Goal: Task Accomplishment & Management: Complete application form

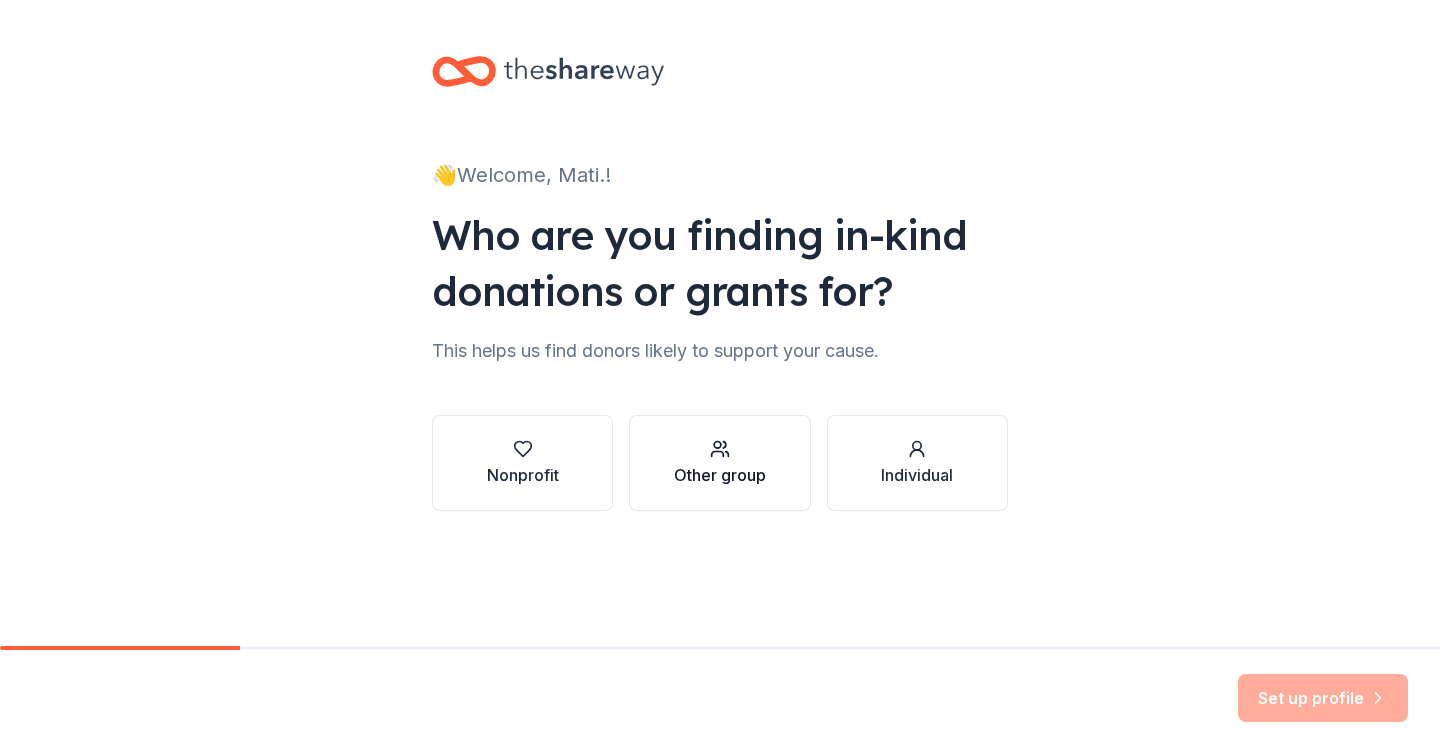
click at [708, 464] on div "Other group" at bounding box center [720, 475] width 92 height 24
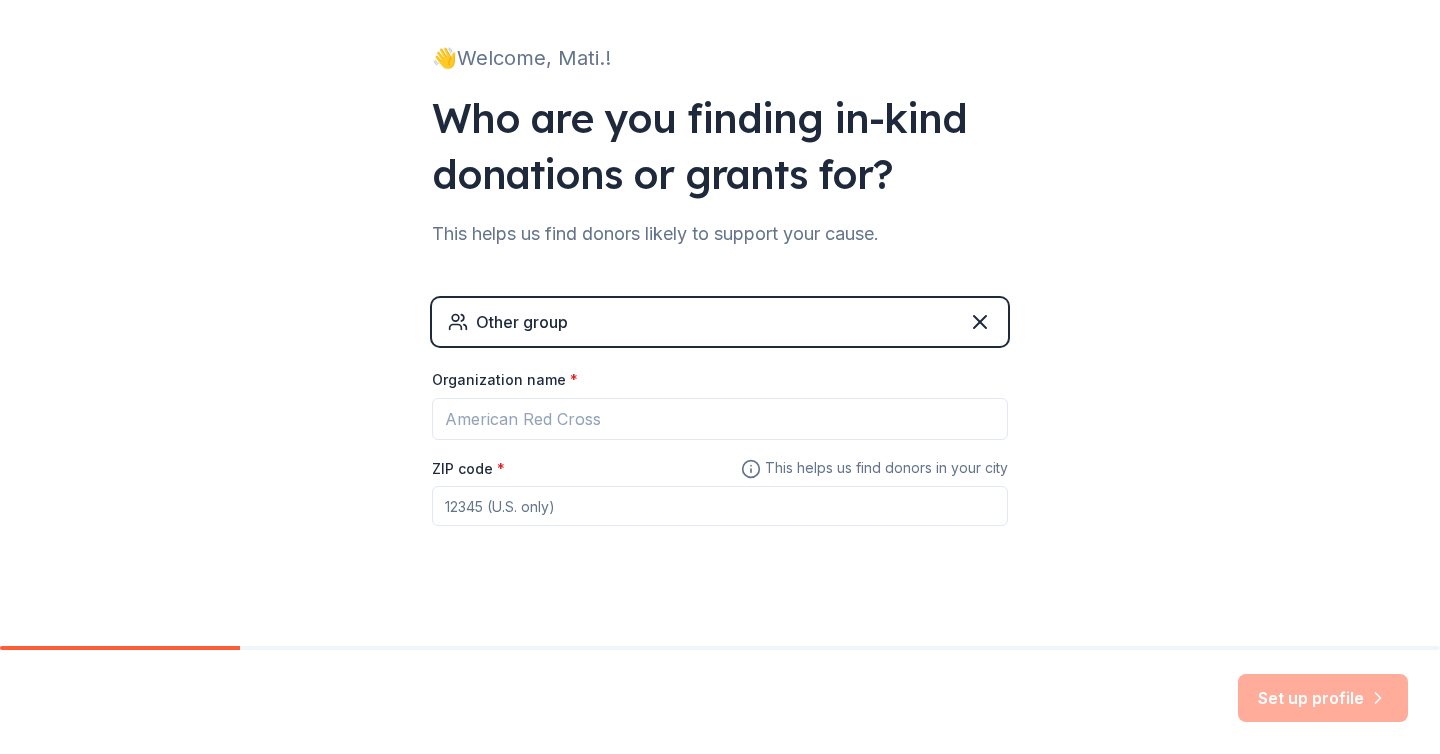
scroll to position [119, 0]
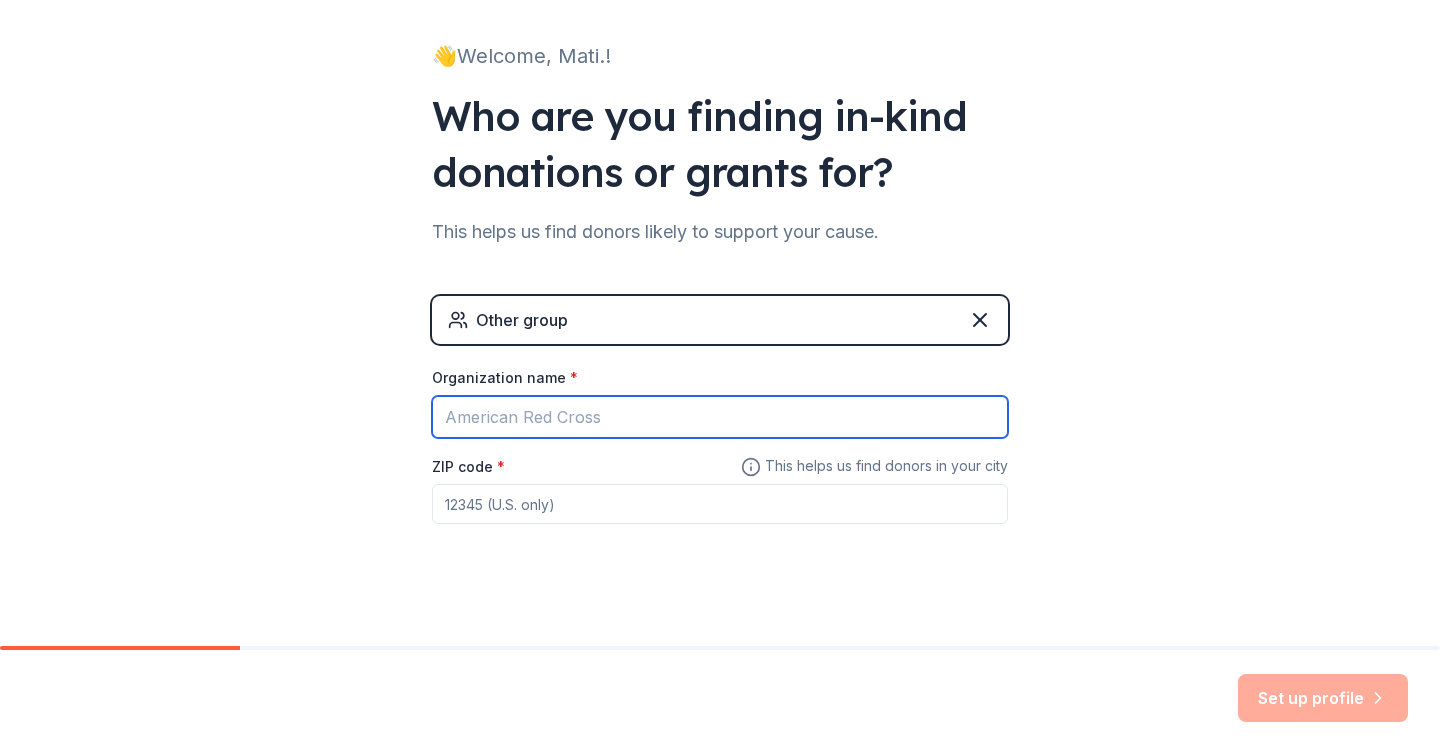
click at [644, 417] on input "Organization name *" at bounding box center [720, 417] width 576 height 42
type input "Score Academy"
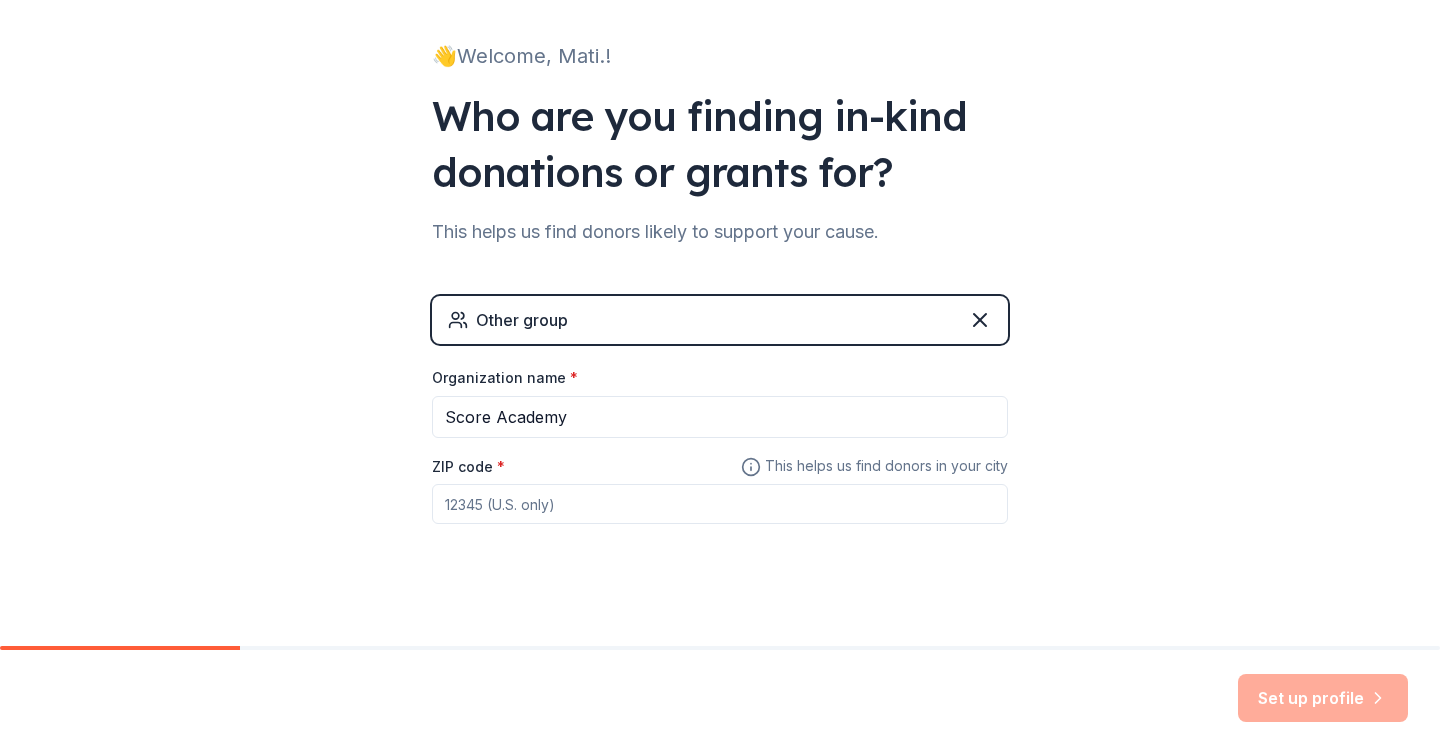
click at [574, 503] on input "ZIP code *" at bounding box center [720, 504] width 576 height 40
type input "33145"
click at [1282, 713] on button "Set up profile" at bounding box center [1323, 698] width 170 height 48
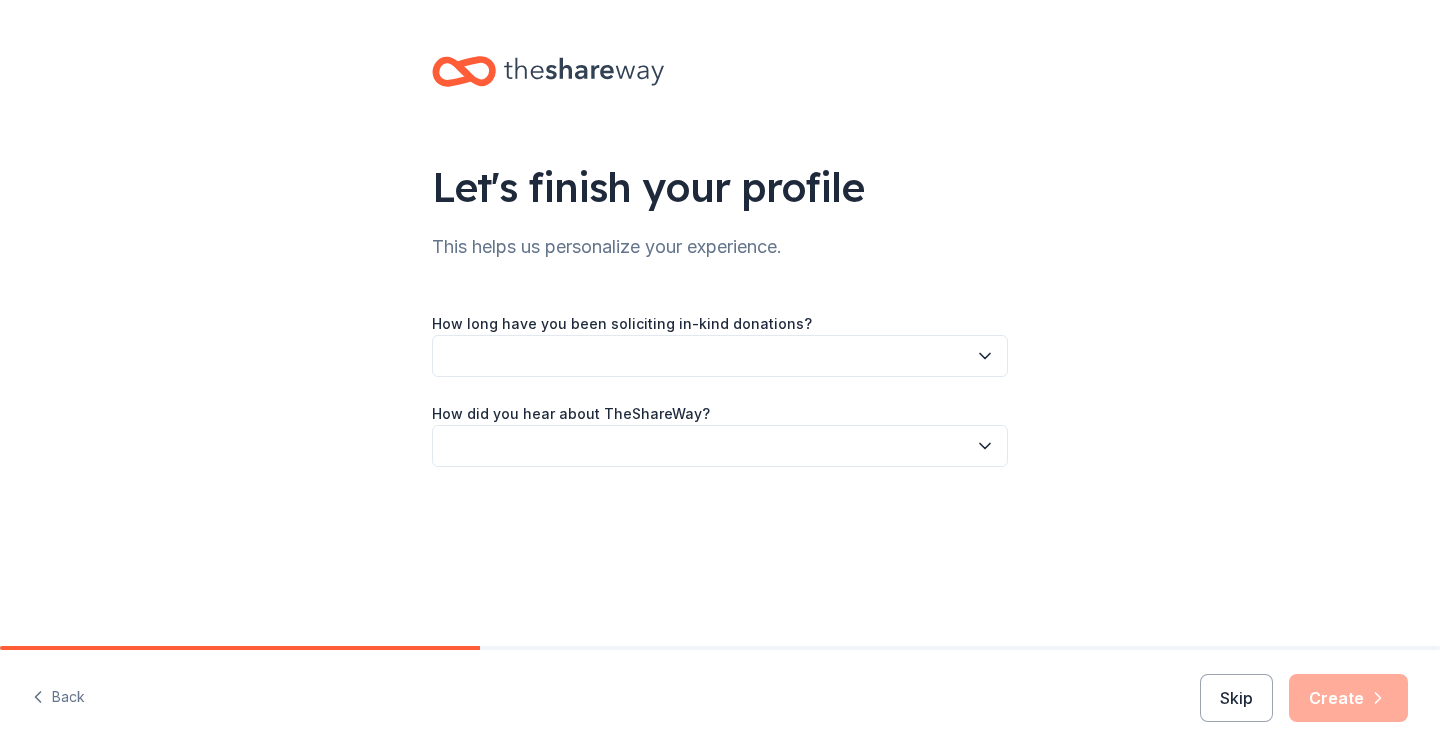
click at [691, 348] on button "button" at bounding box center [720, 356] width 576 height 42
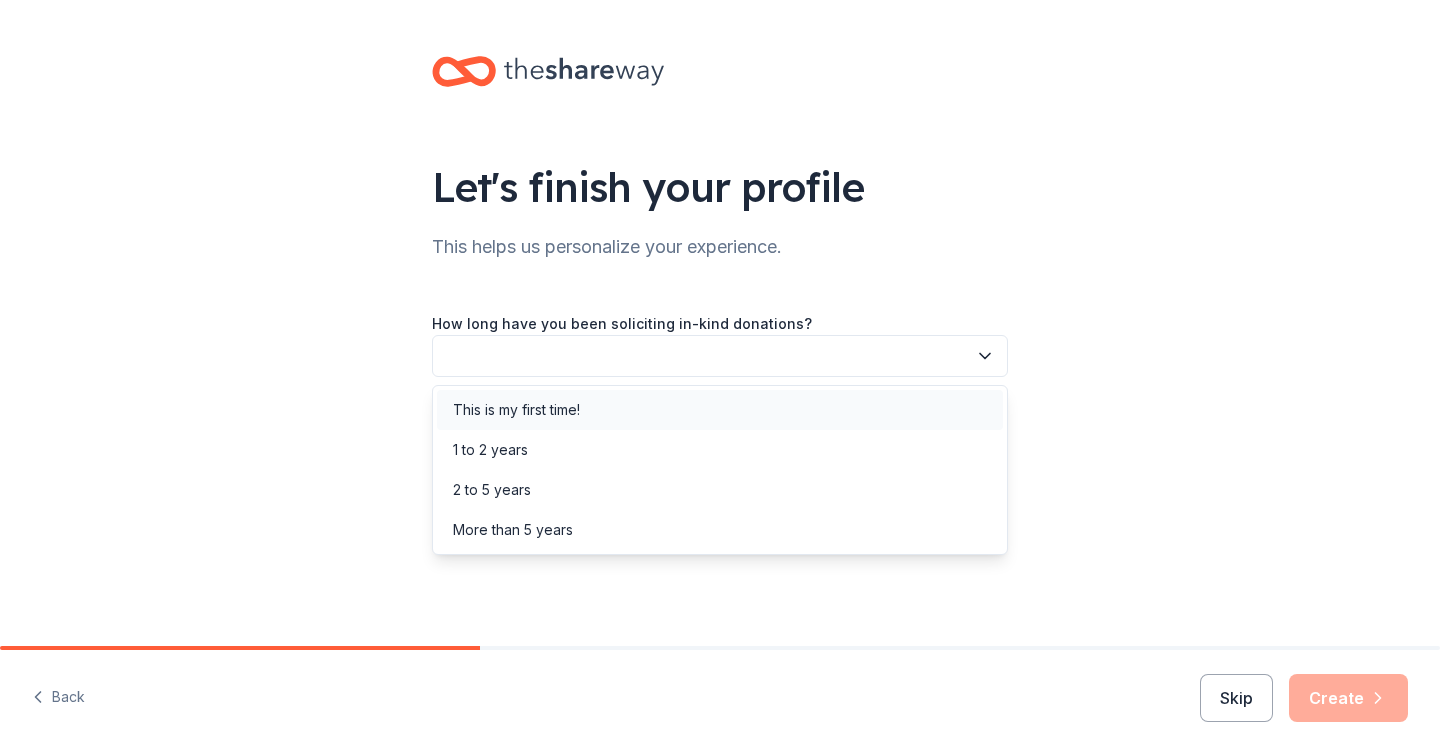
click at [682, 417] on div "This is my first time!" at bounding box center [720, 410] width 566 height 40
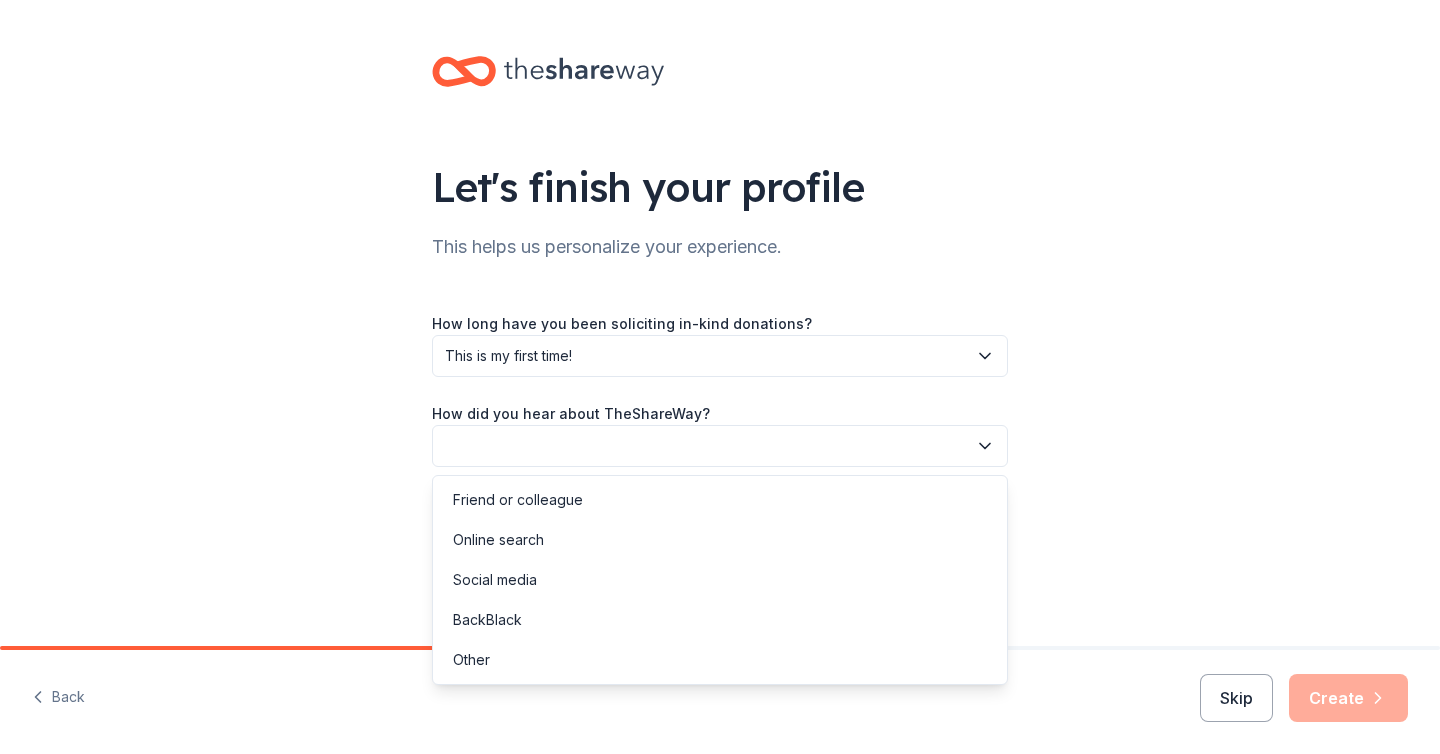
click at [680, 438] on button "button" at bounding box center [720, 446] width 576 height 42
click at [674, 527] on div "Online search" at bounding box center [720, 540] width 566 height 40
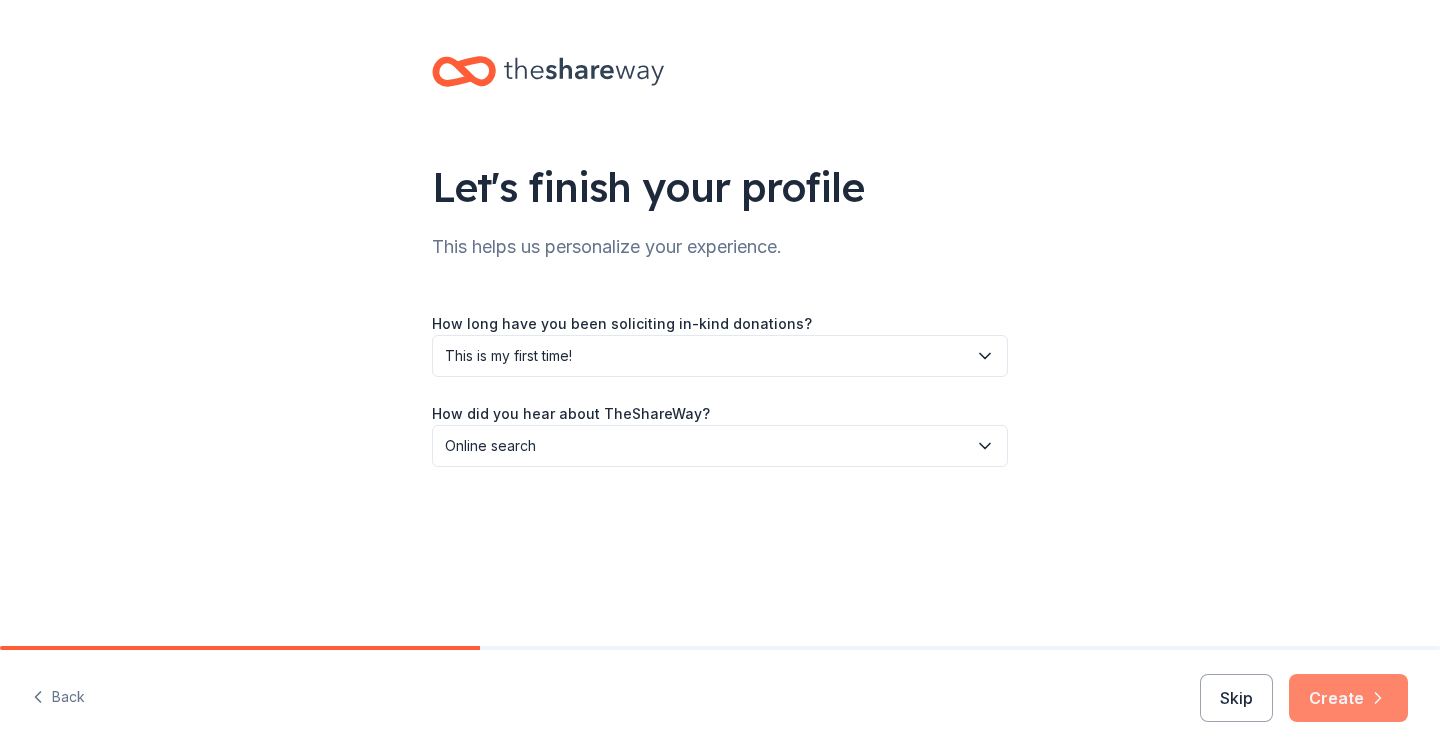
click at [1337, 705] on button "Create" at bounding box center [1348, 698] width 119 height 48
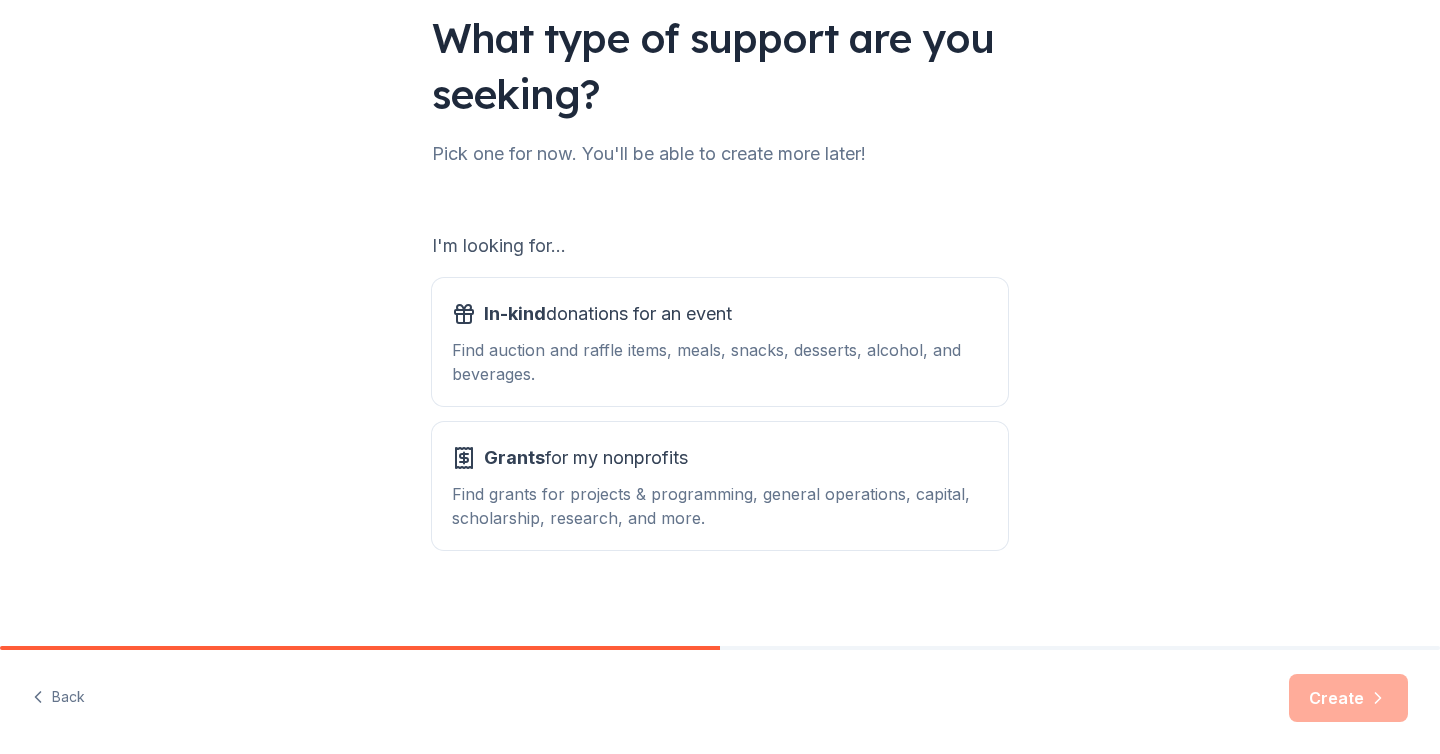
scroll to position [150, 0]
click at [973, 328] on div "In-kind donations for an event" at bounding box center [720, 313] width 536 height 32
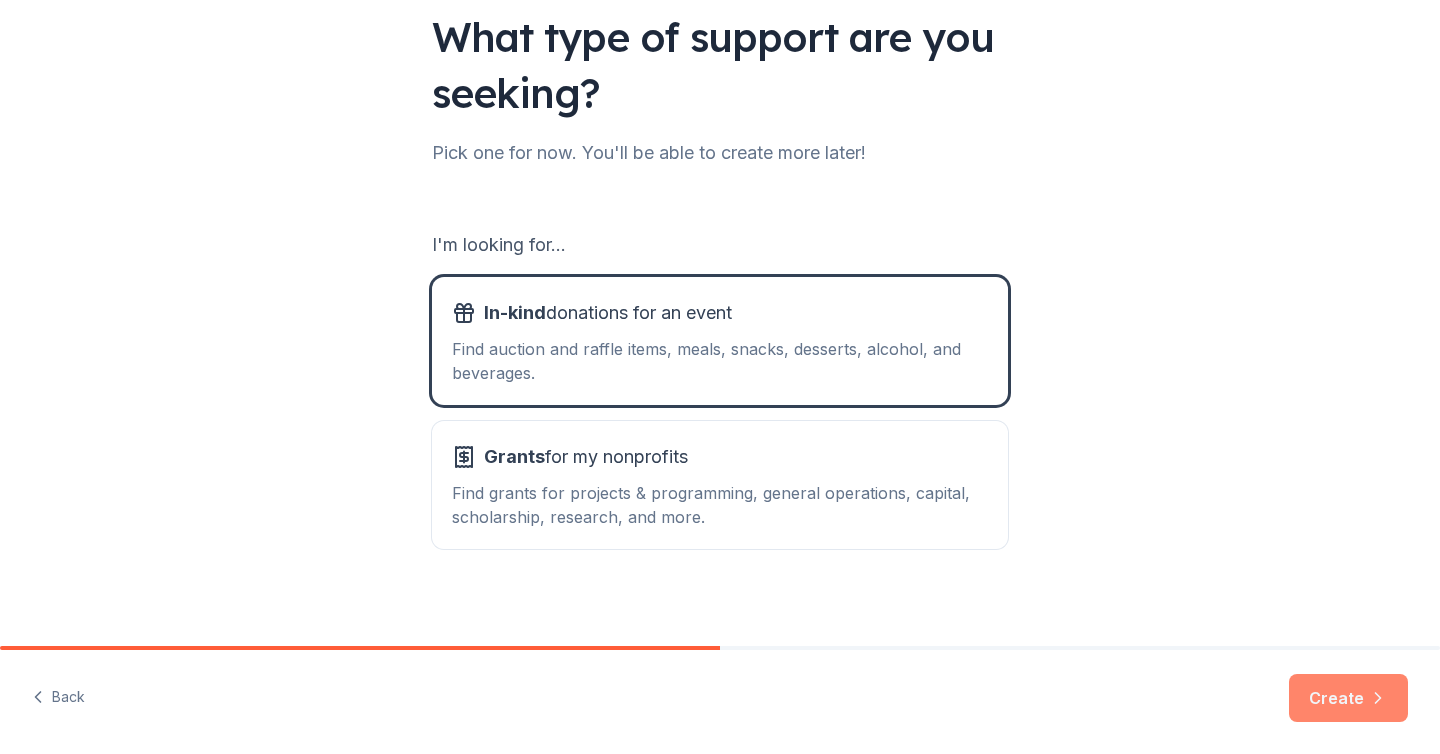
click at [1354, 714] on button "Create" at bounding box center [1348, 698] width 119 height 48
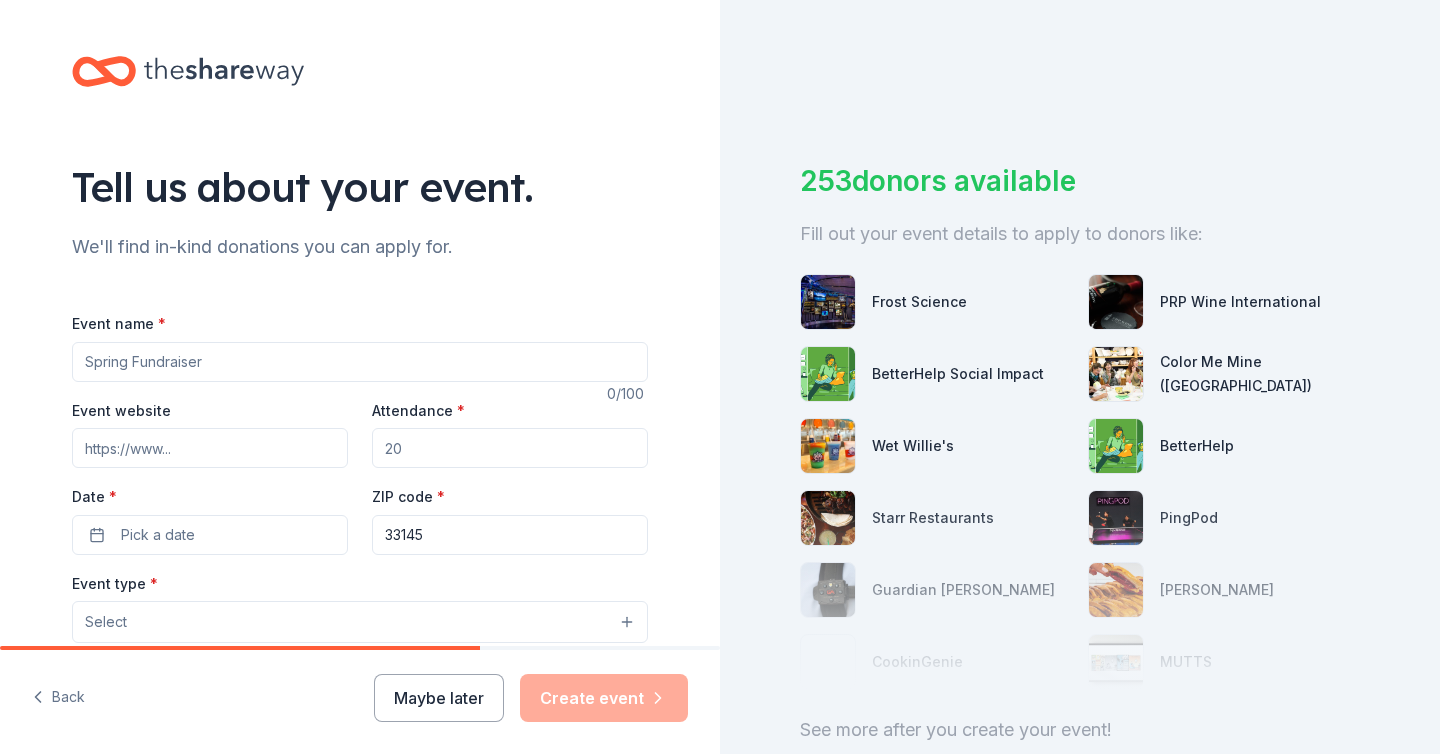
click at [343, 370] on input "Event name *" at bounding box center [360, 362] width 576 height 40
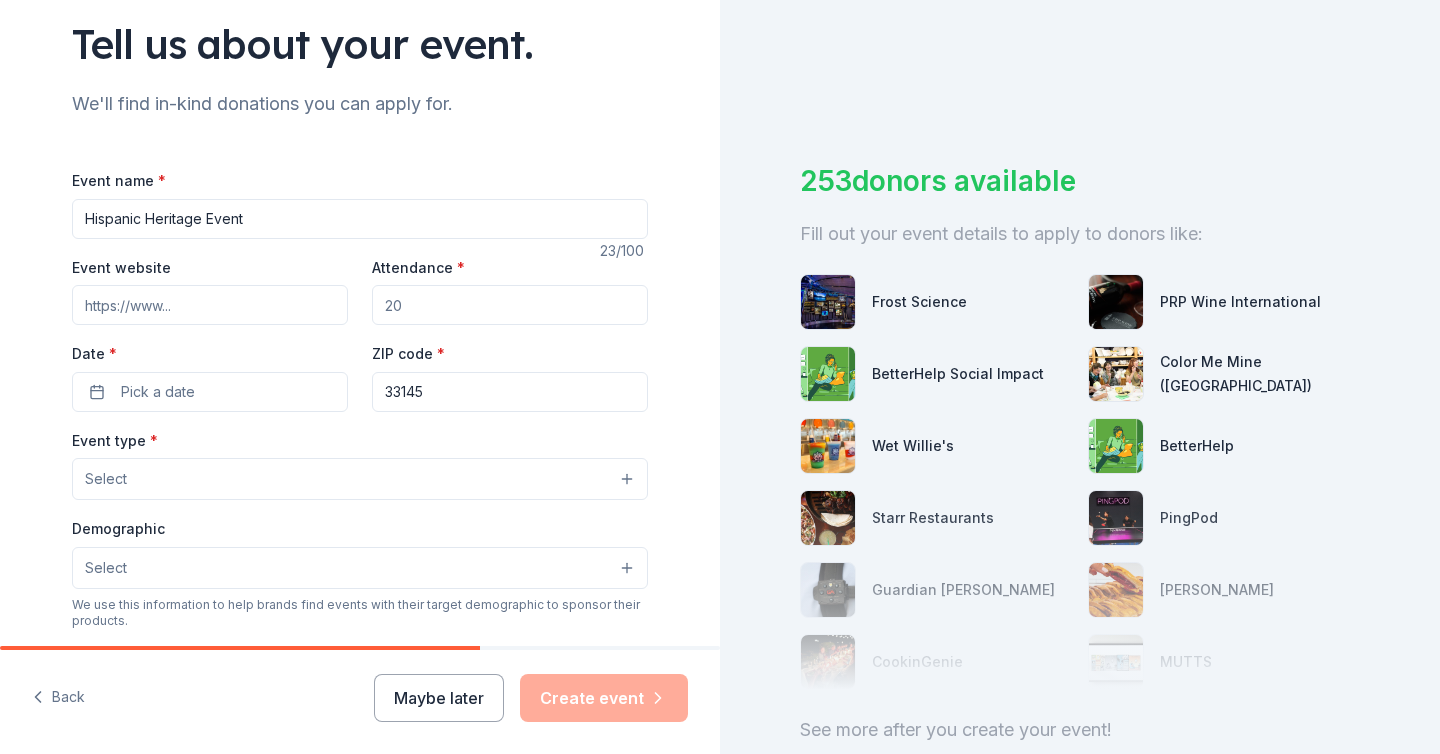
scroll to position [146, 0]
type input "Hispanic Heritage Event"
click at [410, 305] on input "Attendance *" at bounding box center [510, 302] width 276 height 40
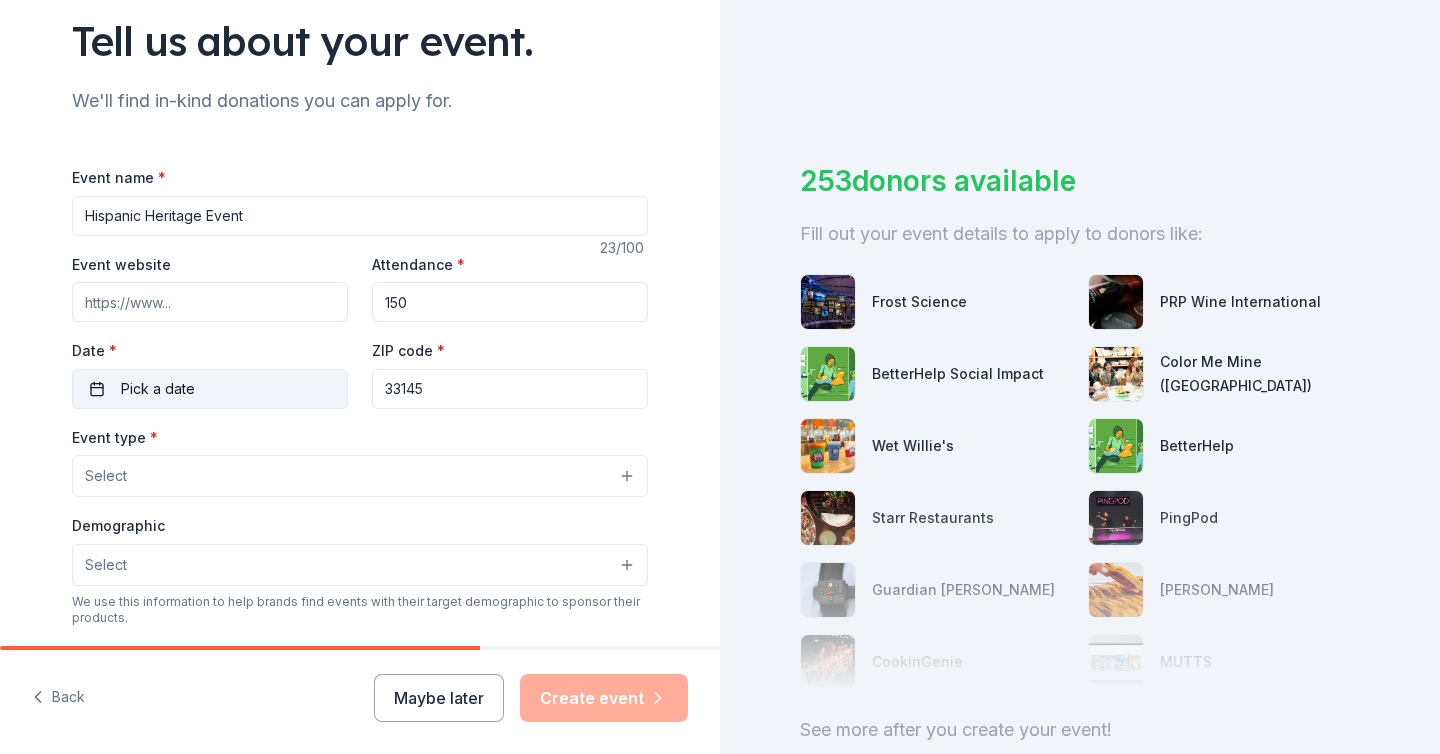
type input "150"
click at [293, 381] on button "Pick a date" at bounding box center [210, 389] width 276 height 40
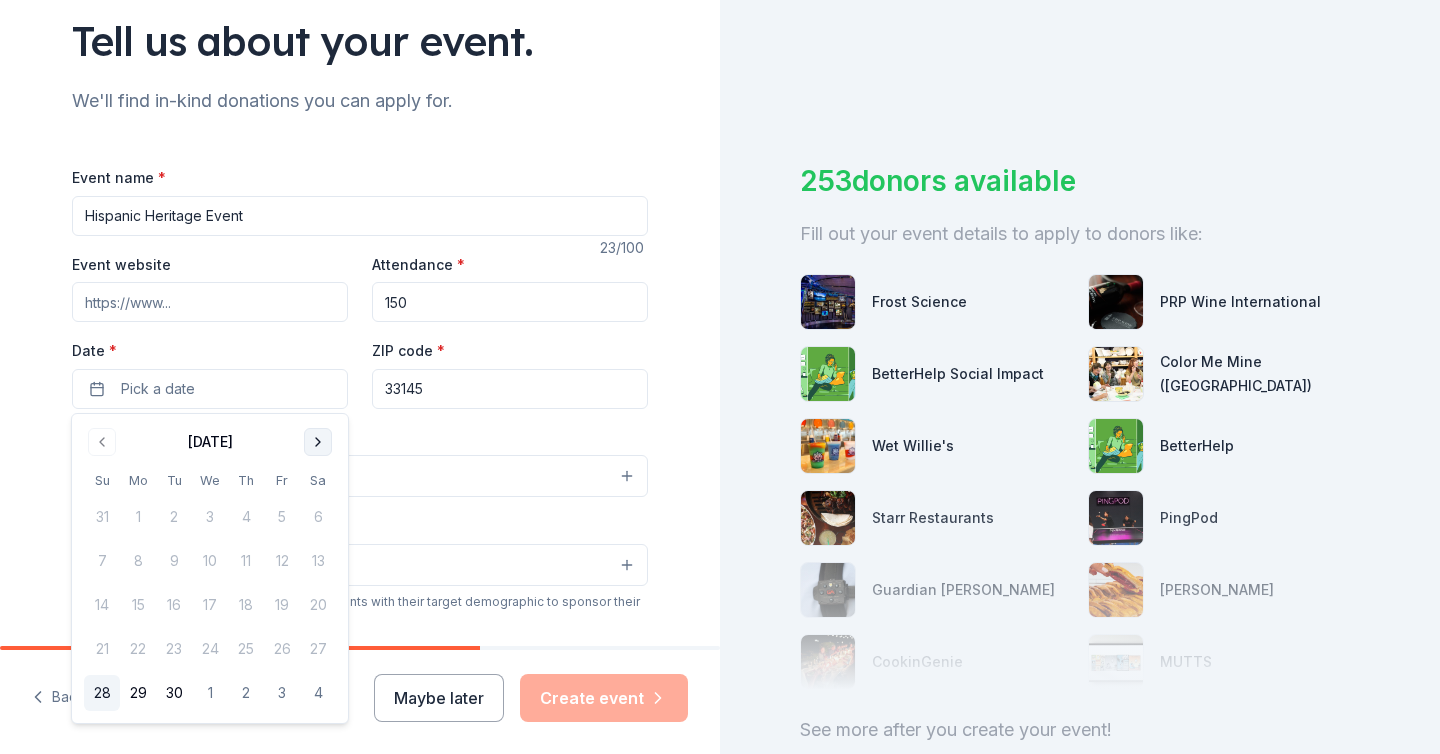
click at [319, 432] on button "Go to next month" at bounding box center [318, 442] width 28 height 28
click at [321, 547] on button "11" at bounding box center [318, 561] width 36 height 36
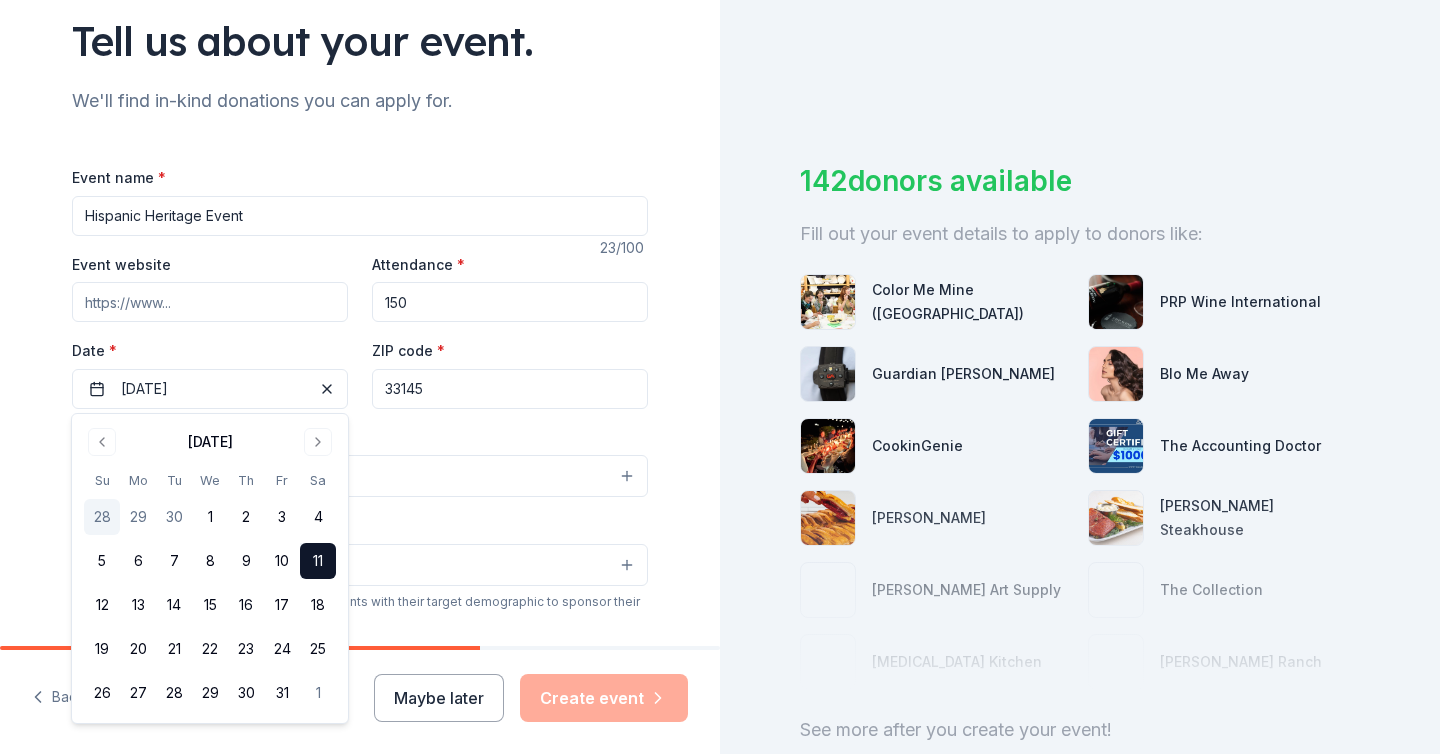
click at [26, 338] on div "Tell us about your event. We'll find in-kind donations you can apply for. Event…" at bounding box center [360, 519] width 720 height 1331
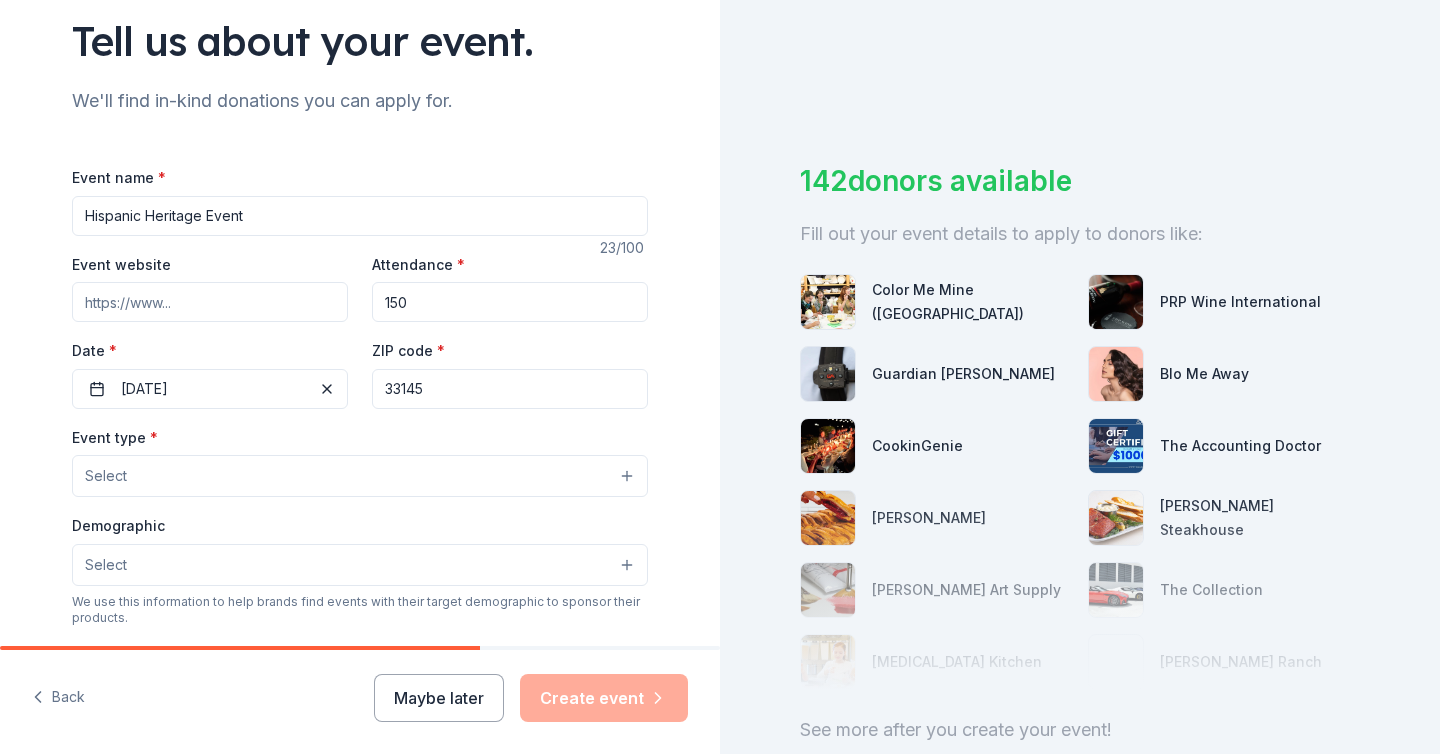
click at [196, 506] on div "Event type * Select Demographic Select We use this information to help brands f…" at bounding box center [360, 635] width 576 height 421
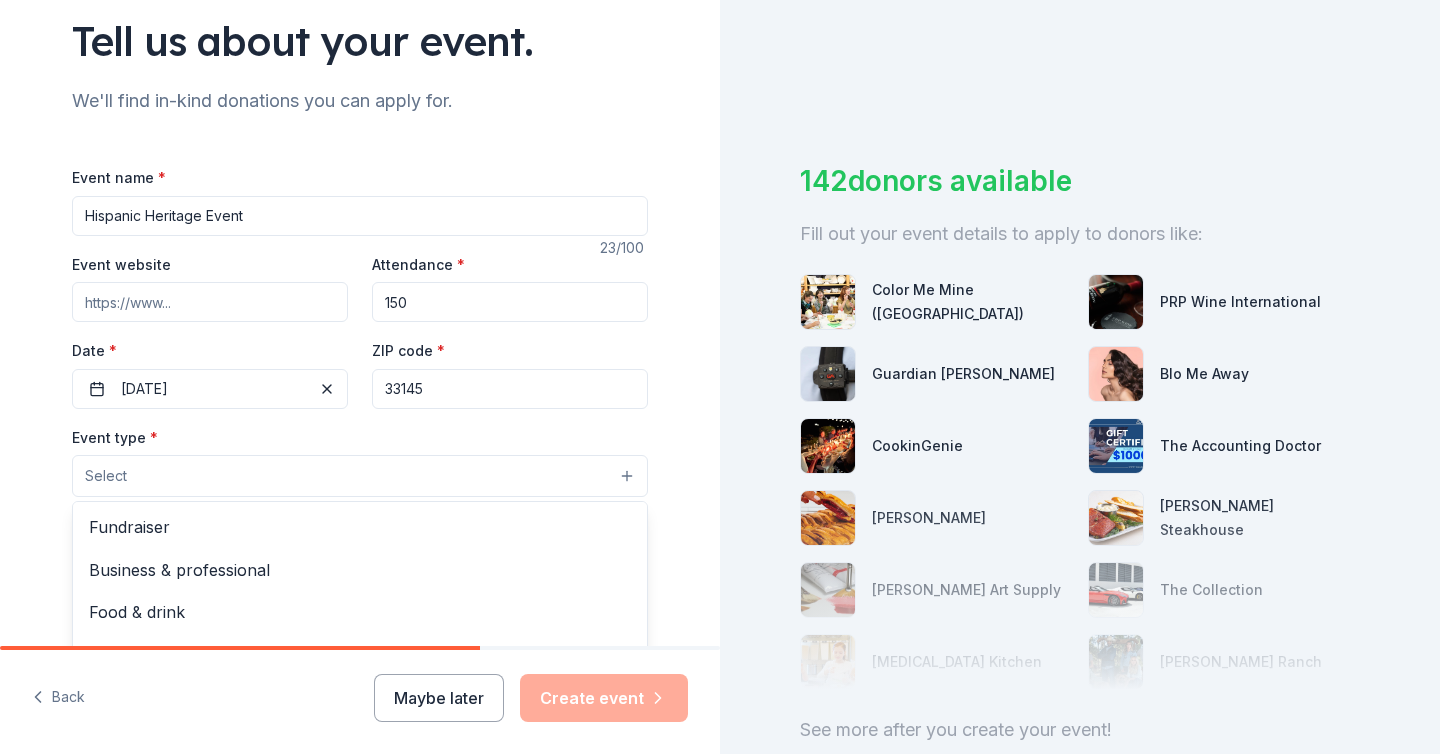
click at [197, 491] on button "Select" at bounding box center [360, 476] width 576 height 42
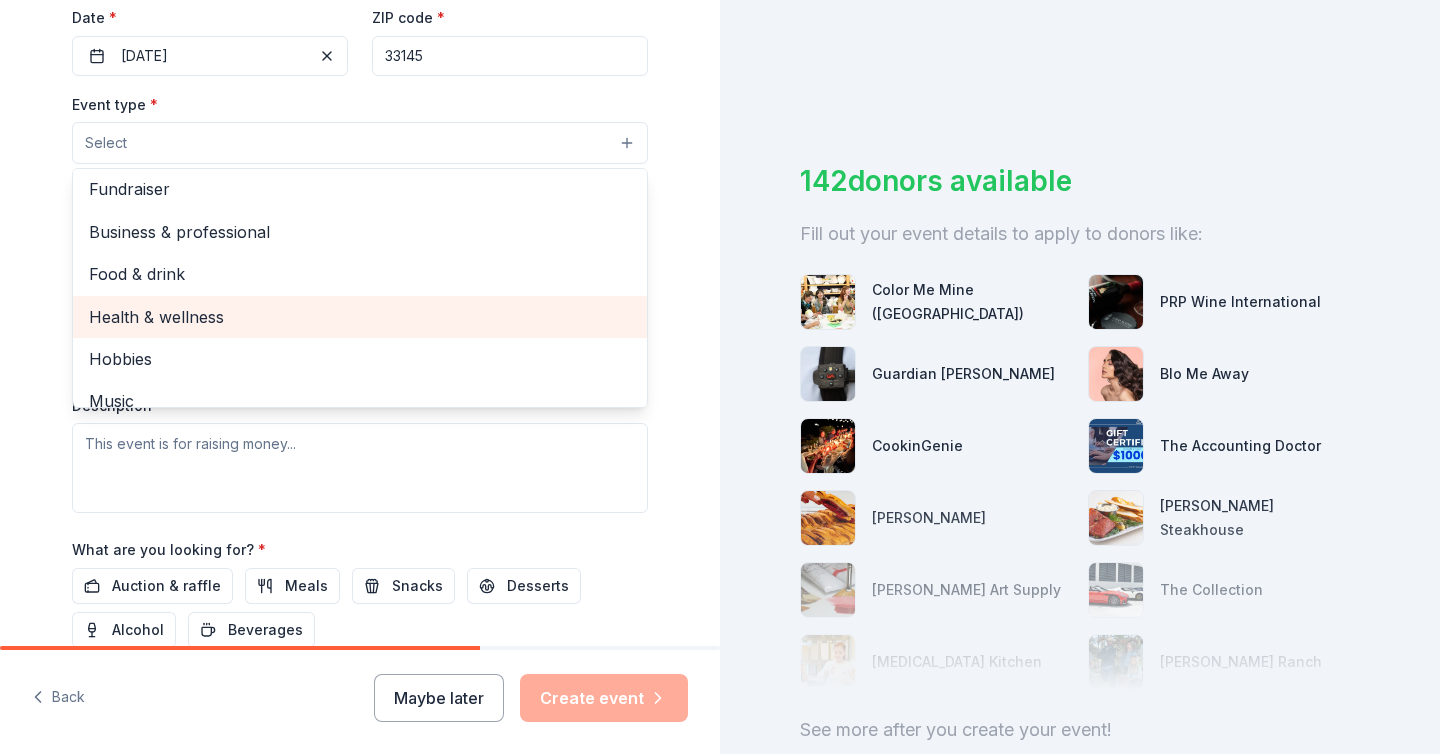
scroll to position [0, 0]
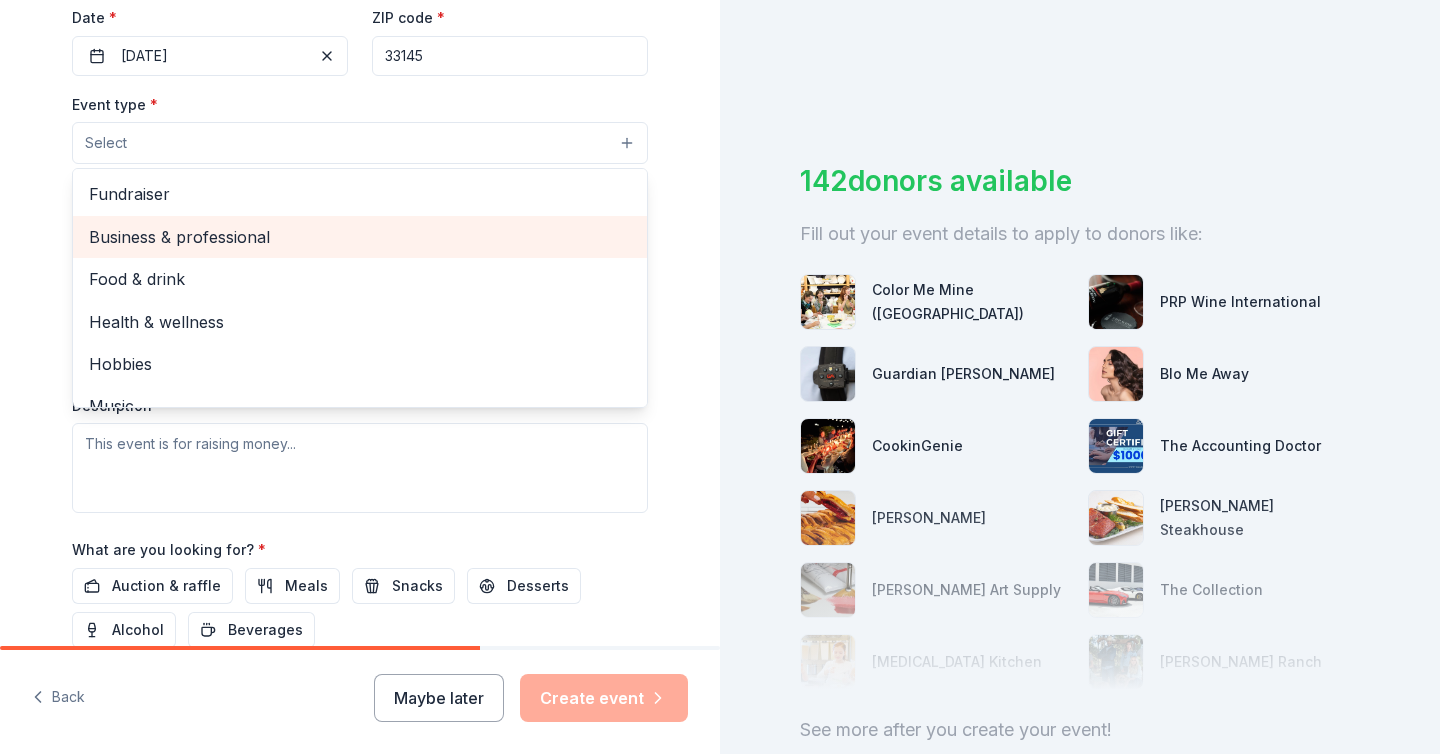
click at [154, 231] on span "Business & professional" at bounding box center [360, 237] width 542 height 26
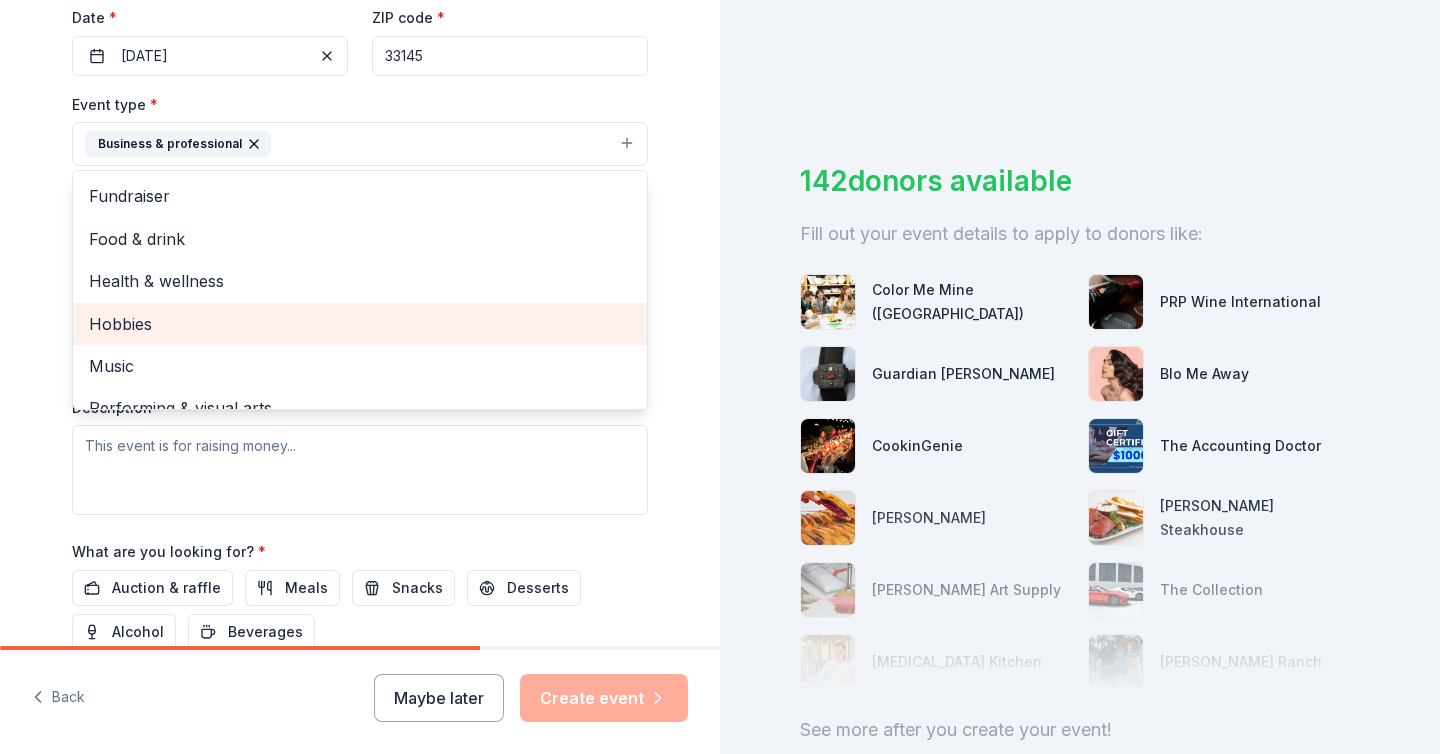
scroll to position [24, 0]
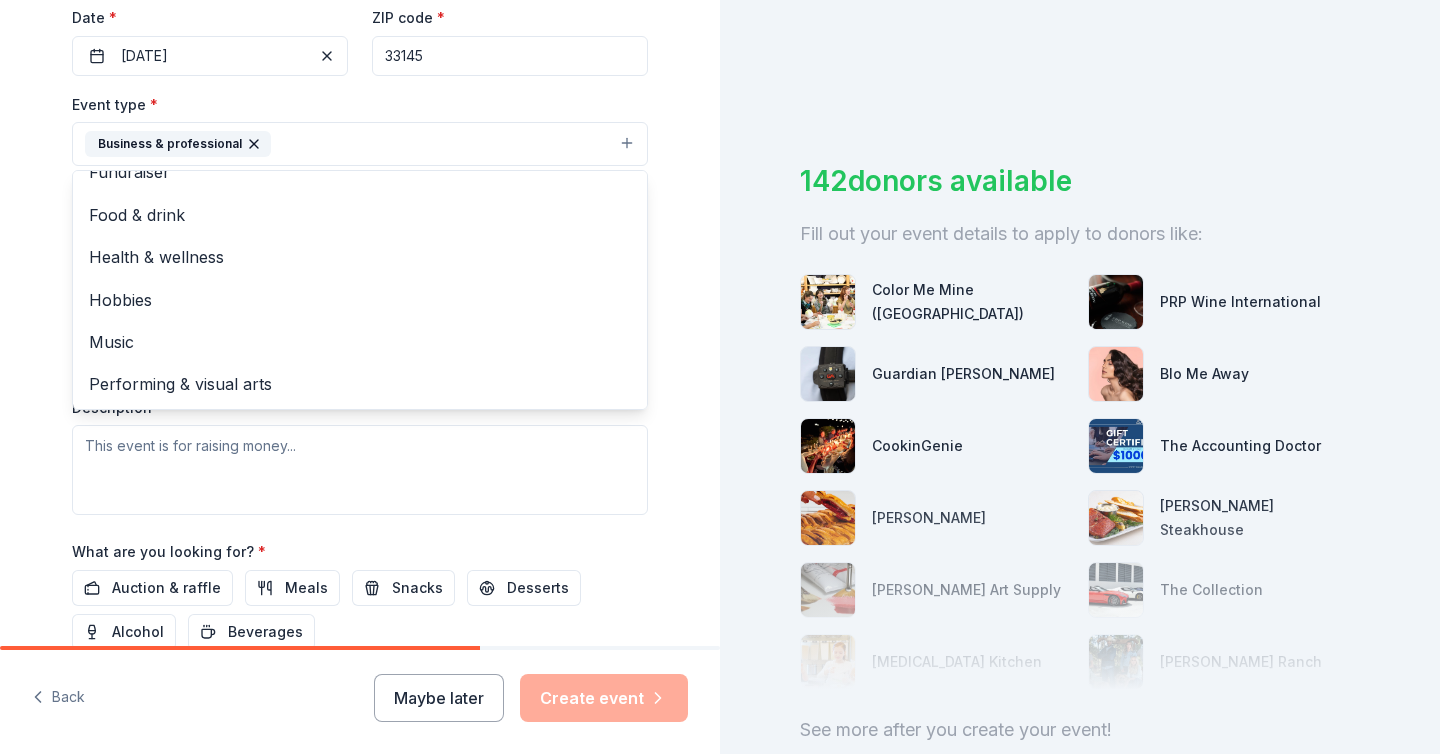
click at [30, 260] on div "Tell us about your event. We'll find in-kind donations you can apply for. Event…" at bounding box center [360, 187] width 720 height 1333
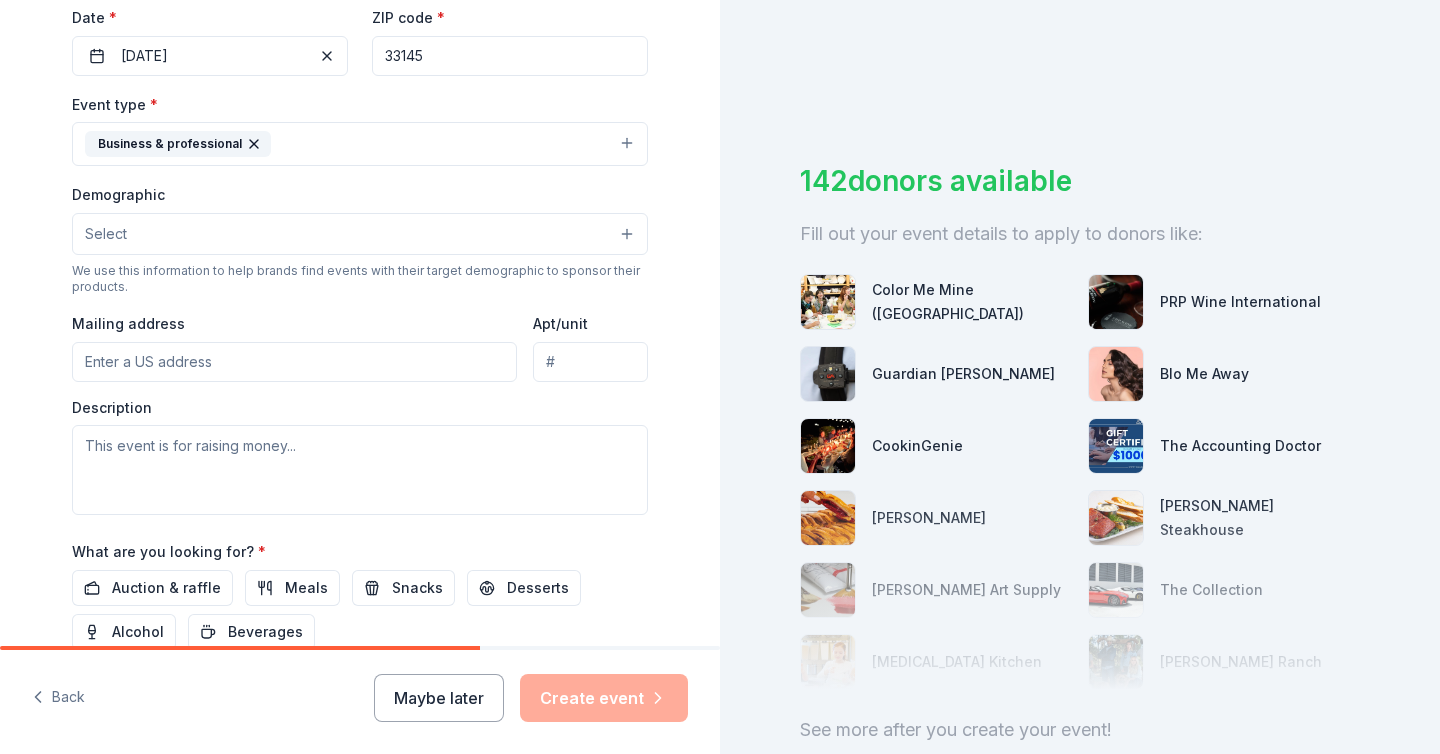
click at [101, 238] on span "Select" at bounding box center [106, 234] width 42 height 24
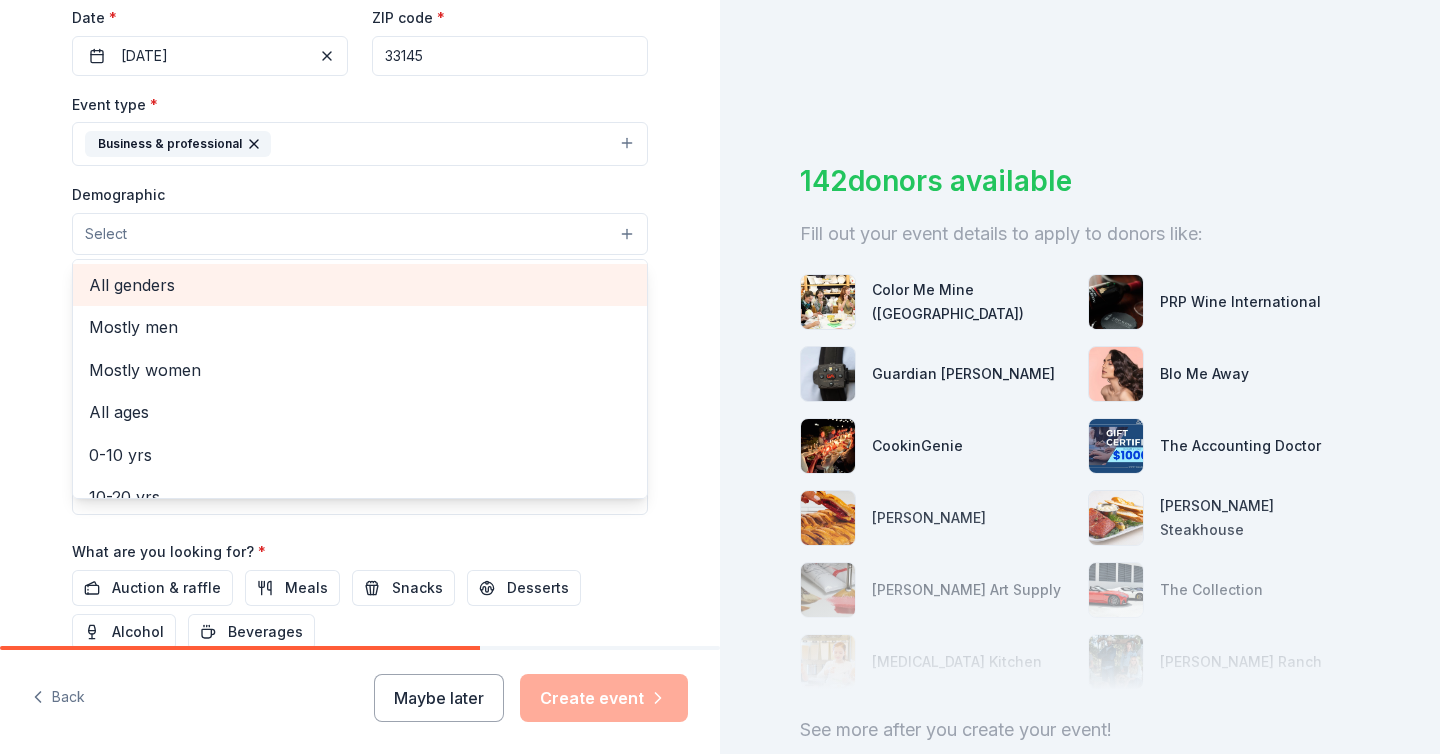
click at [140, 290] on span "All genders" at bounding box center [360, 285] width 542 height 26
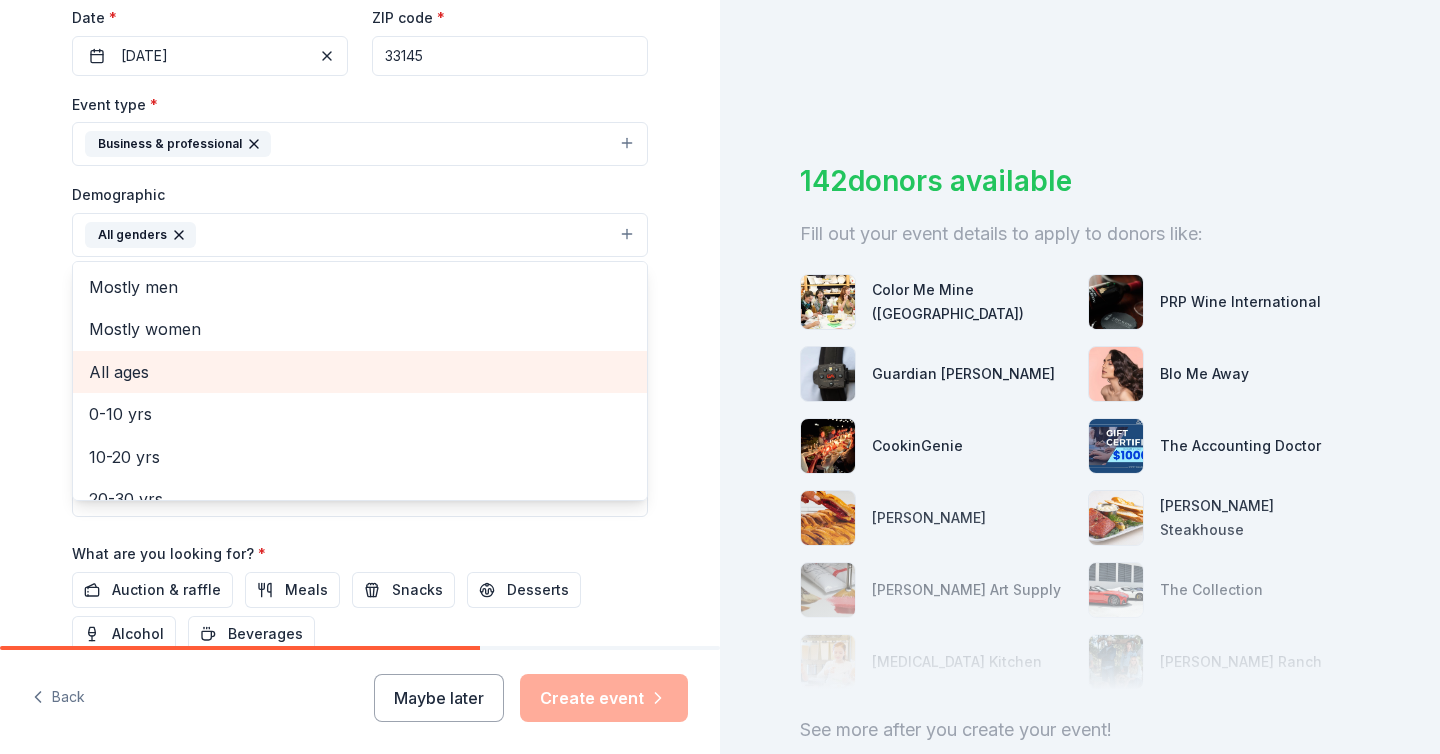
click at [142, 367] on span "All ages" at bounding box center [360, 372] width 542 height 26
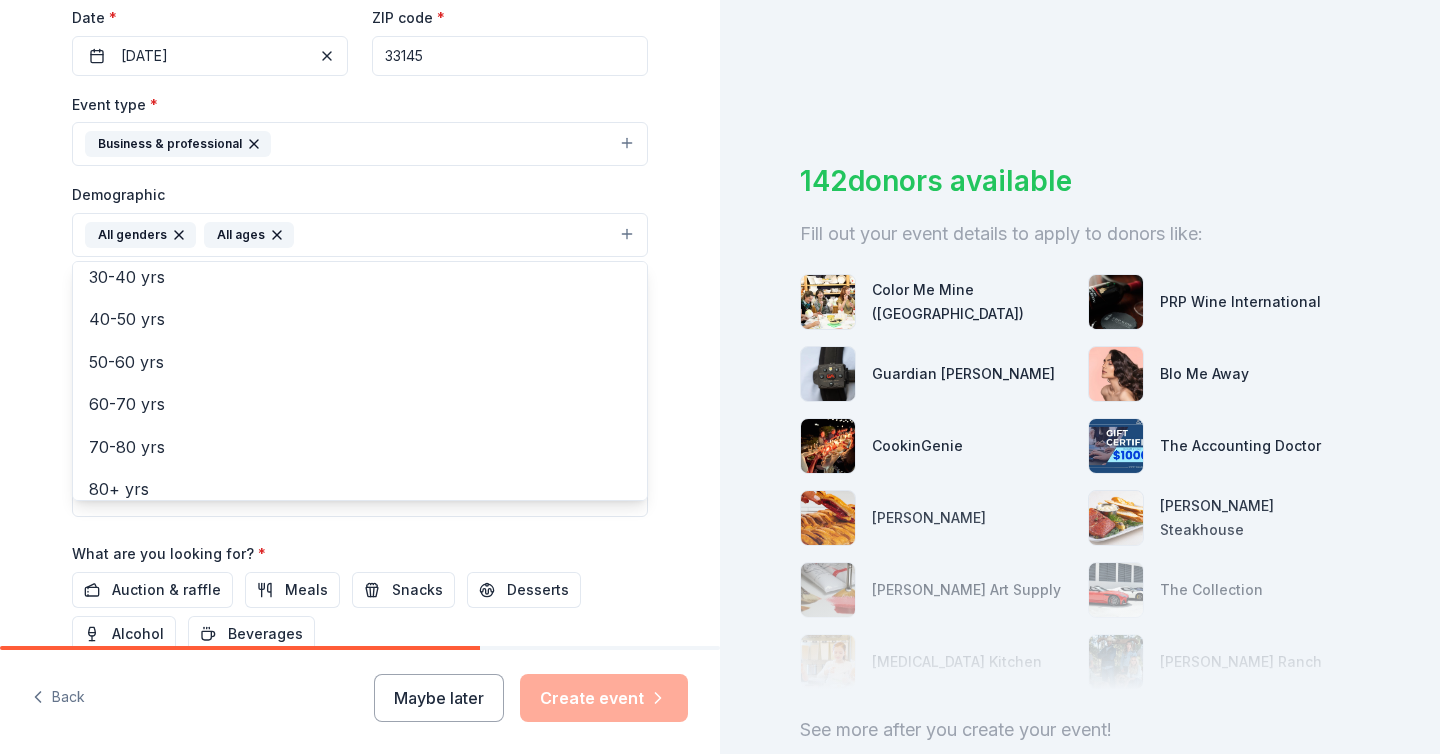
scroll to position [236, 0]
click at [40, 249] on div "Tell us about your event. We'll find in-kind donations you can apply for. Event…" at bounding box center [360, 188] width 640 height 1335
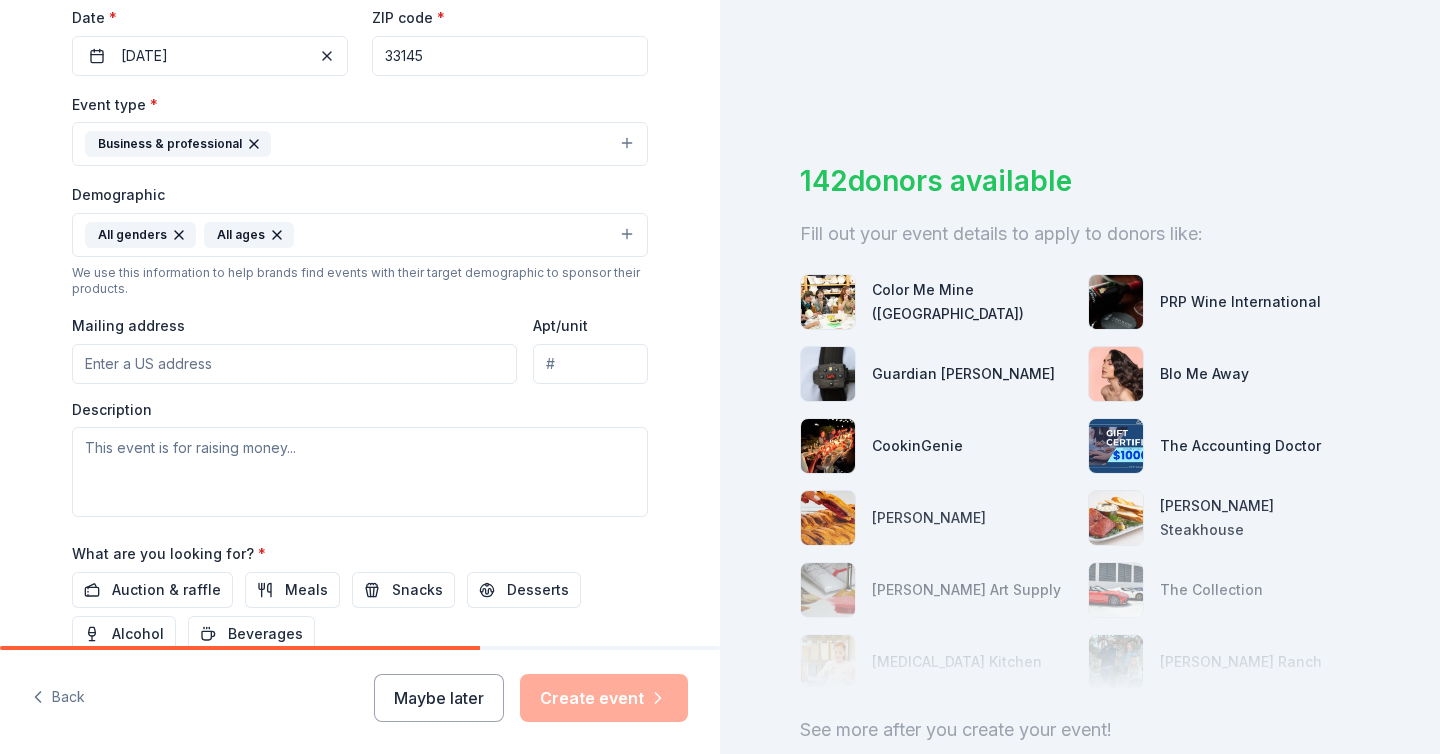
click at [132, 348] on input "Mailing address" at bounding box center [294, 364] width 445 height 40
type input "2103 Coral Way, Suite 304"
type input "Suite 304"
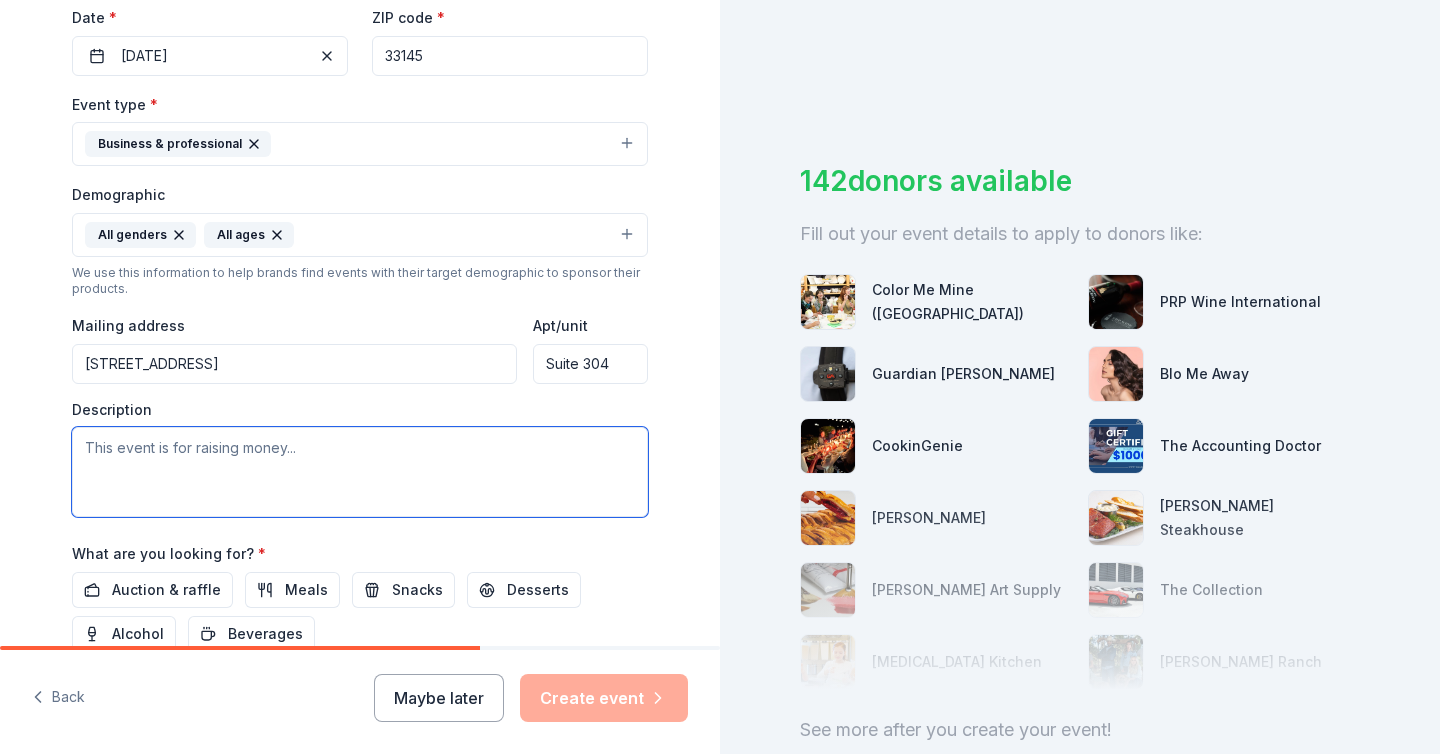
click at [196, 459] on textarea at bounding box center [360, 472] width 576 height 90
paste textarea "We are excited to be hosting our Hispanic Heritage celebration on October 11, 2…"
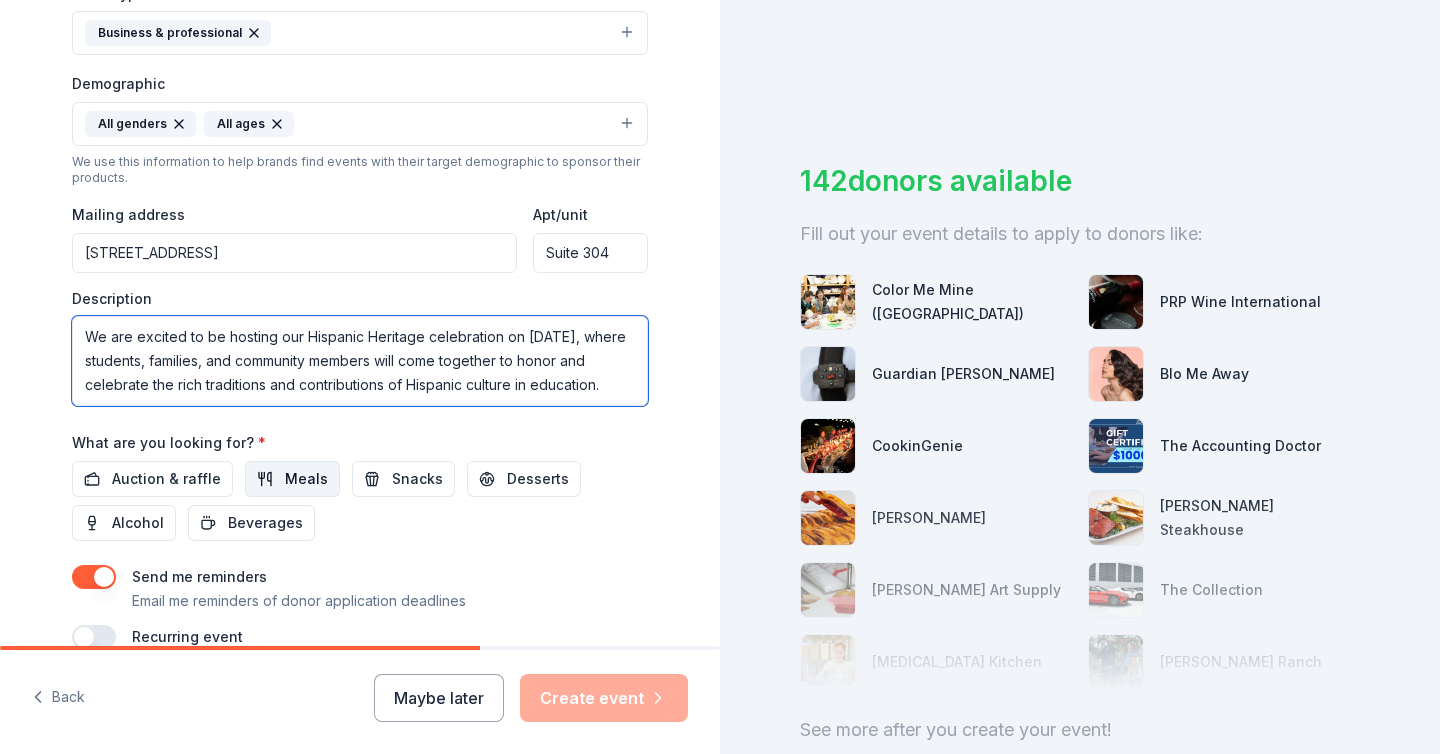
scroll to position [591, 0]
type textarea "We are excited to be hosting our Hispanic Heritage celebration on October 11, 2…"
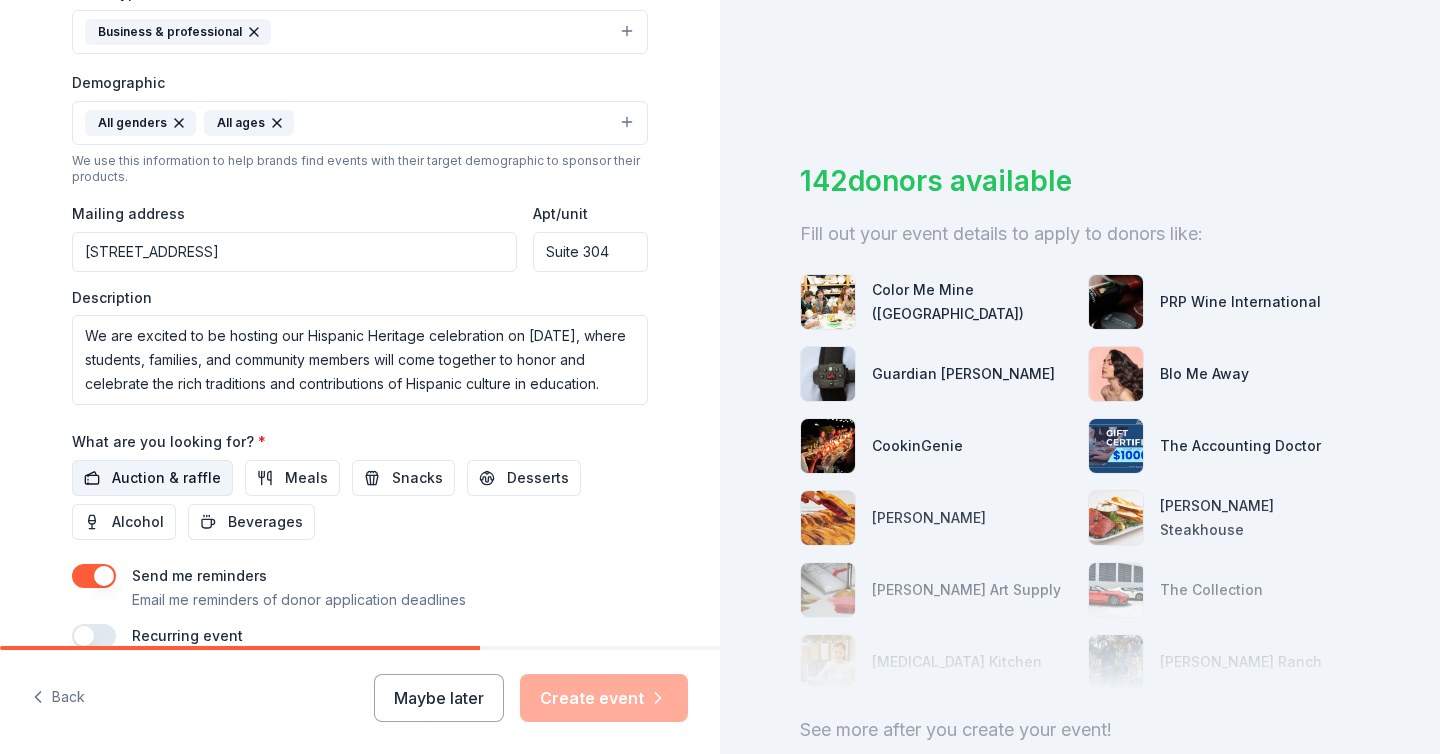
click at [138, 473] on span "Auction & raffle" at bounding box center [166, 478] width 109 height 24
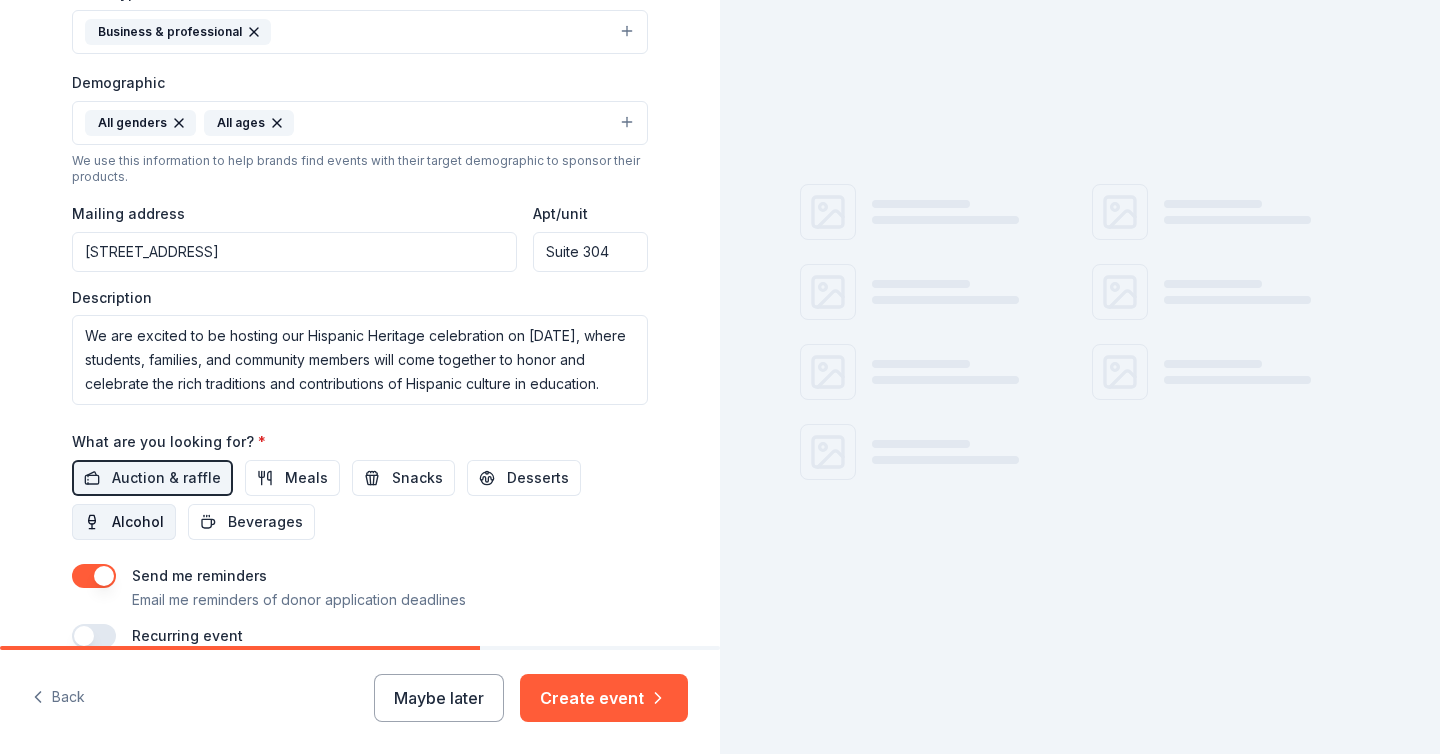
click at [138, 508] on button "Alcohol" at bounding box center [124, 522] width 104 height 36
click at [232, 524] on span "Beverages" at bounding box center [265, 522] width 75 height 24
click at [276, 476] on button "Meals" at bounding box center [292, 478] width 95 height 36
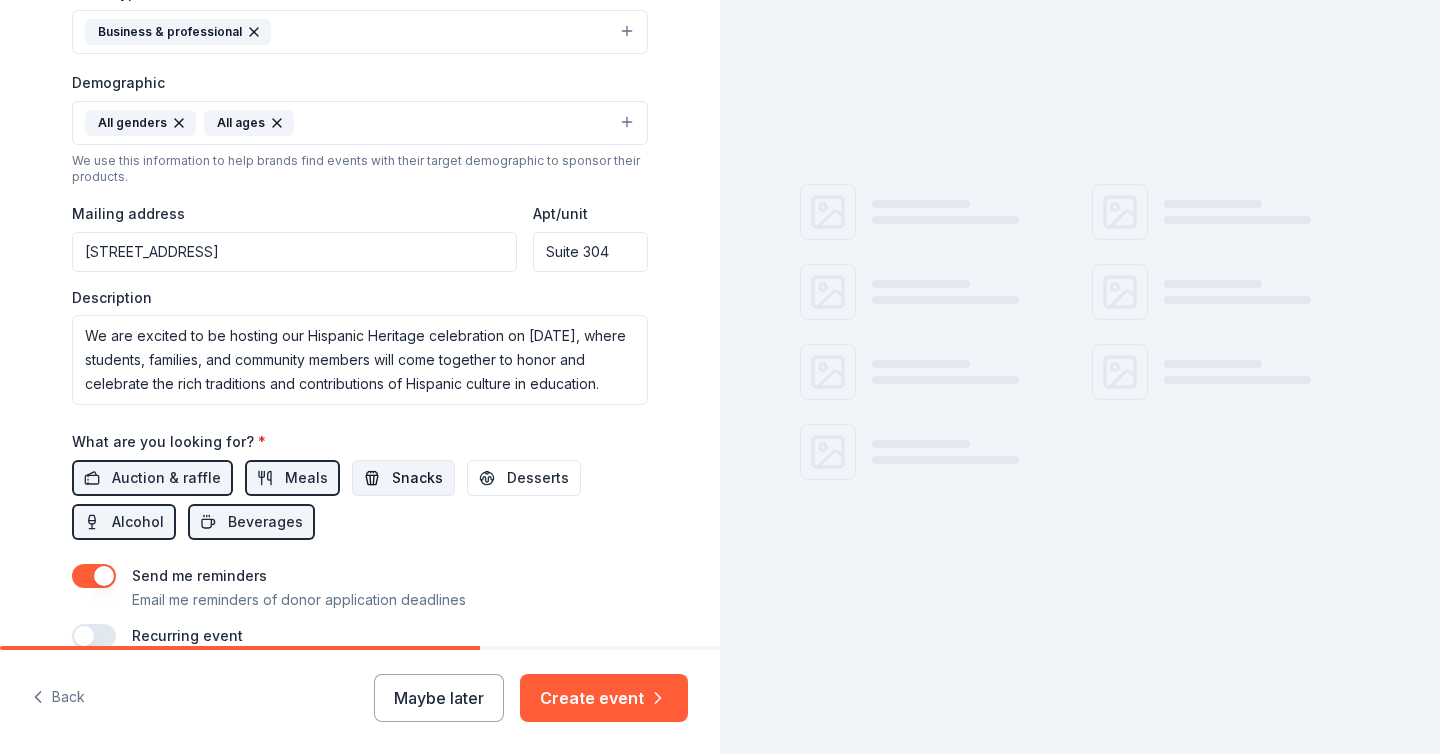
click at [362, 491] on button "Snacks" at bounding box center [403, 478] width 103 height 36
click at [507, 473] on span "Desserts" at bounding box center [538, 478] width 62 height 24
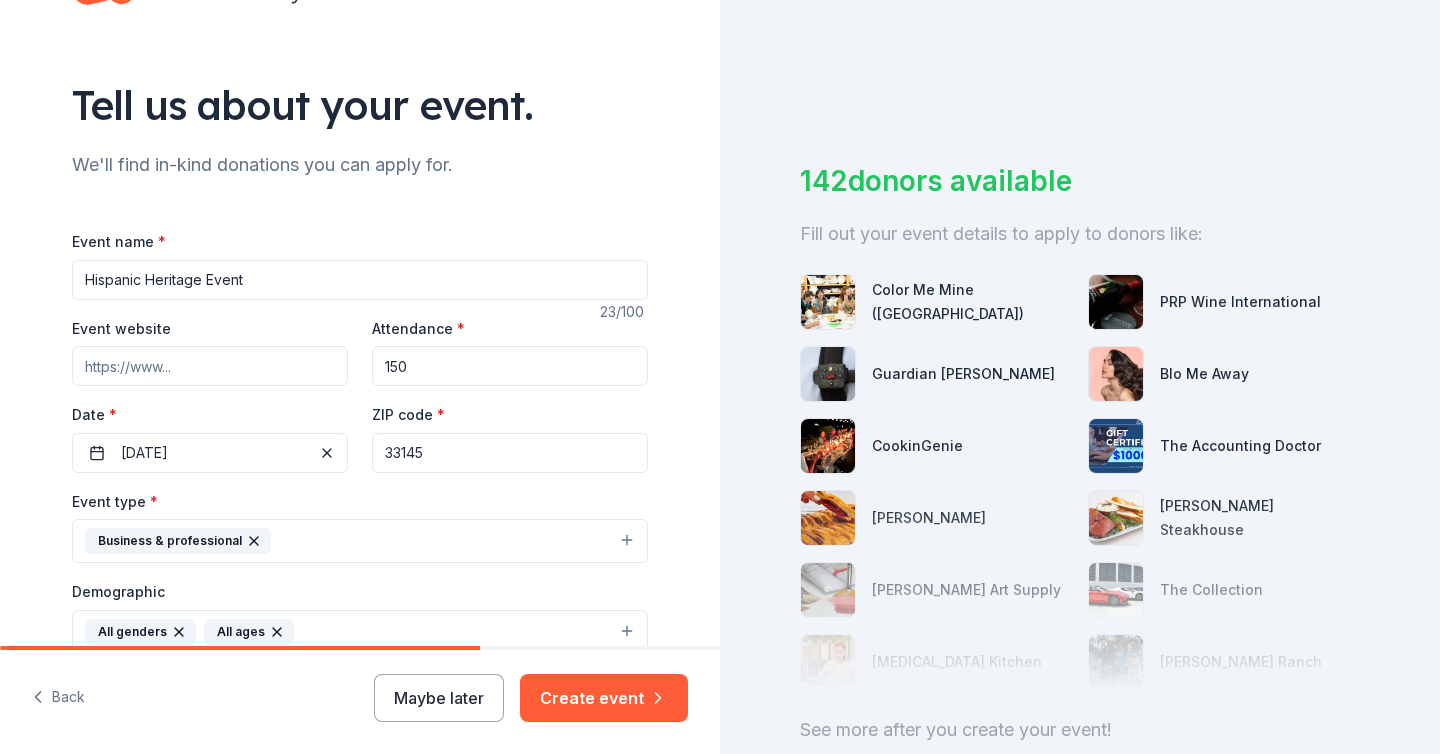
scroll to position [96, 0]
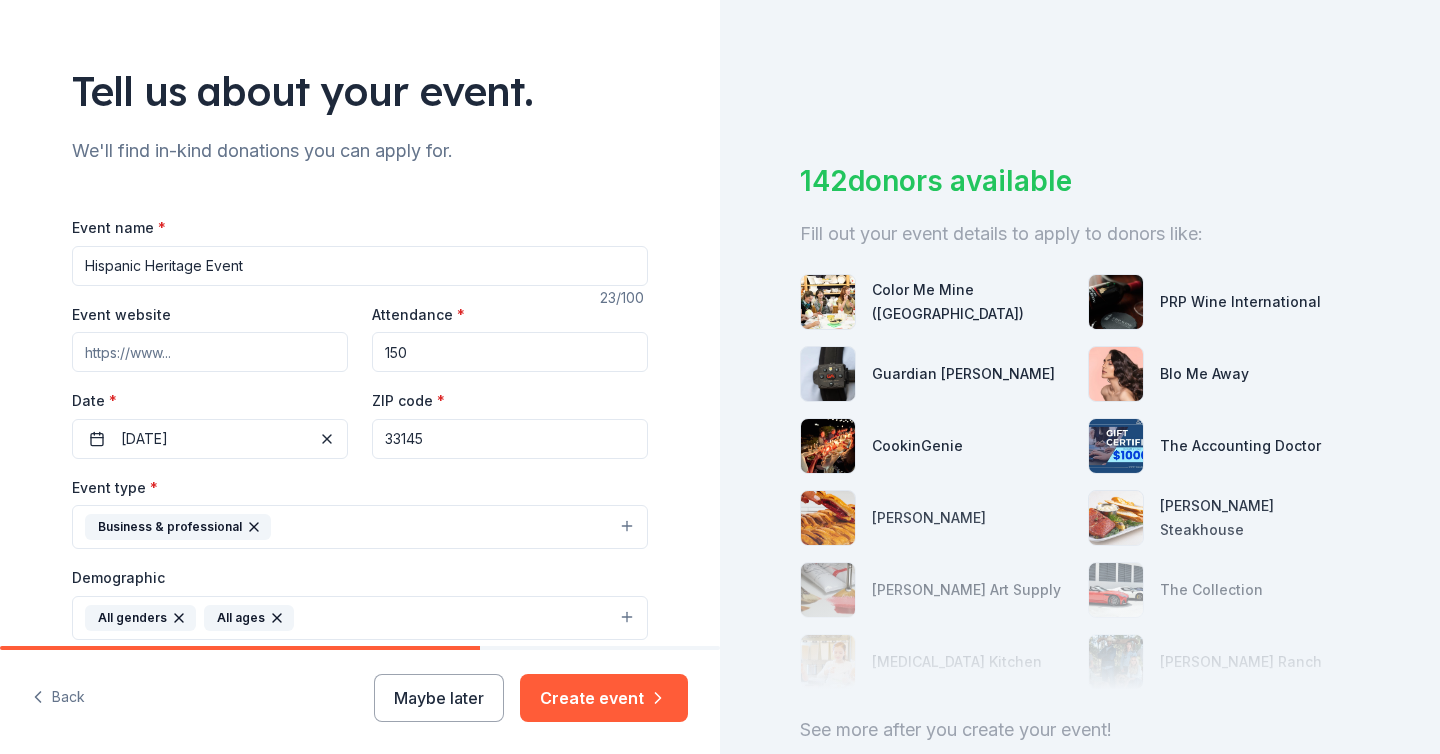
click at [266, 336] on input "Event website" at bounding box center [210, 352] width 276 height 40
paste input "https://addcal.co/e/register-now-Hispanic-heritage-month"
type input "https://addcal.co/e/register-now-Hispanic-heritage-month"
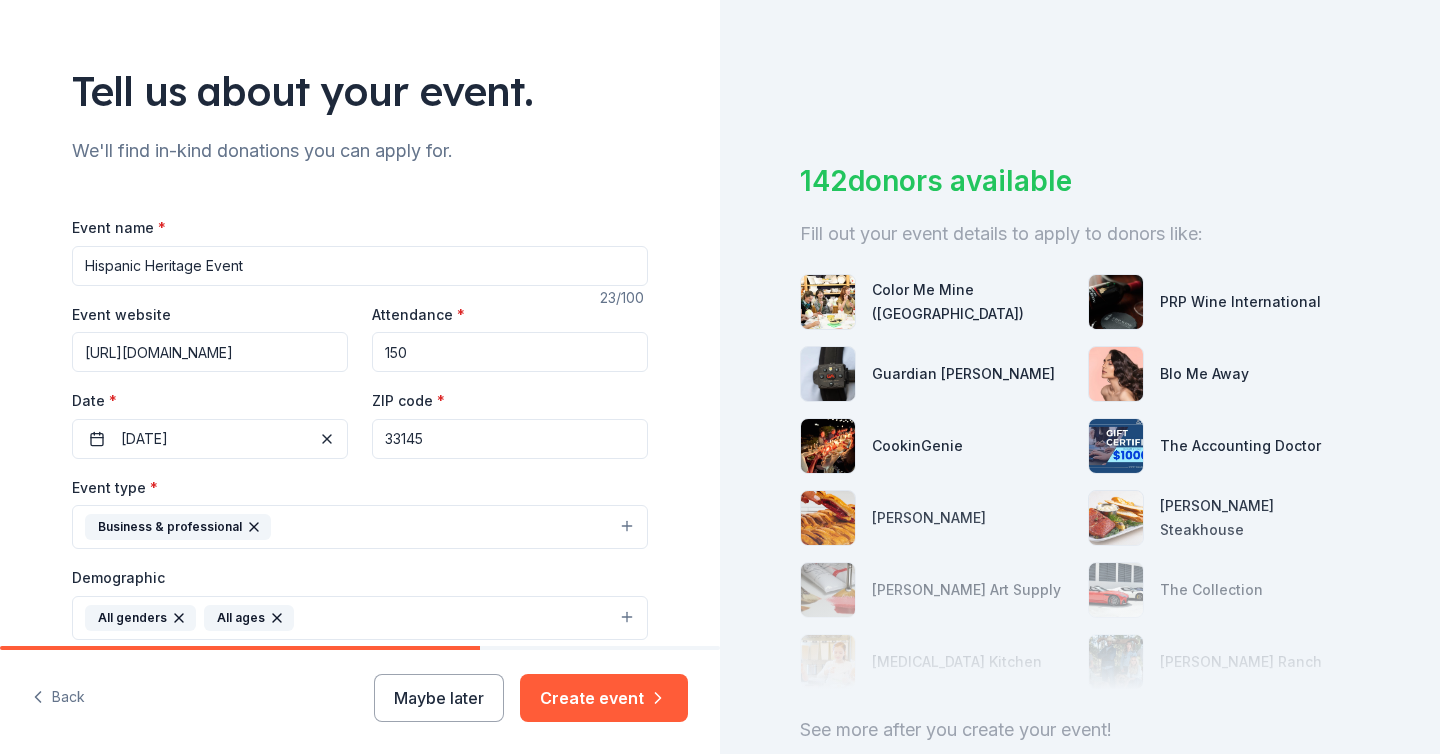
click at [258, 383] on div "Event website https://addcal.co/e/register-now-Hispanic-heritage-month Attendan…" at bounding box center [360, 380] width 576 height 157
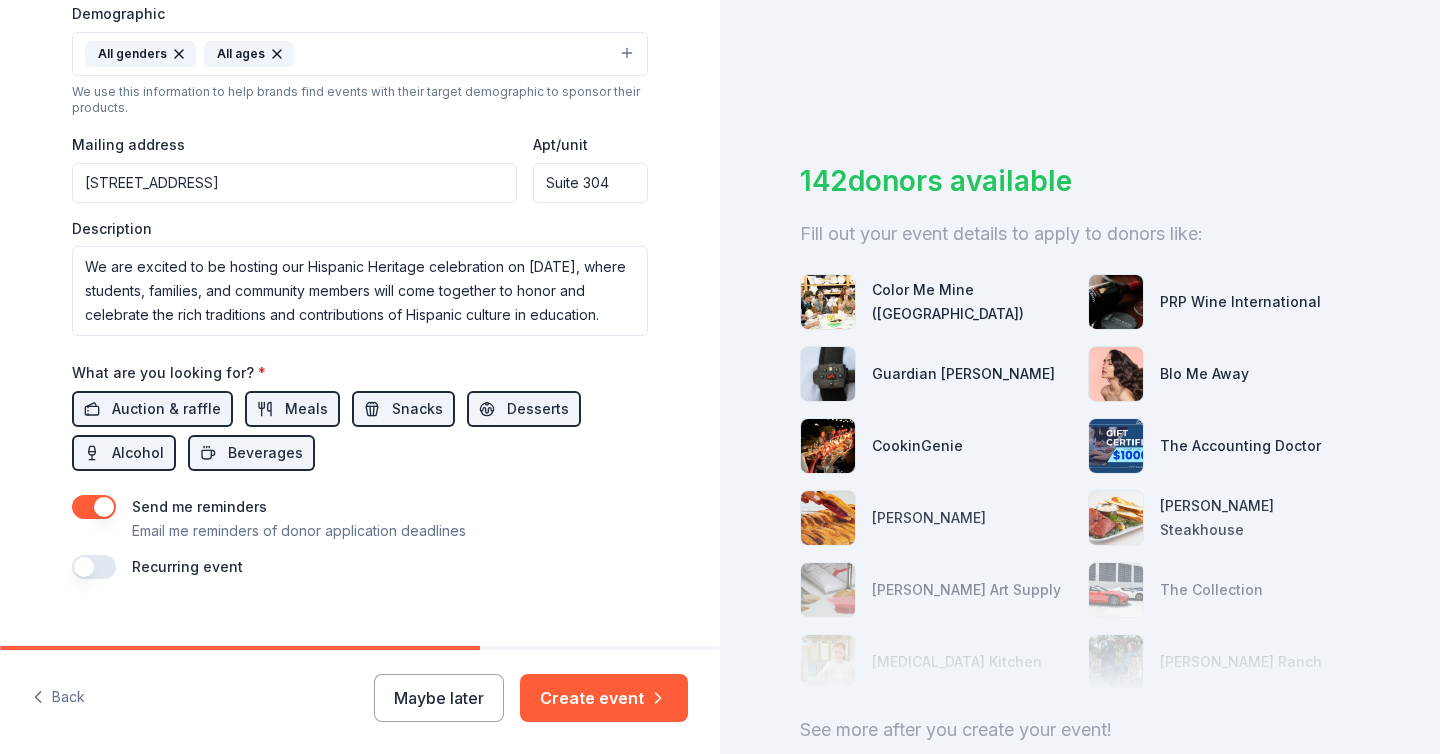
scroll to position [689, 0]
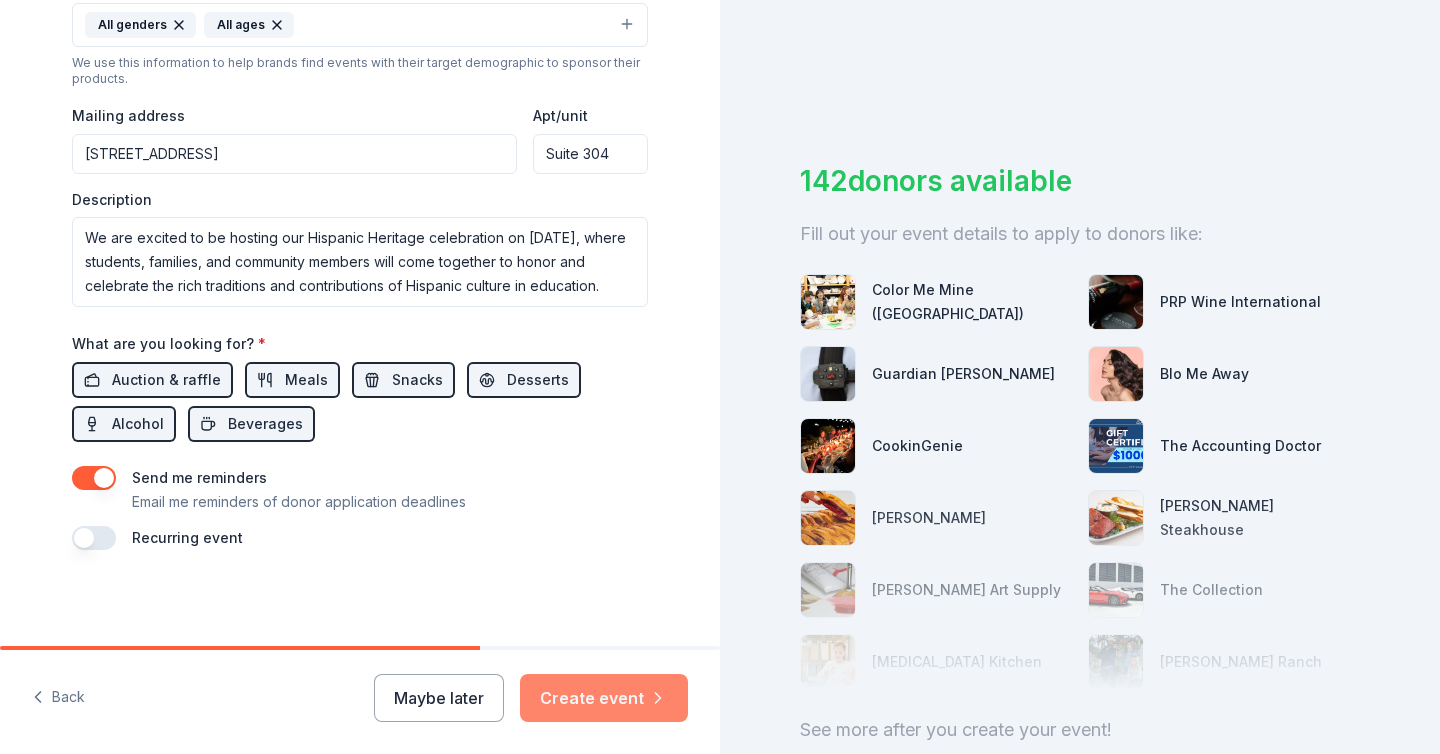
click at [546, 682] on button "Create event" at bounding box center [604, 698] width 168 height 48
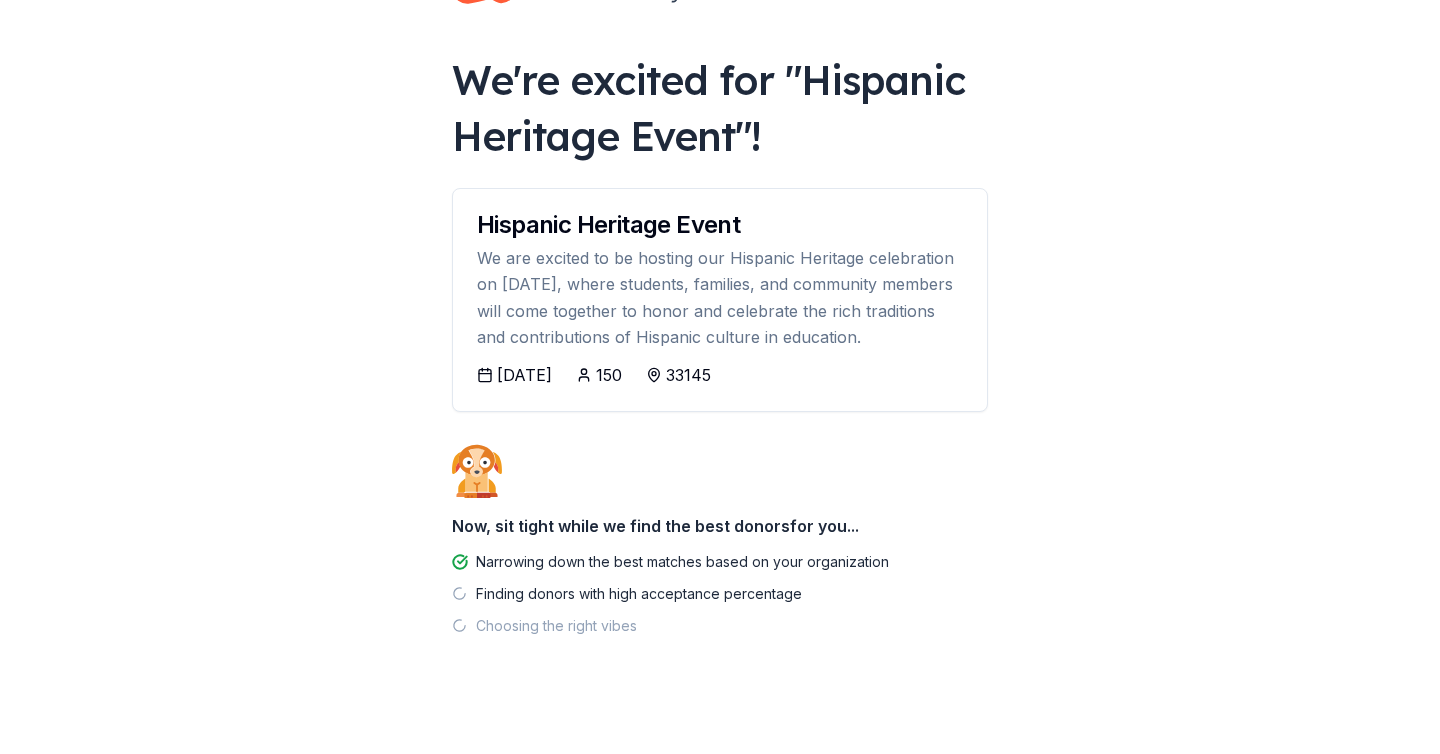
scroll to position [91, 0]
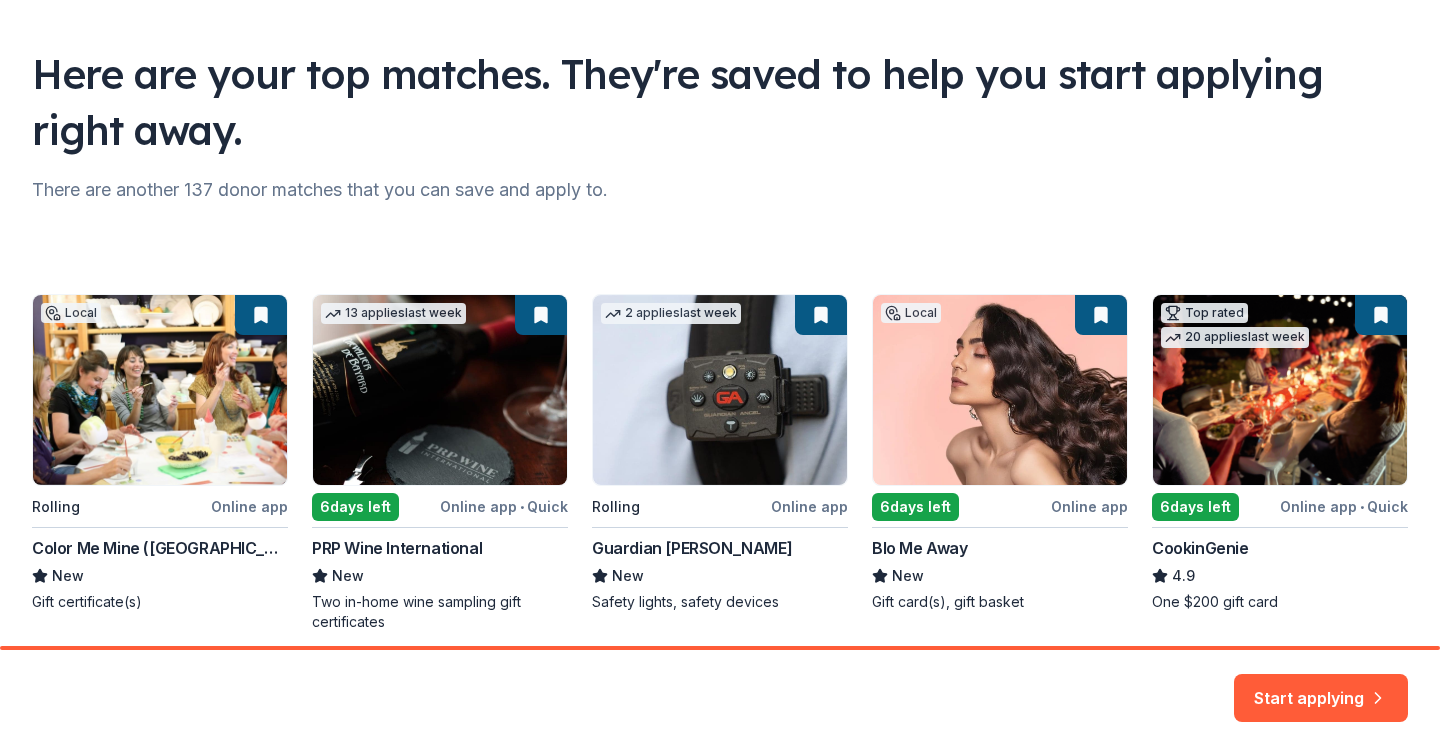
scroll to position [195, 0]
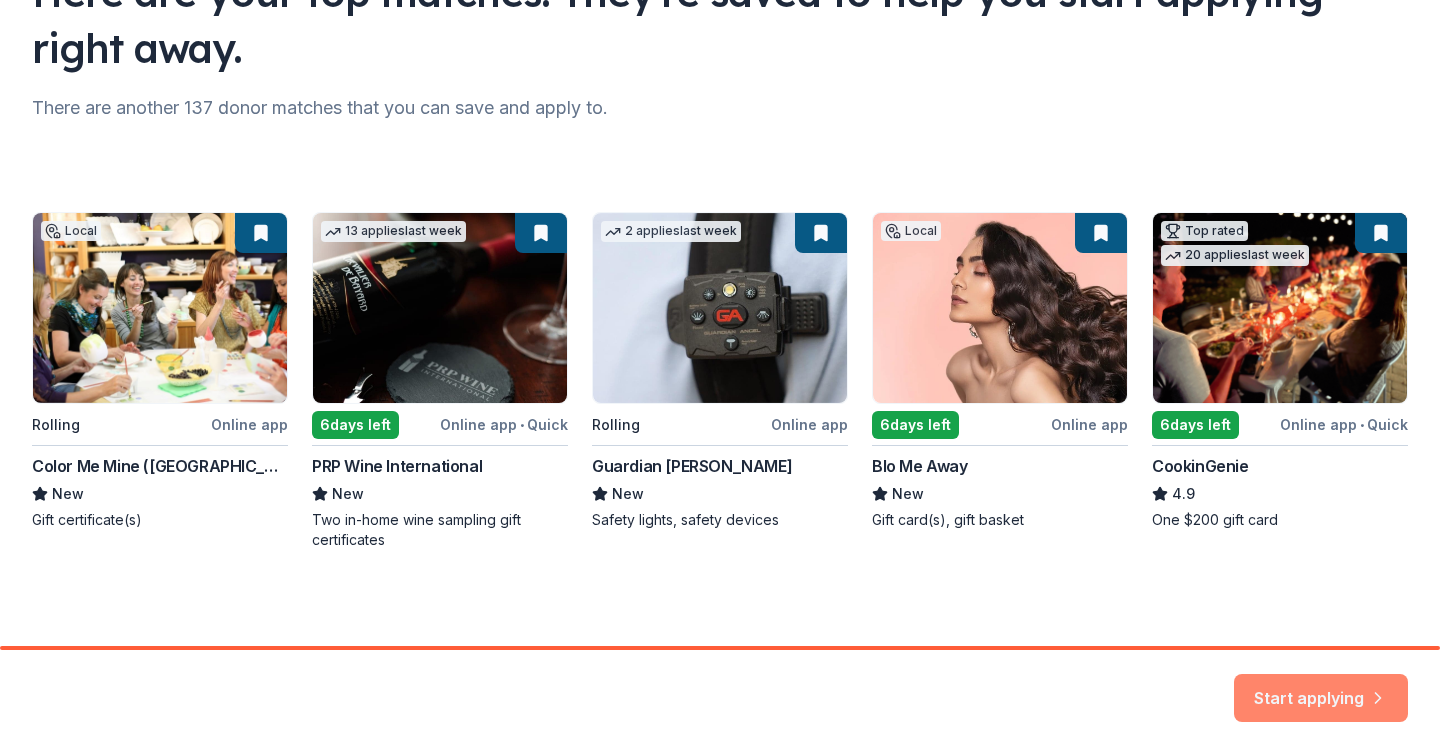
click at [1296, 687] on button "Start applying" at bounding box center [1321, 686] width 174 height 48
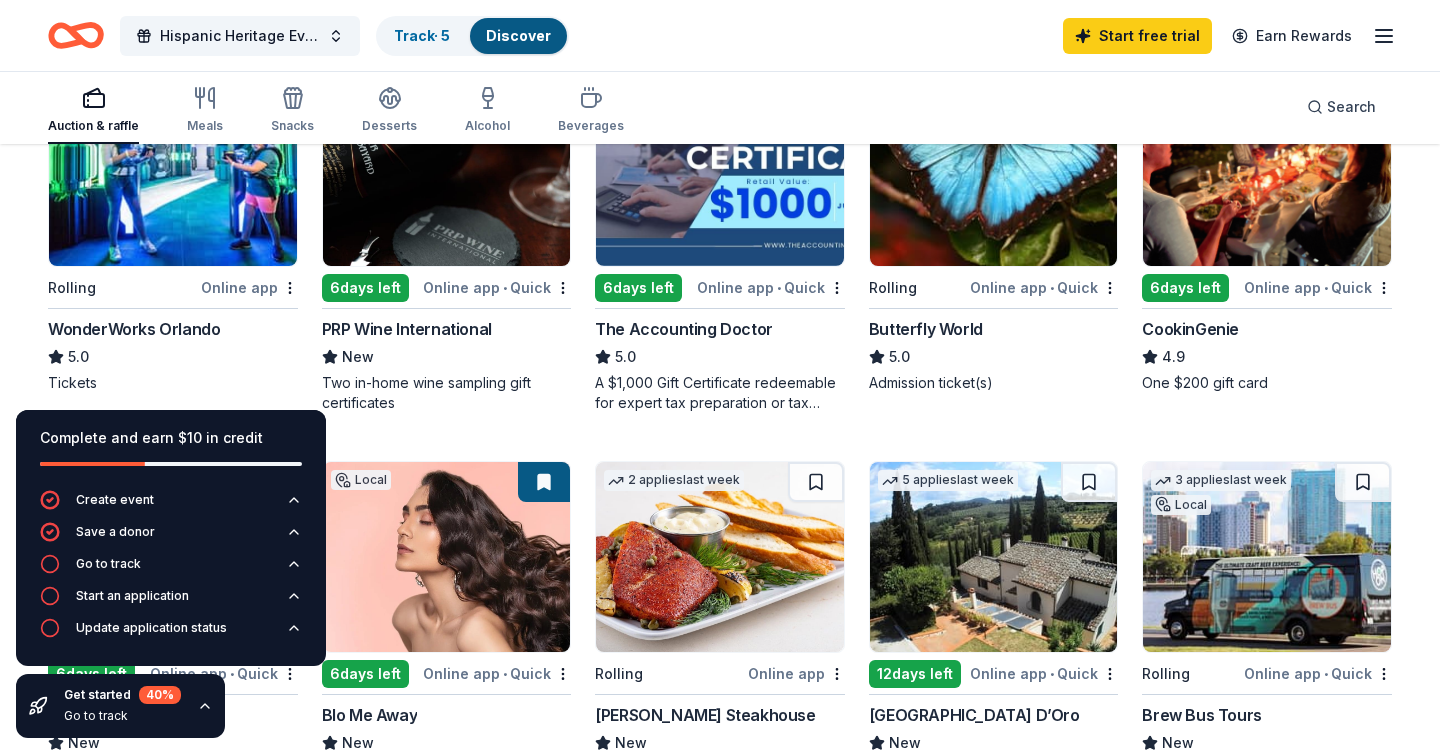
scroll to position [265, 0]
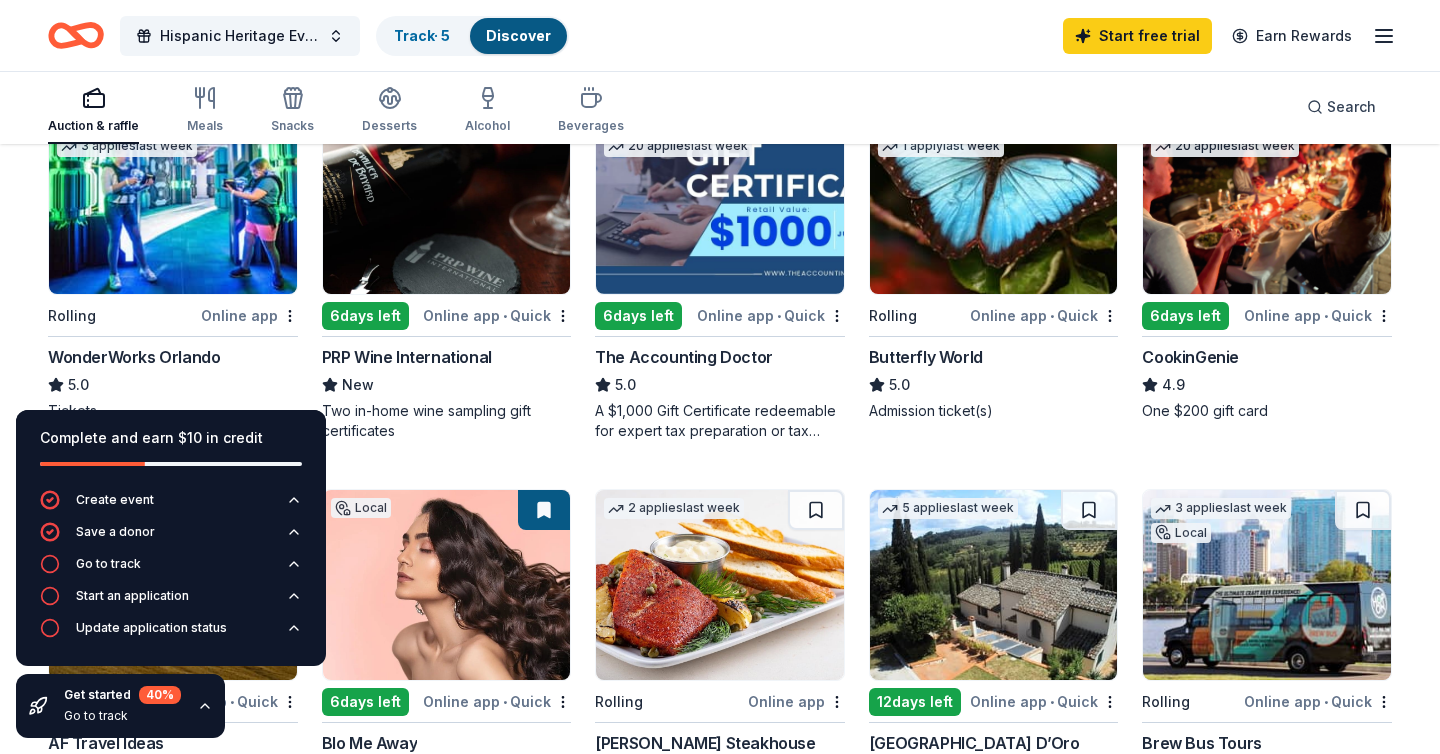
click at [439, 281] on img at bounding box center [447, 199] width 248 height 190
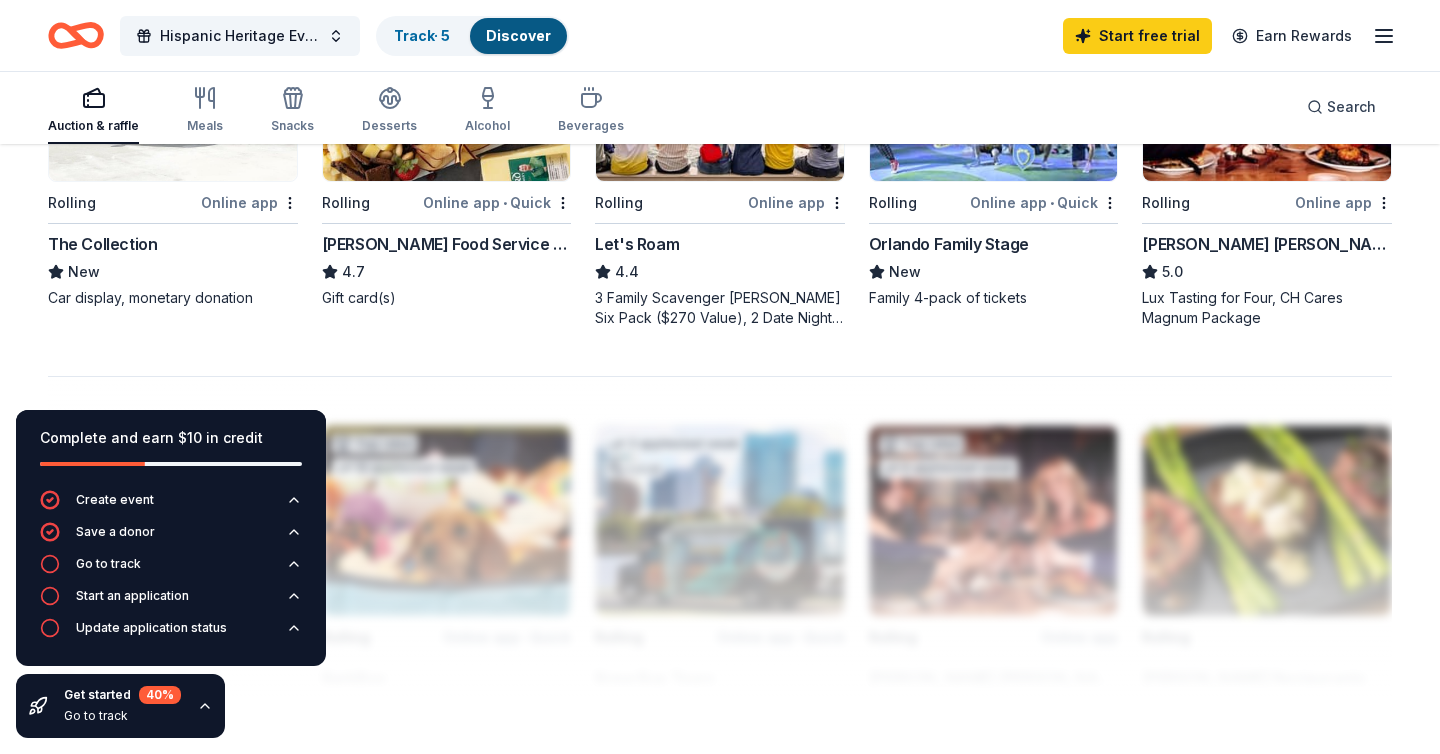
scroll to position [1539, 0]
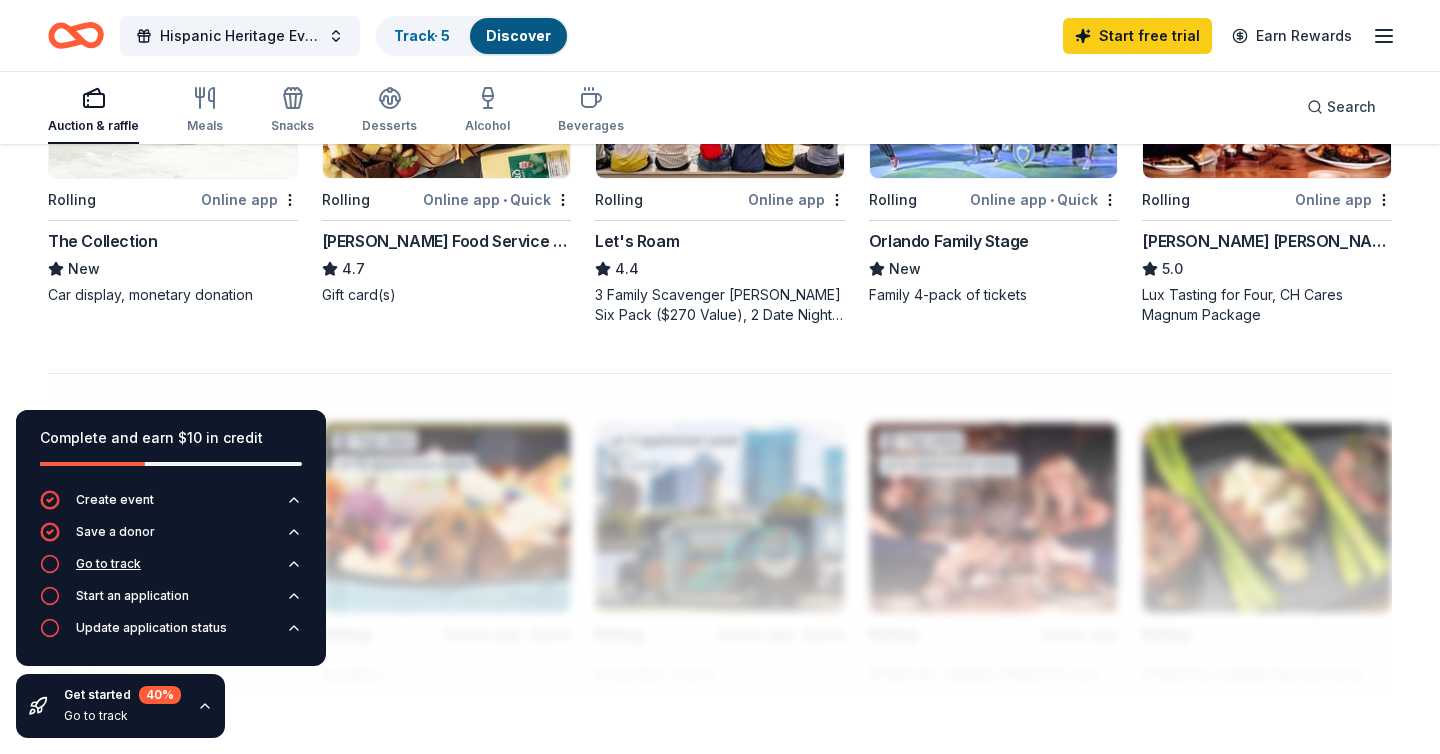
click at [200, 560] on button "Go to track" at bounding box center [171, 570] width 262 height 32
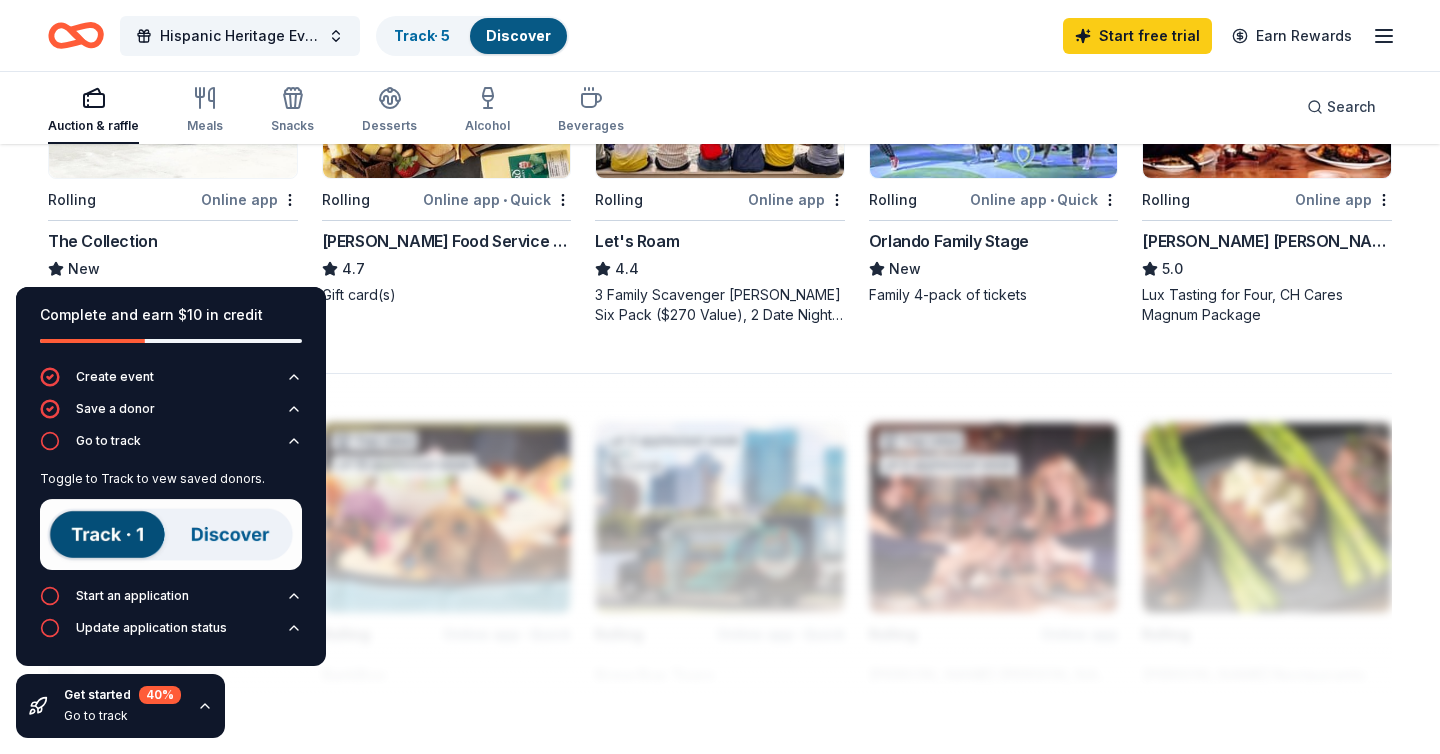
click at [106, 537] on img at bounding box center [171, 534] width 262 height 71
click at [210, 548] on img at bounding box center [171, 534] width 262 height 71
click at [78, 435] on div "Go to track" at bounding box center [108, 441] width 65 height 16
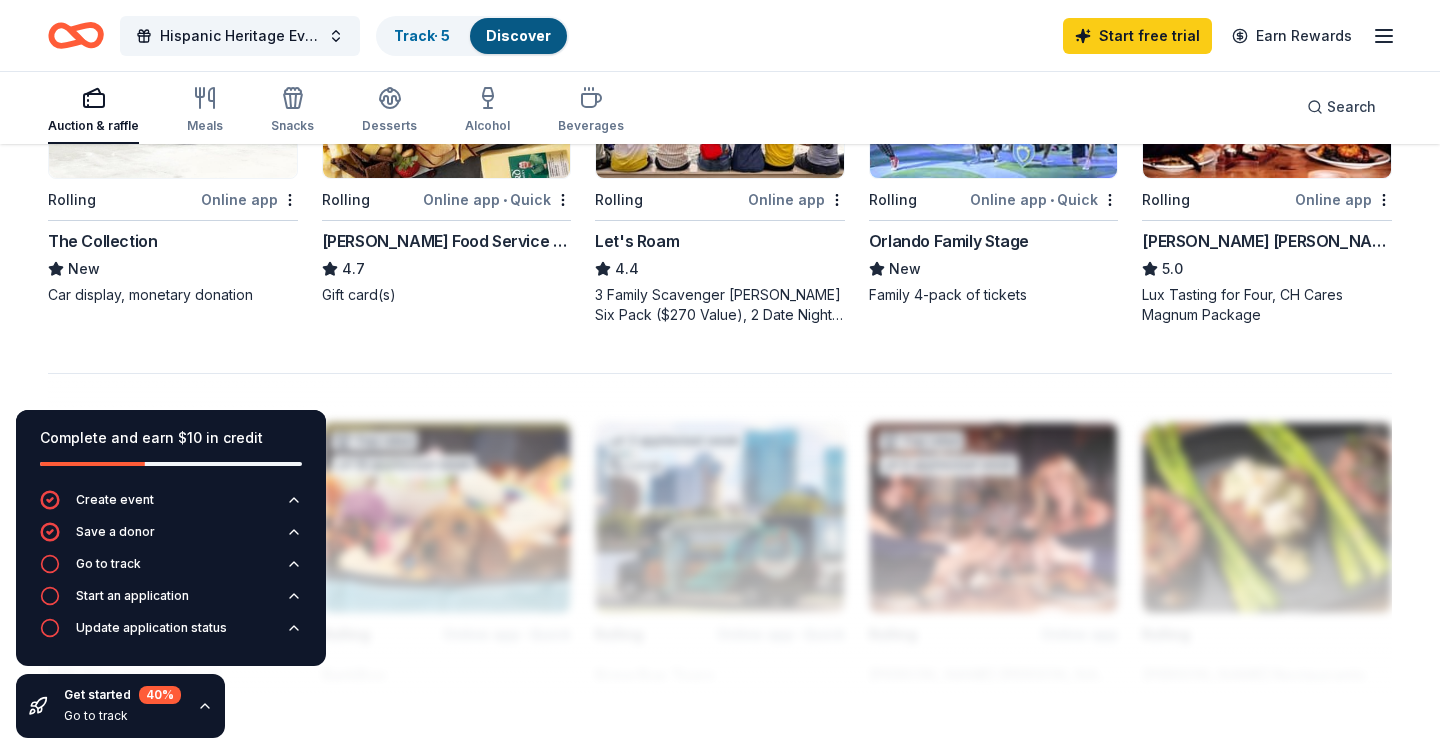
click at [95, 716] on div "Go to track" at bounding box center [122, 716] width 117 height 16
click at [201, 704] on icon "button" at bounding box center [205, 706] width 8 height 4
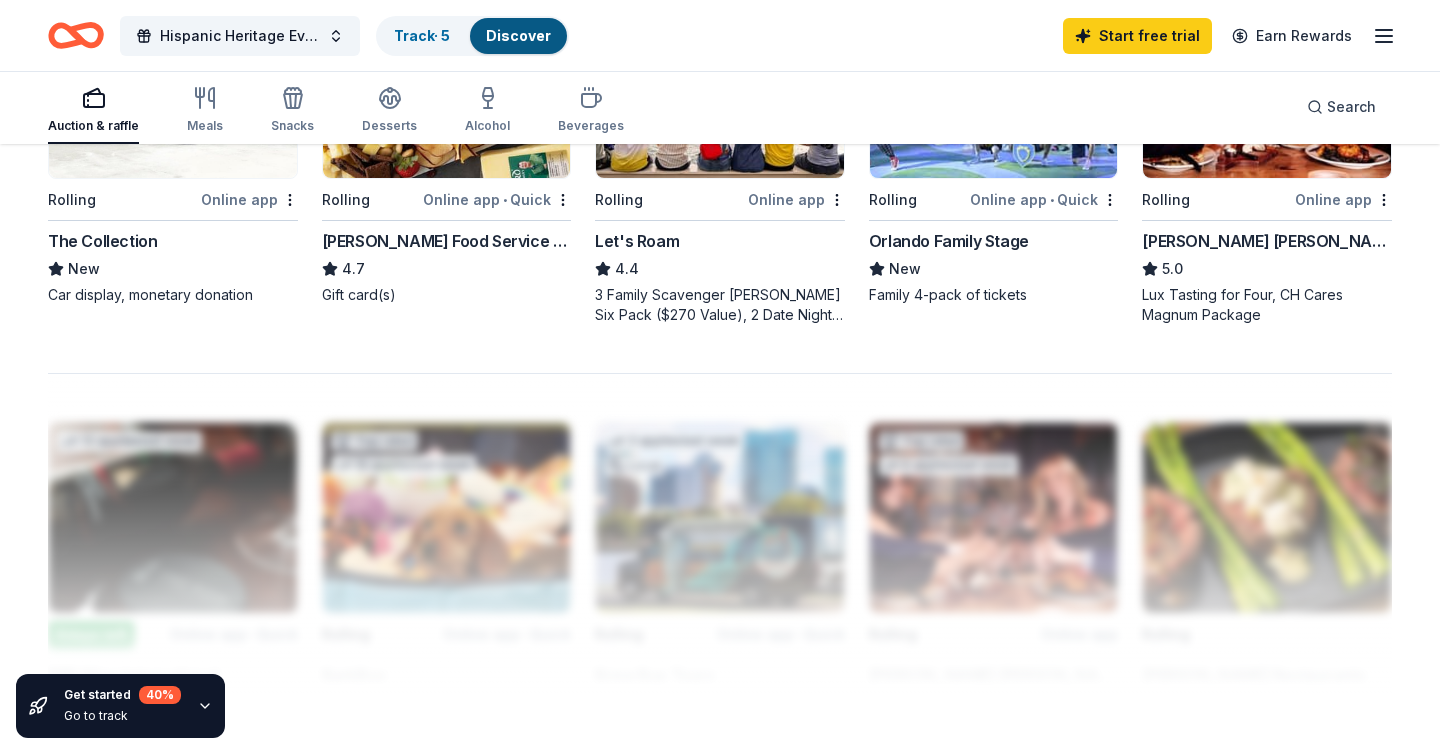
click at [202, 710] on icon "button" at bounding box center [205, 706] width 16 height 16
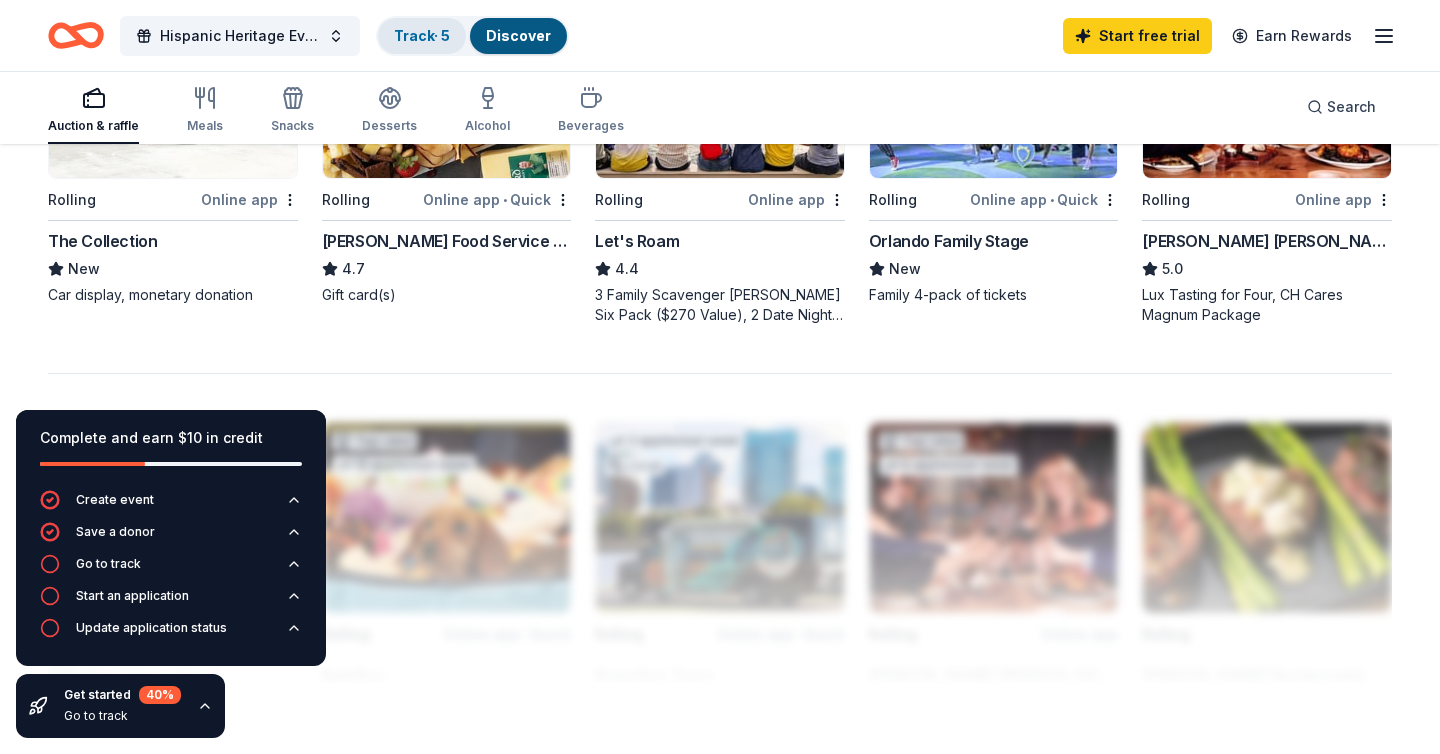
click at [421, 33] on link "Track · 5" at bounding box center [422, 35] width 56 height 17
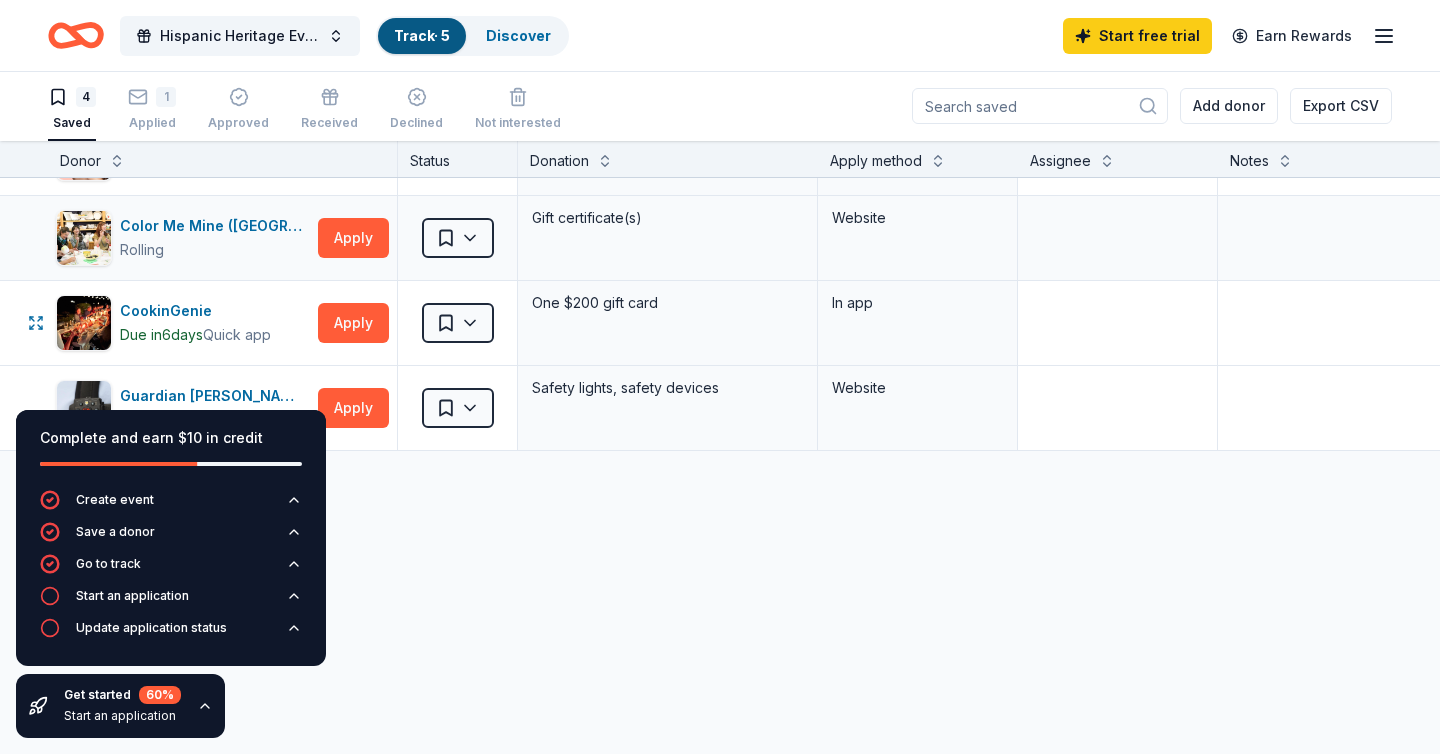
scroll to position [70, 0]
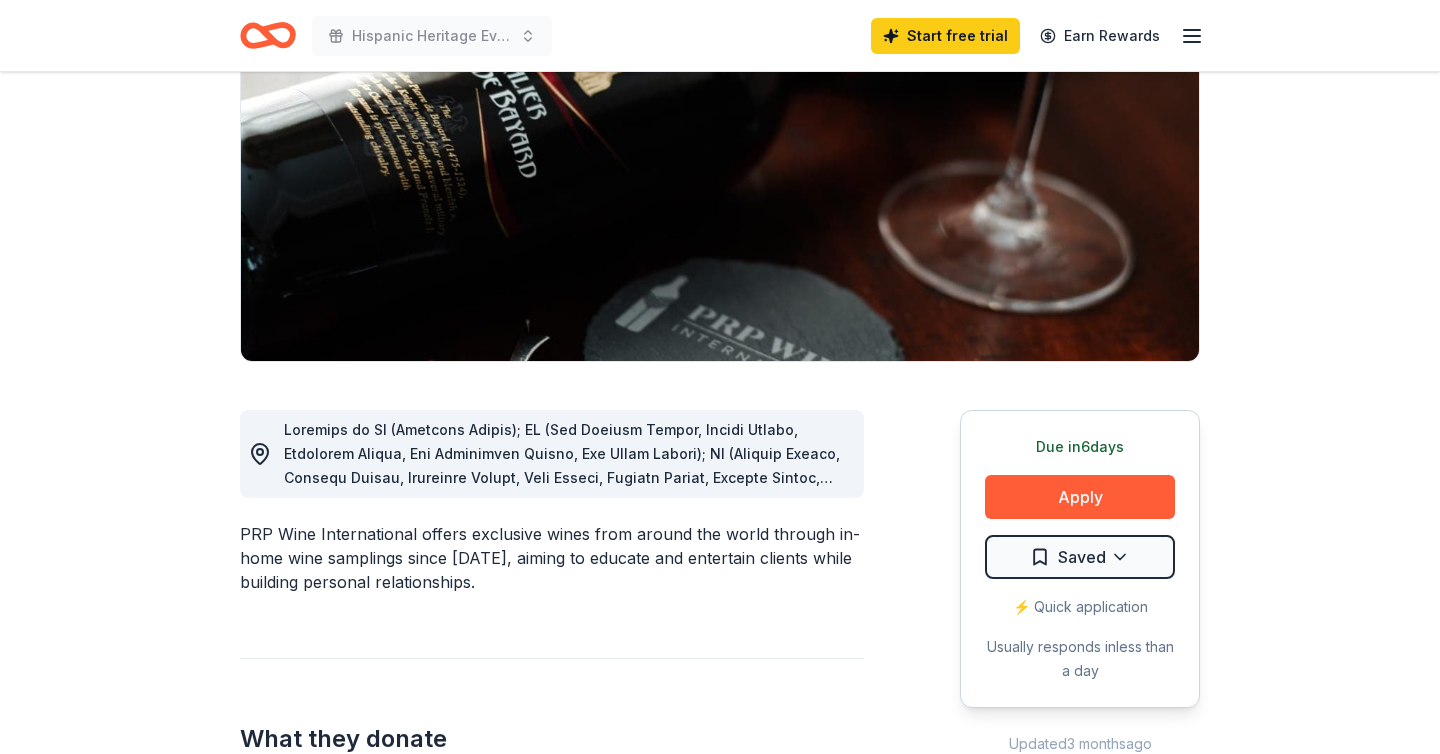
scroll to position [248, 0]
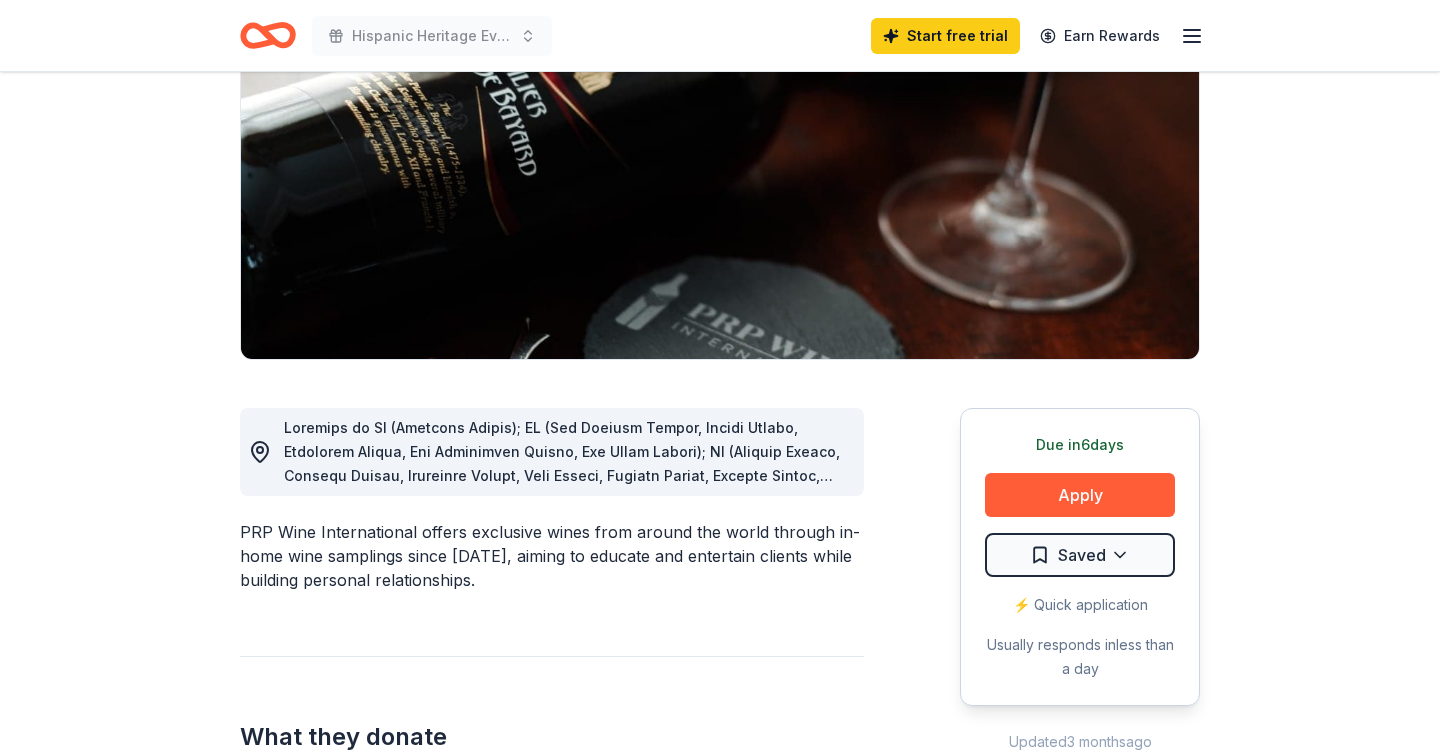
click at [792, 475] on span at bounding box center [566, 703] width 564 height 569
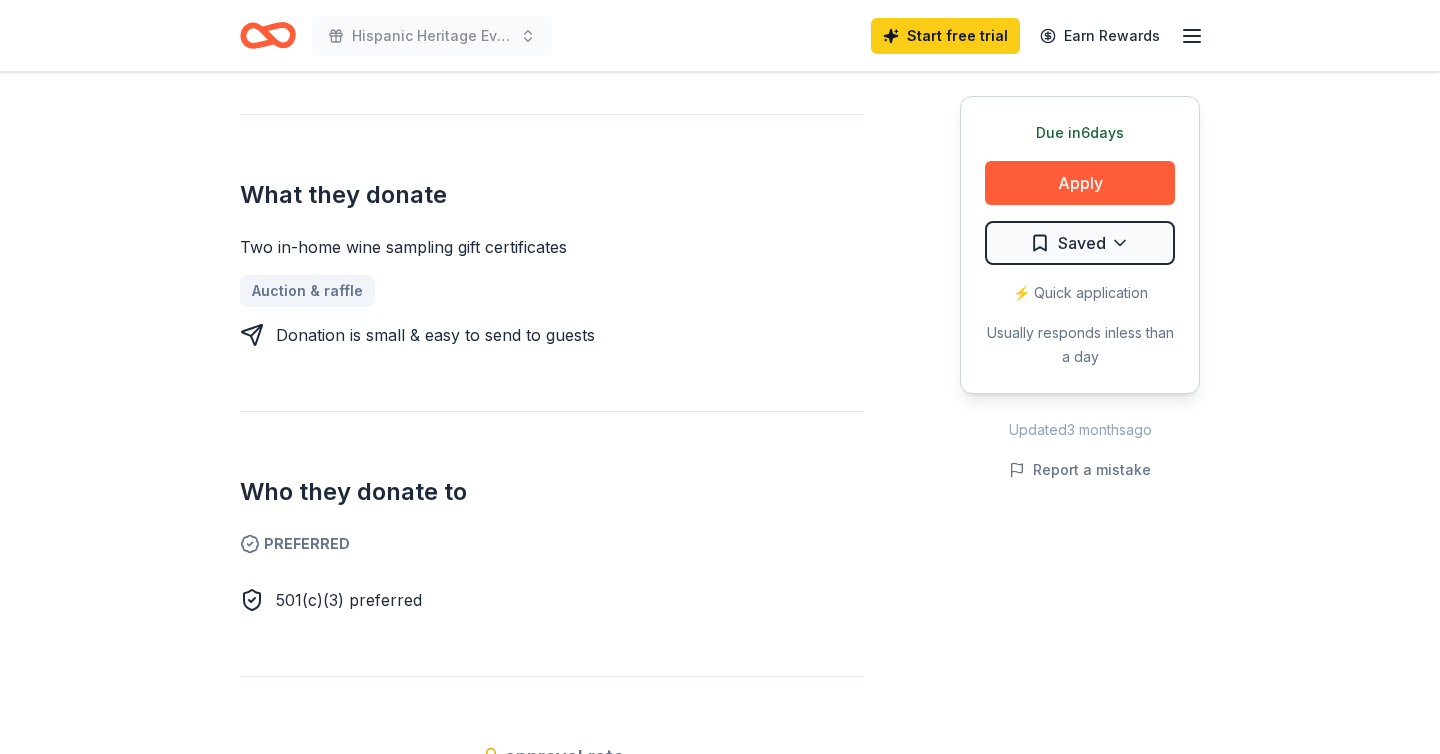
scroll to position [811, 0]
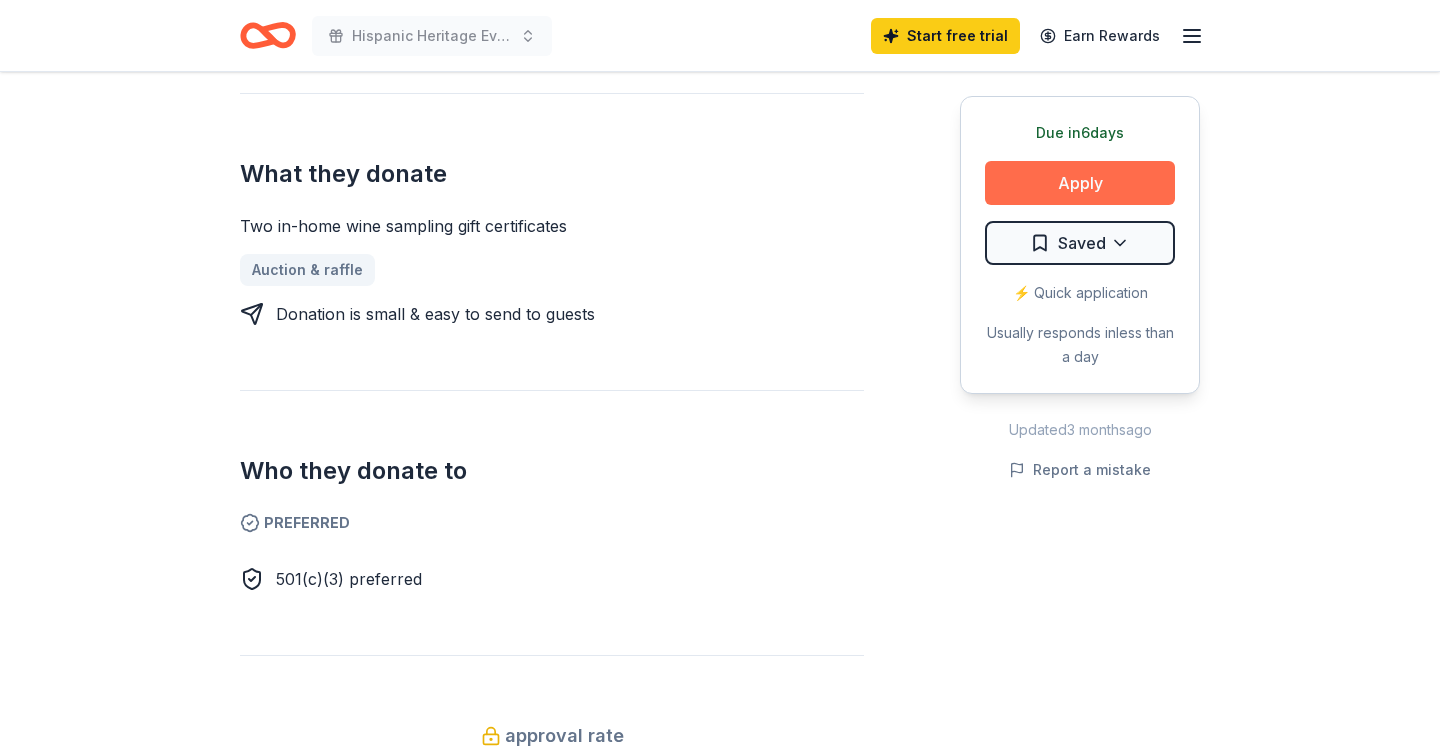
click at [1072, 186] on button "Apply" at bounding box center [1080, 183] width 190 height 44
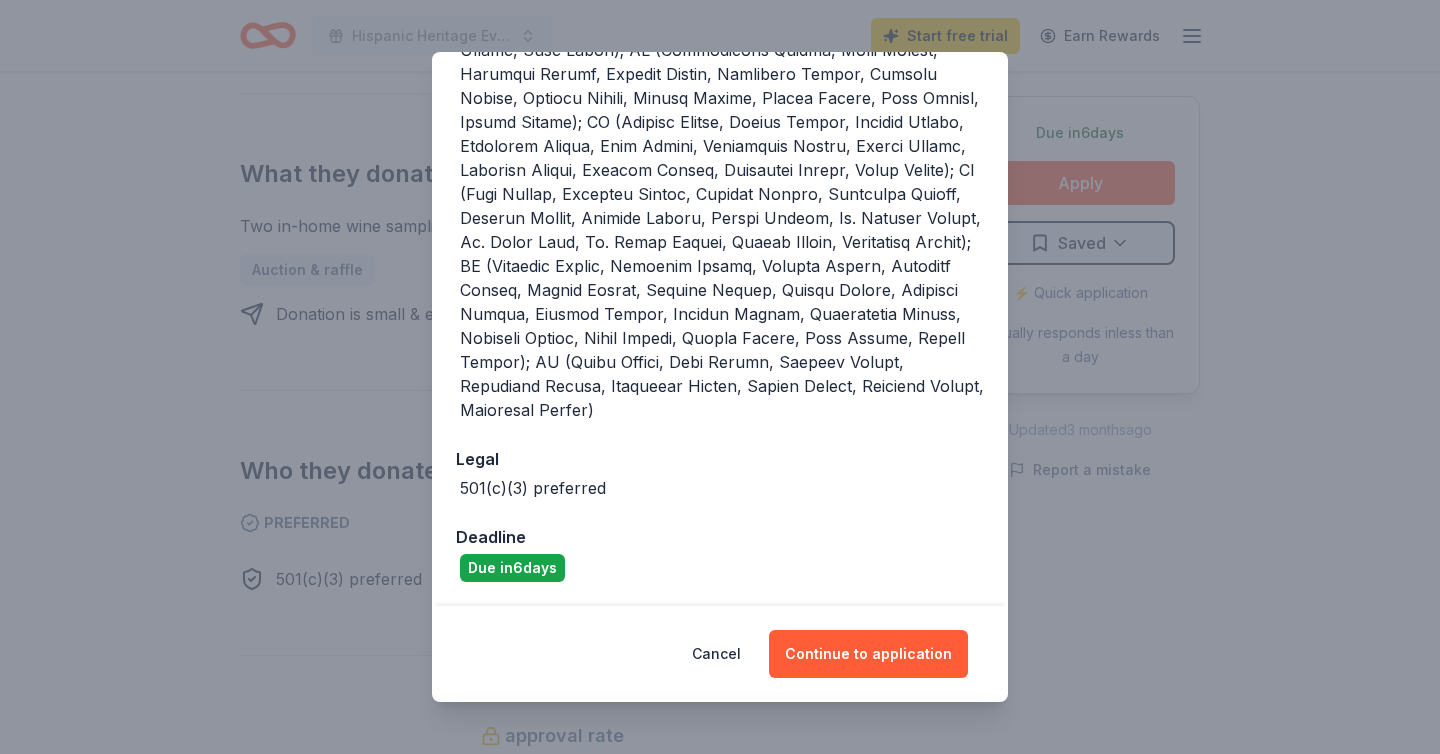
scroll to position [622, 0]
click at [865, 648] on button "Continue to application" at bounding box center [868, 654] width 199 height 48
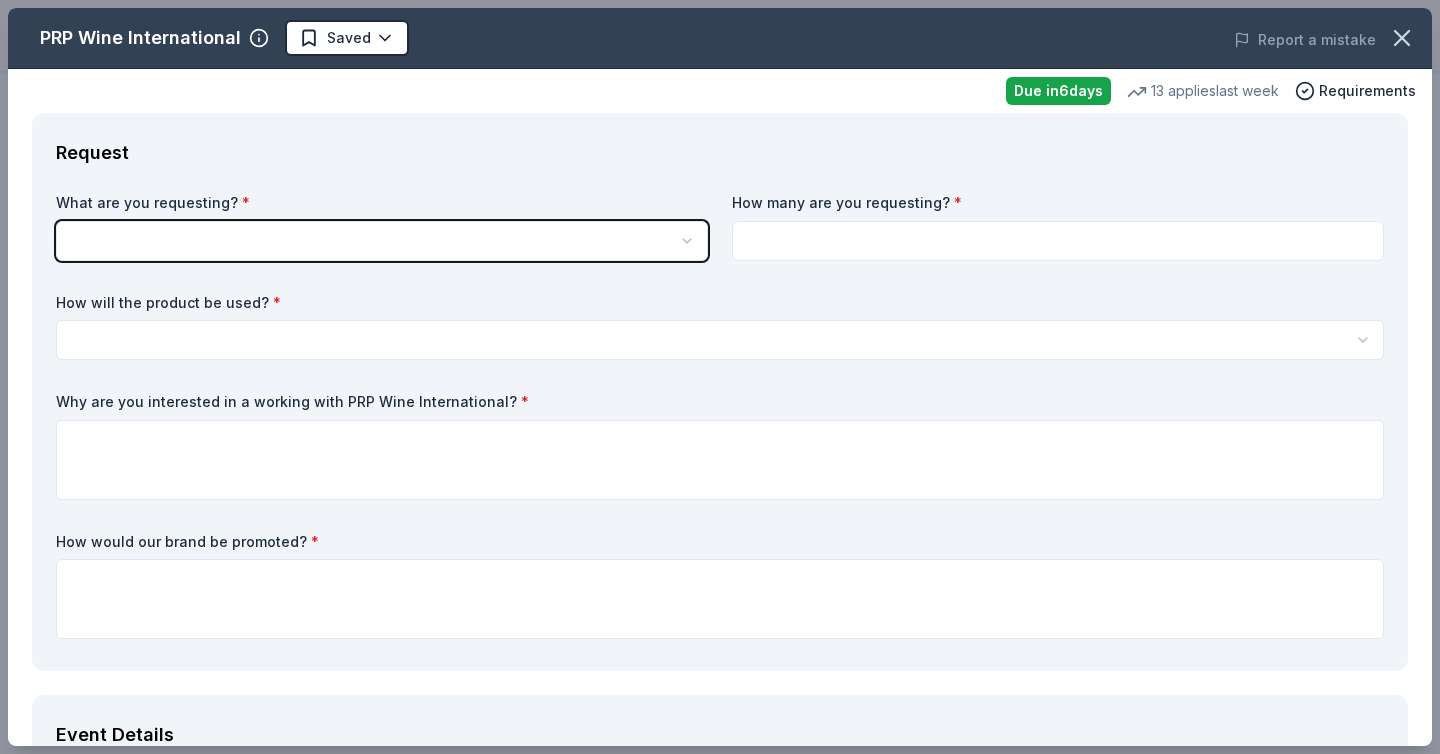
scroll to position [0, 0]
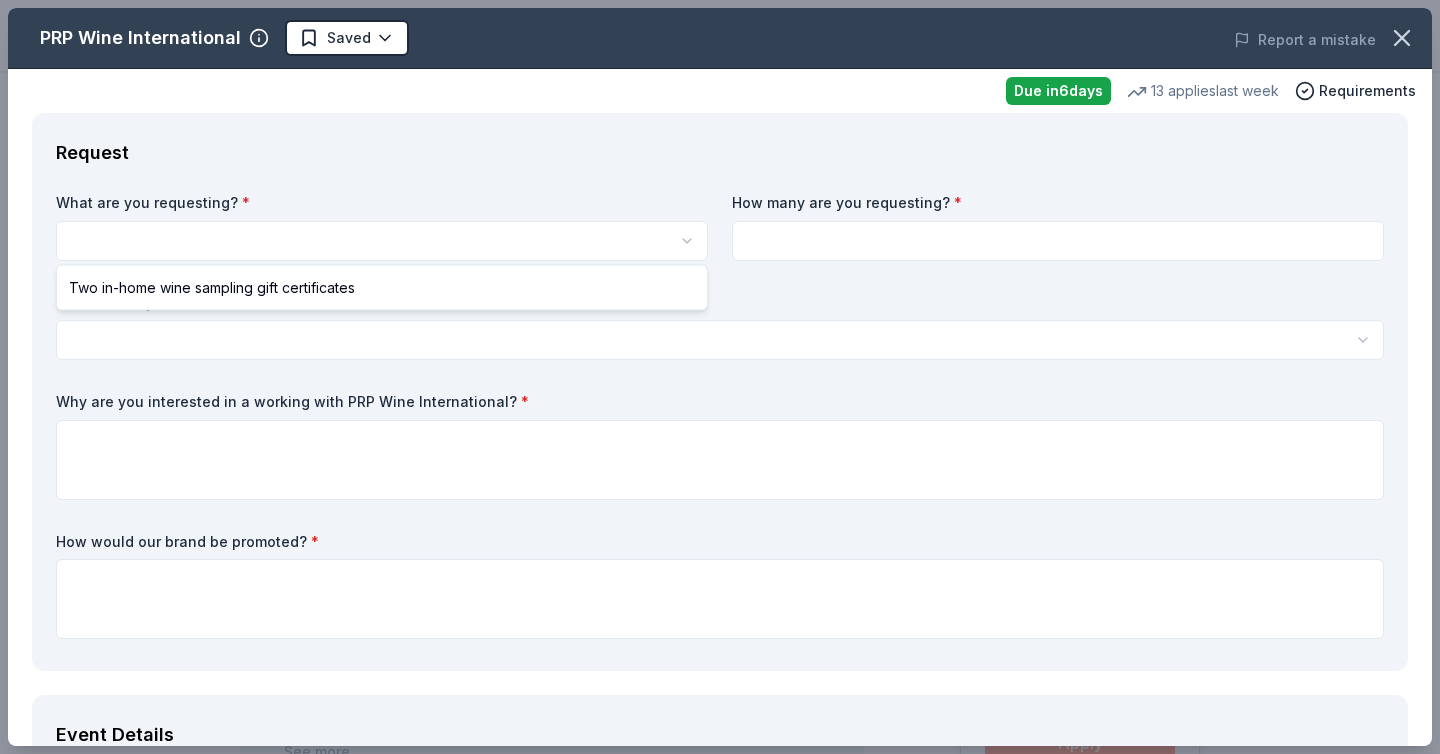
click at [454, 237] on html "Hispanic Heritage Event Saved Apply Due in 6 days Share PRP Wine International …" at bounding box center [720, 377] width 1440 height 754
select select "Two in-home wine sampling gift certificates"
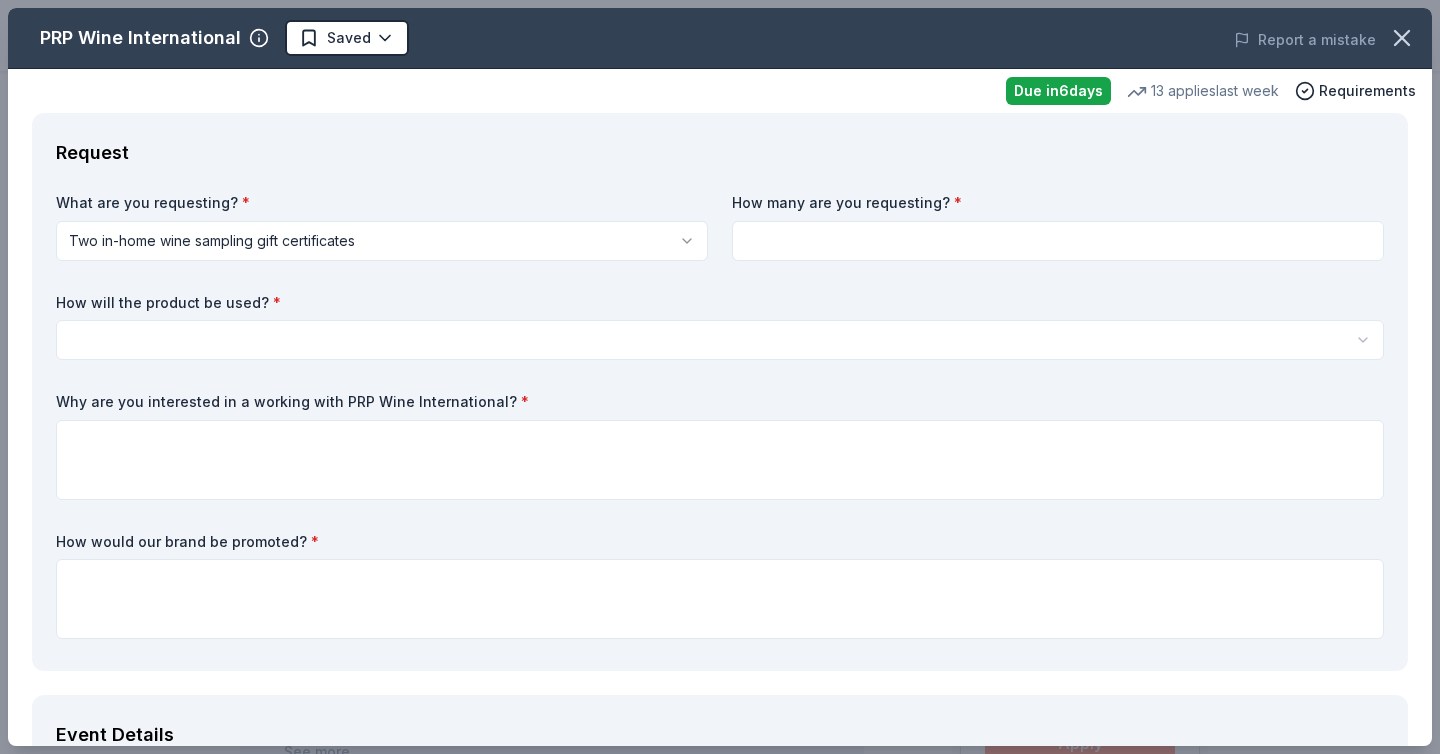
click at [740, 245] on input at bounding box center [1058, 241] width 652 height 40
type input "1"
click at [610, 325] on html "Hispanic Heritage Event Saved Apply Due in 6 days Share PRP Wine International …" at bounding box center [720, 377] width 1440 height 754
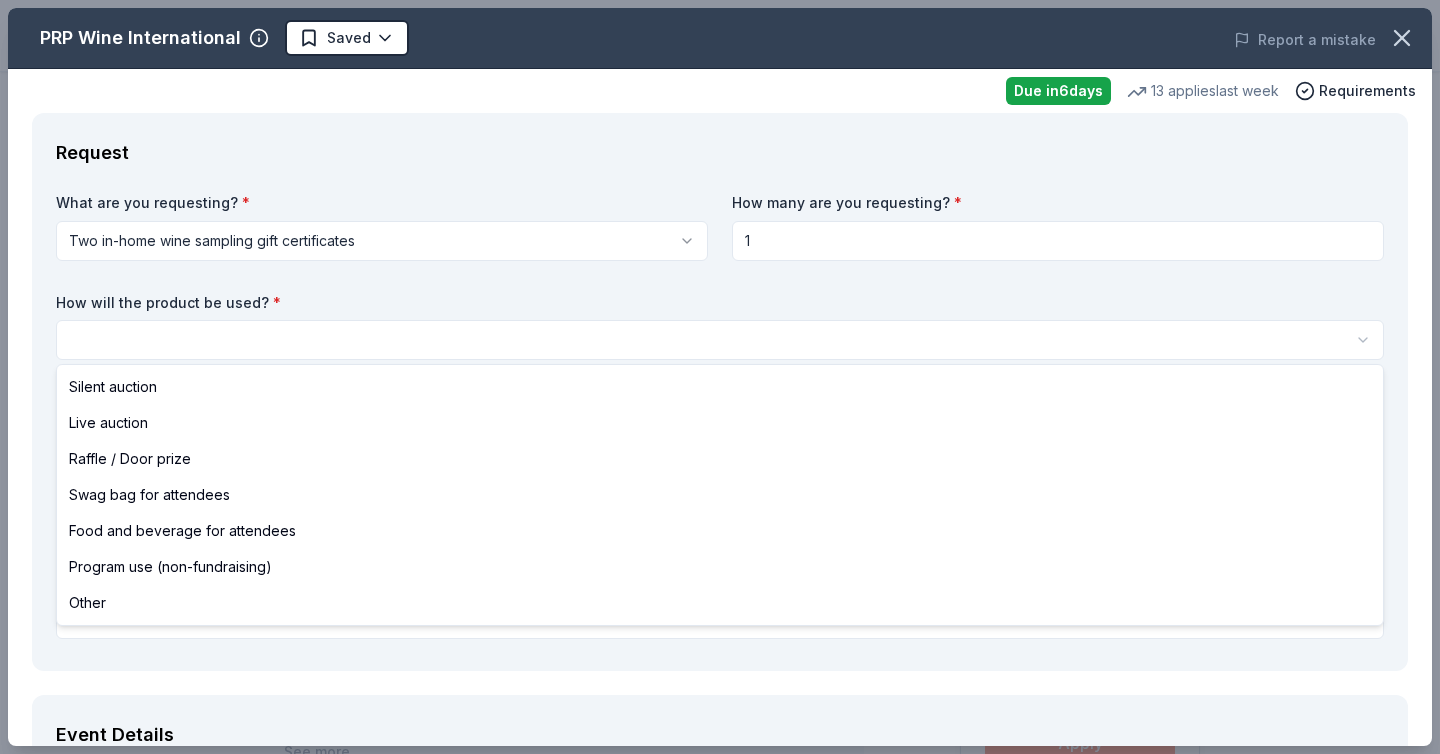
select select "raffleDoorPrize"
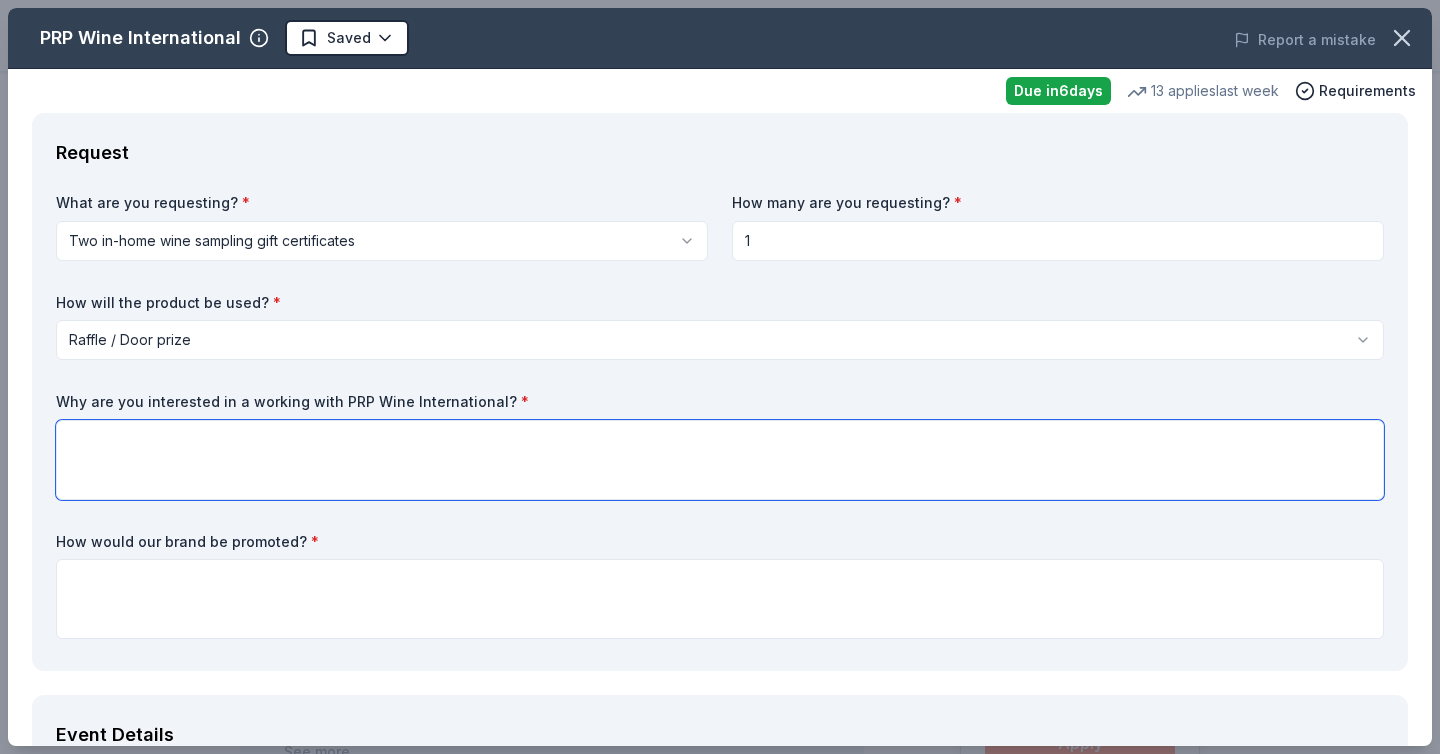
click at [510, 447] on textarea at bounding box center [720, 460] width 1328 height 80
paste textarea "Your support would help us provide a fun, welcoming, and memorable experience f…"
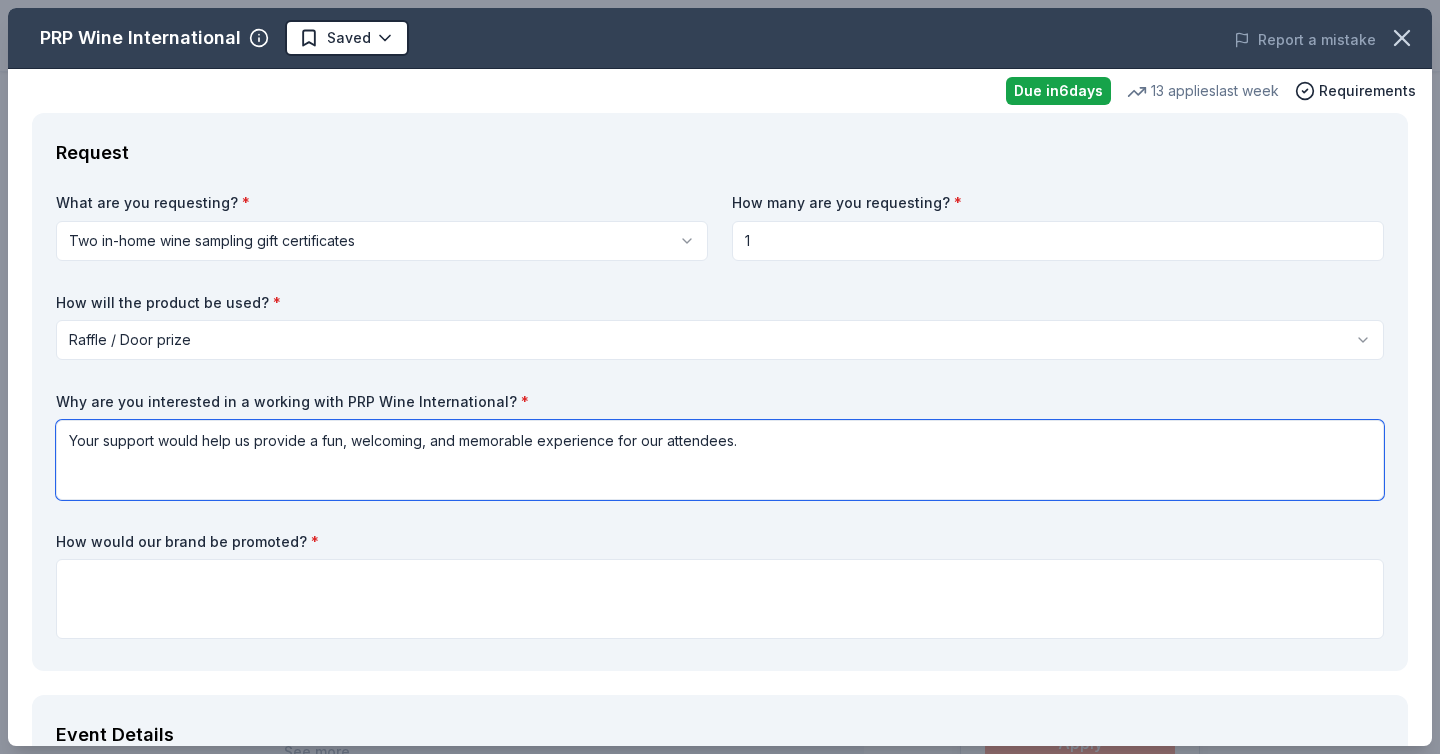
click at [69, 435] on textarea "Your support would help us provide a fun, welcoming, and memorable experience f…" at bounding box center [720, 460] width 1328 height 80
click at [725, 442] on textarea "Your support would help us provide a fun, welcoming, and memorable experience f…" at bounding box center [720, 460] width 1328 height 80
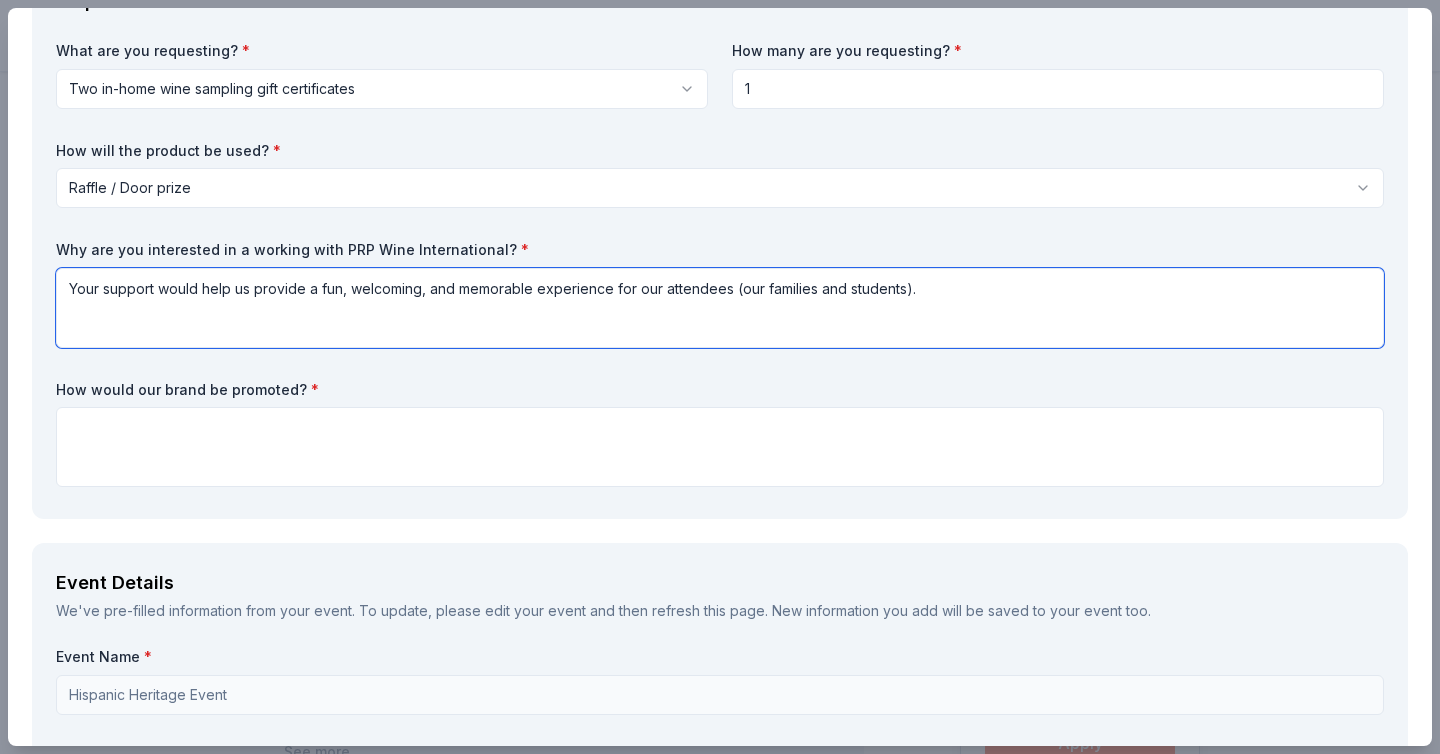
scroll to position [155, 0]
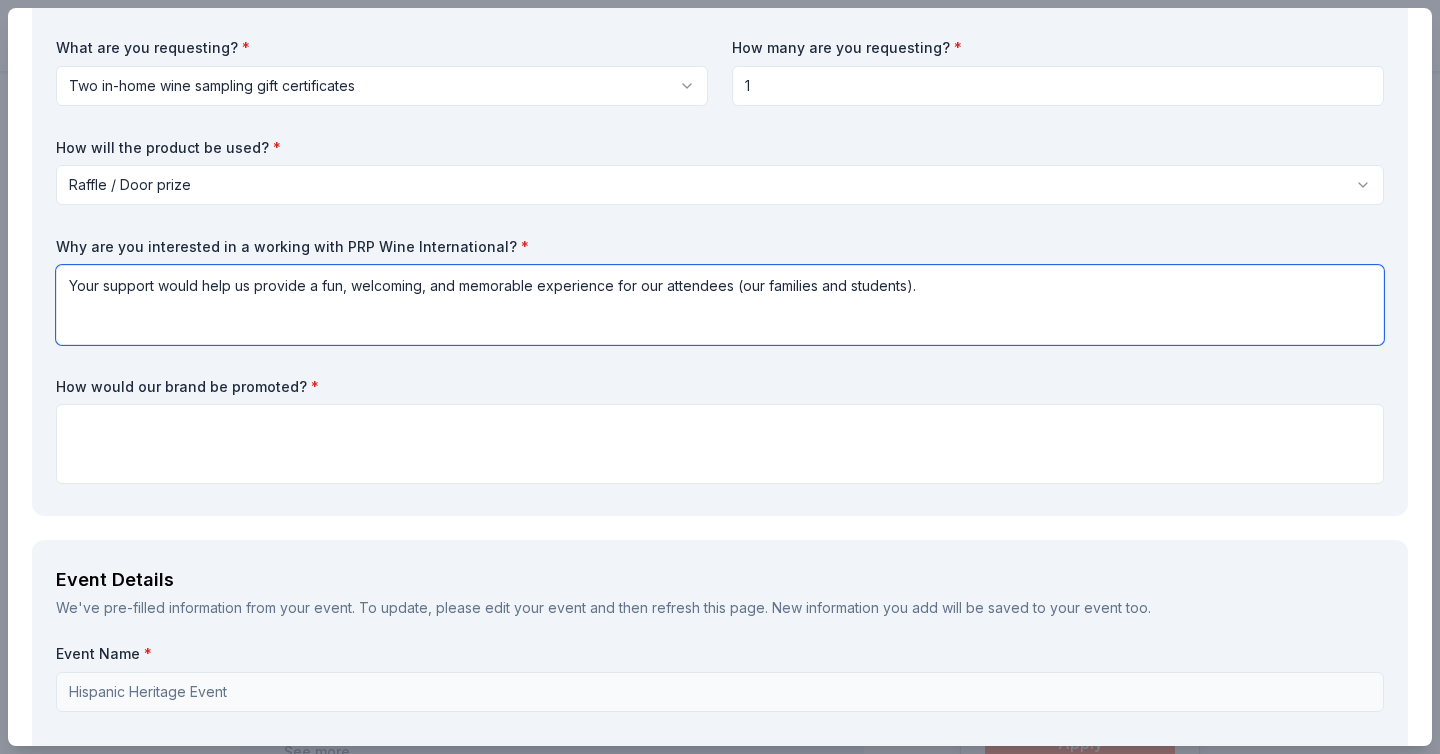
type textarea "Your support would help us provide a fun, welcoming, and memorable experience f…"
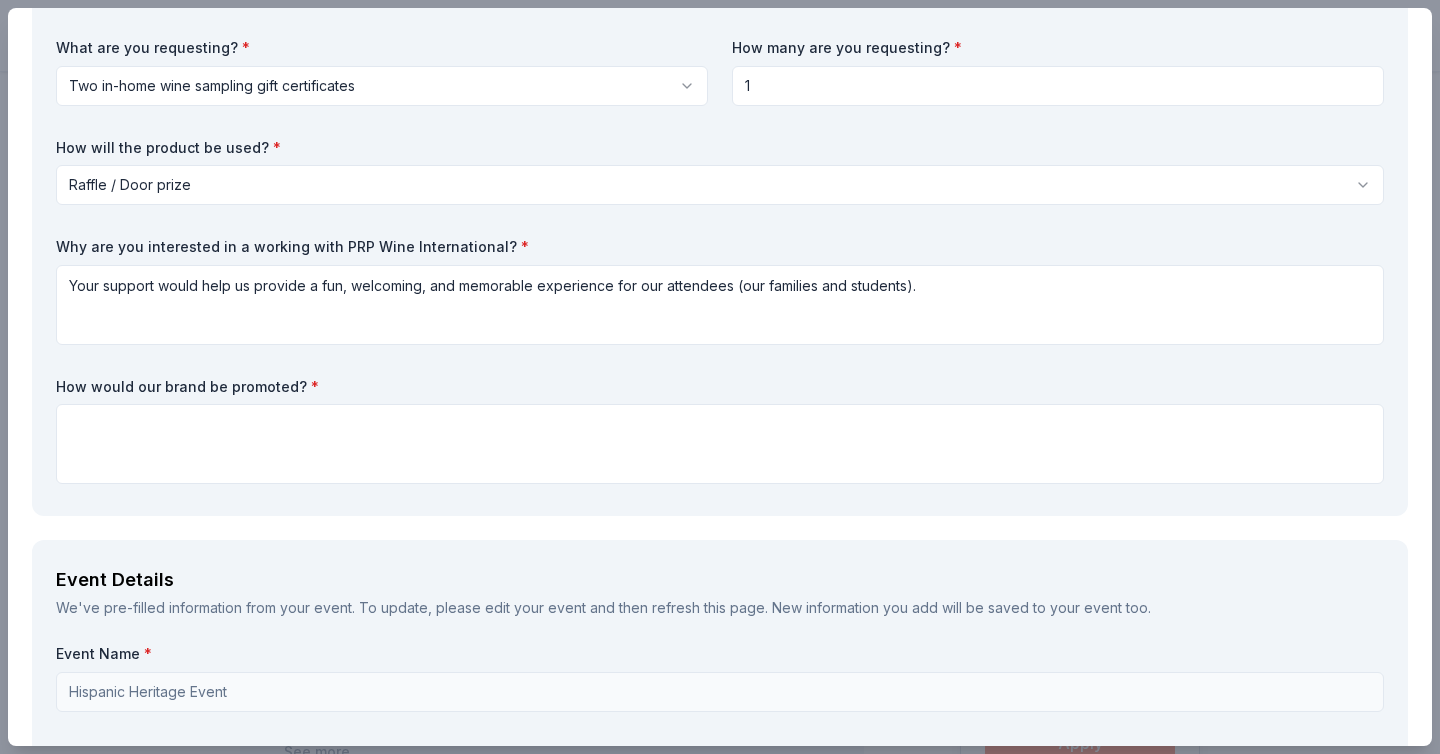
click at [355, 374] on div "What are you requesting? * Two in-home wine sampling gift certificates Two in-h…" at bounding box center [720, 265] width 1328 height 454
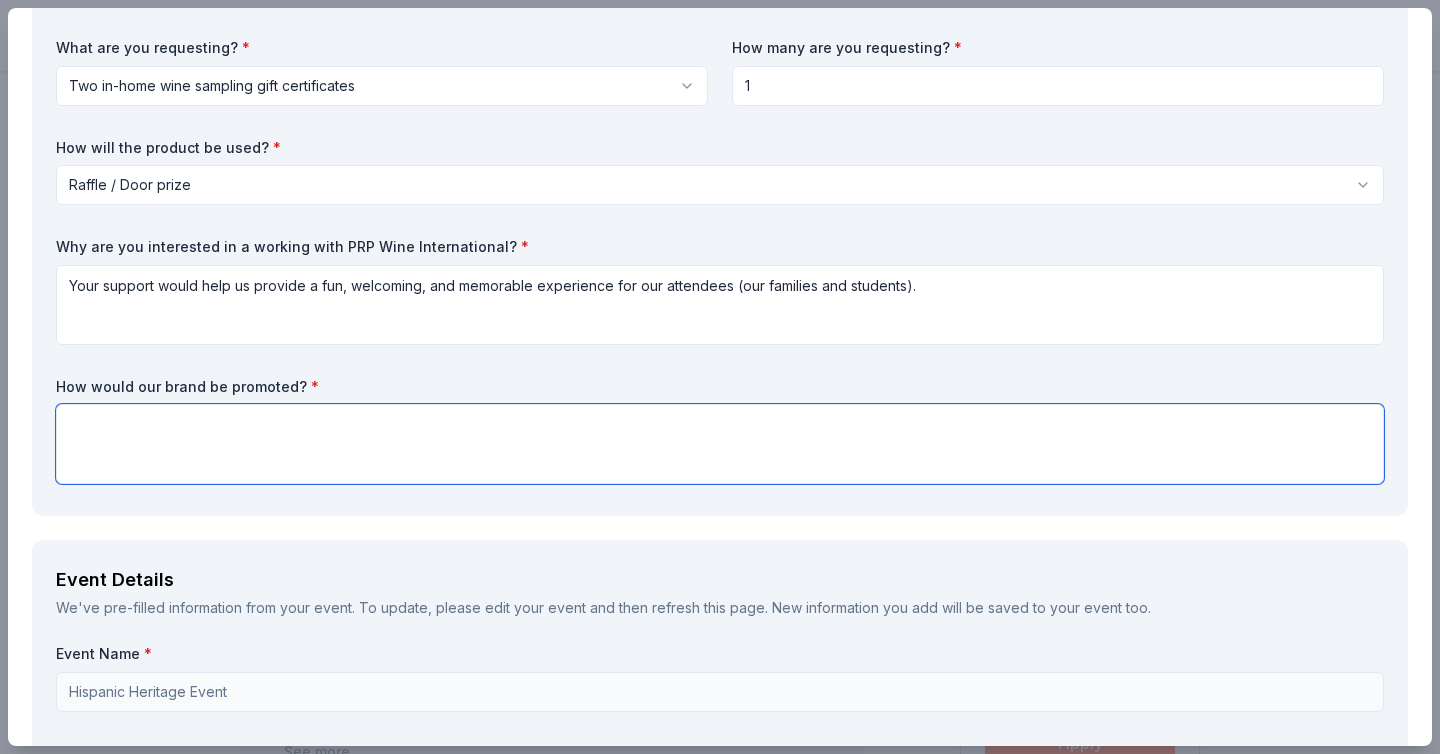
click at [596, 438] on textarea at bounding box center [720, 444] width 1328 height 80
paste textarea "Your logo and name will be displayed on event signage and in our printed progra…"
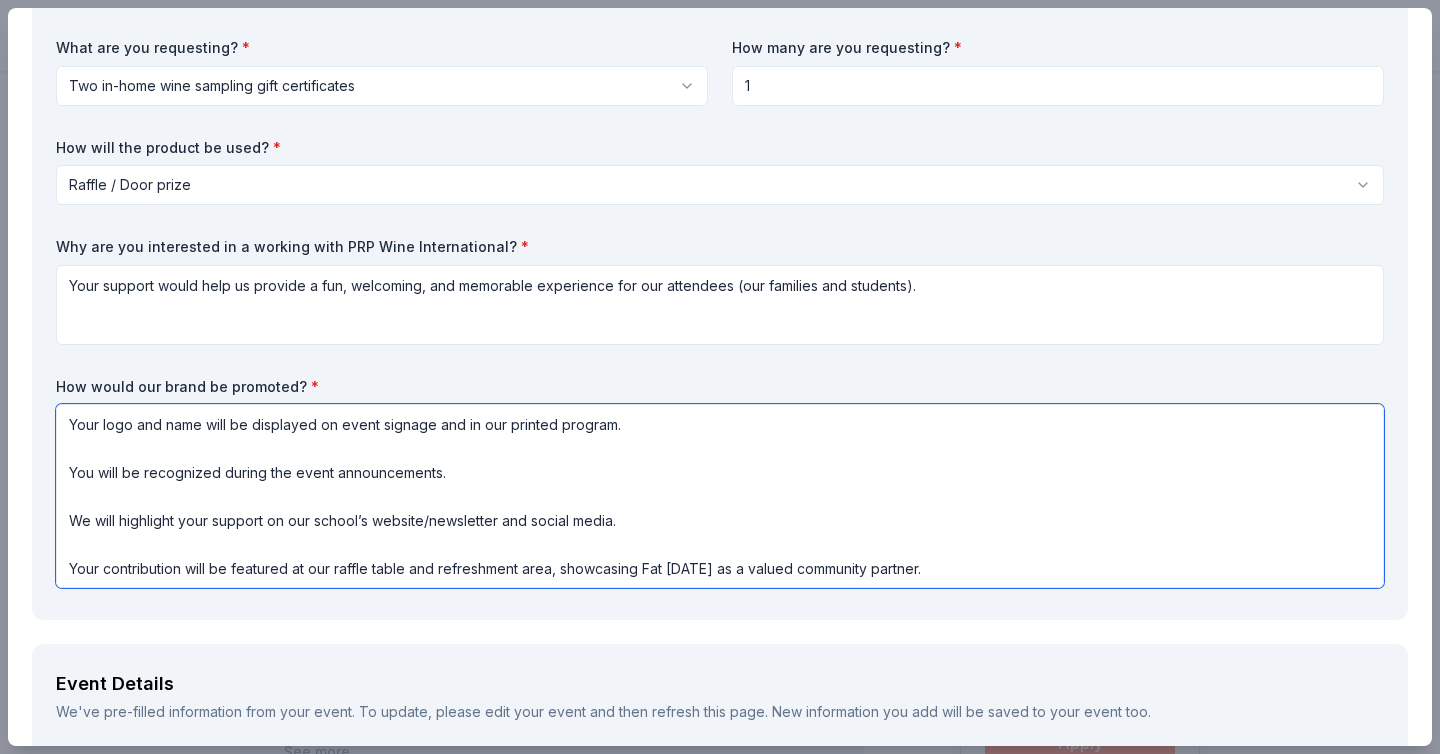
click at [369, 425] on textarea "Your logo and name will be displayed on event signage and in our printed progra…" at bounding box center [720, 496] width 1328 height 184
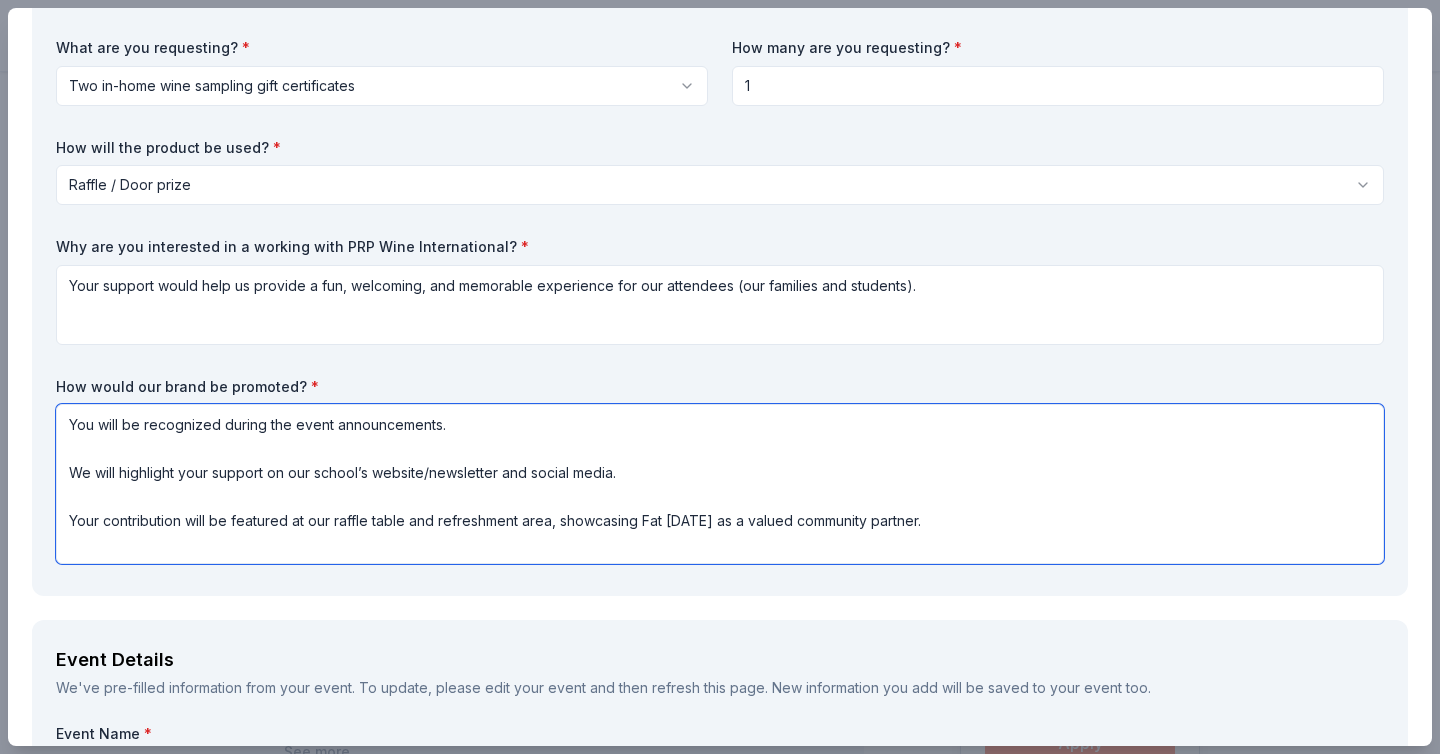
click at [70, 444] on textarea "You will be recognized during the event announcements. We will highlight your s…" at bounding box center [720, 484] width 1328 height 160
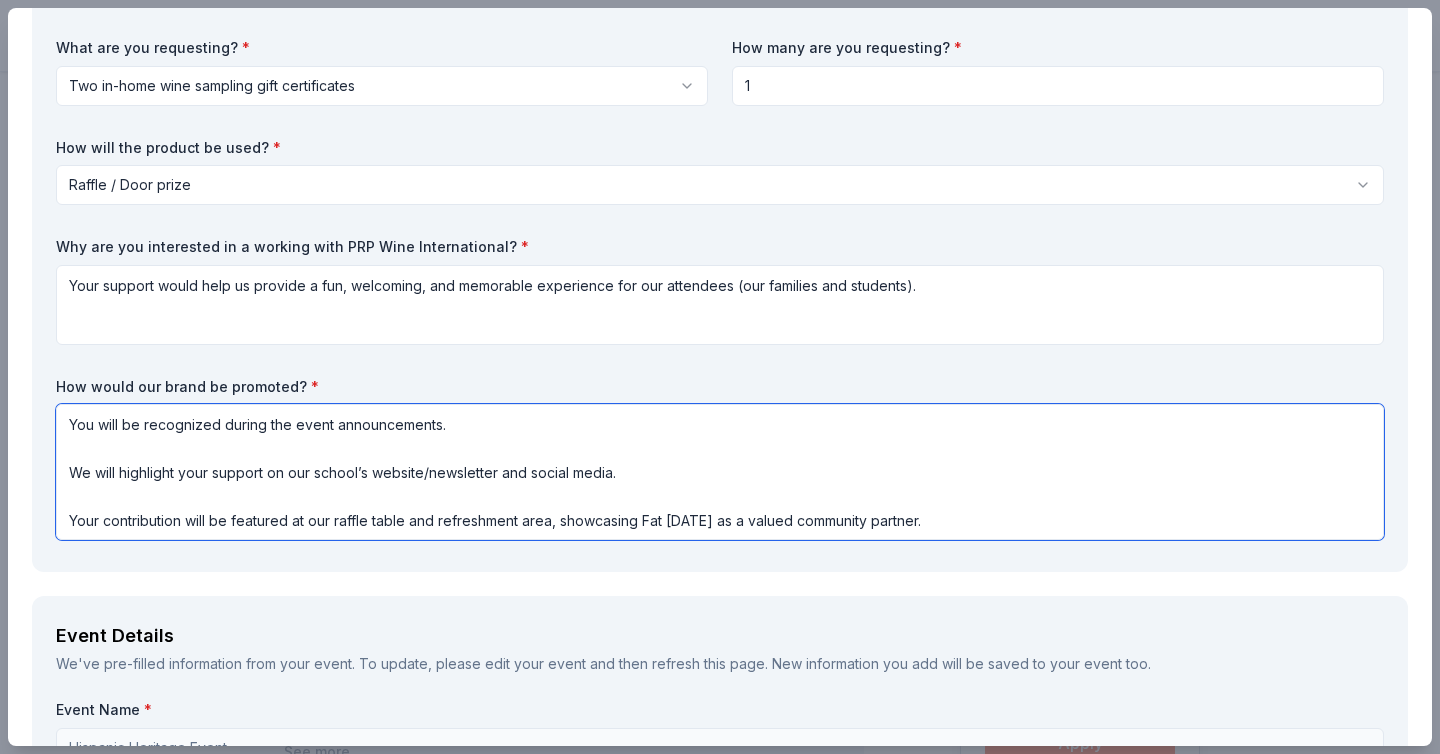
click at [74, 456] on textarea "You will be recognized during the event announcements. We will highlight your s…" at bounding box center [720, 472] width 1328 height 136
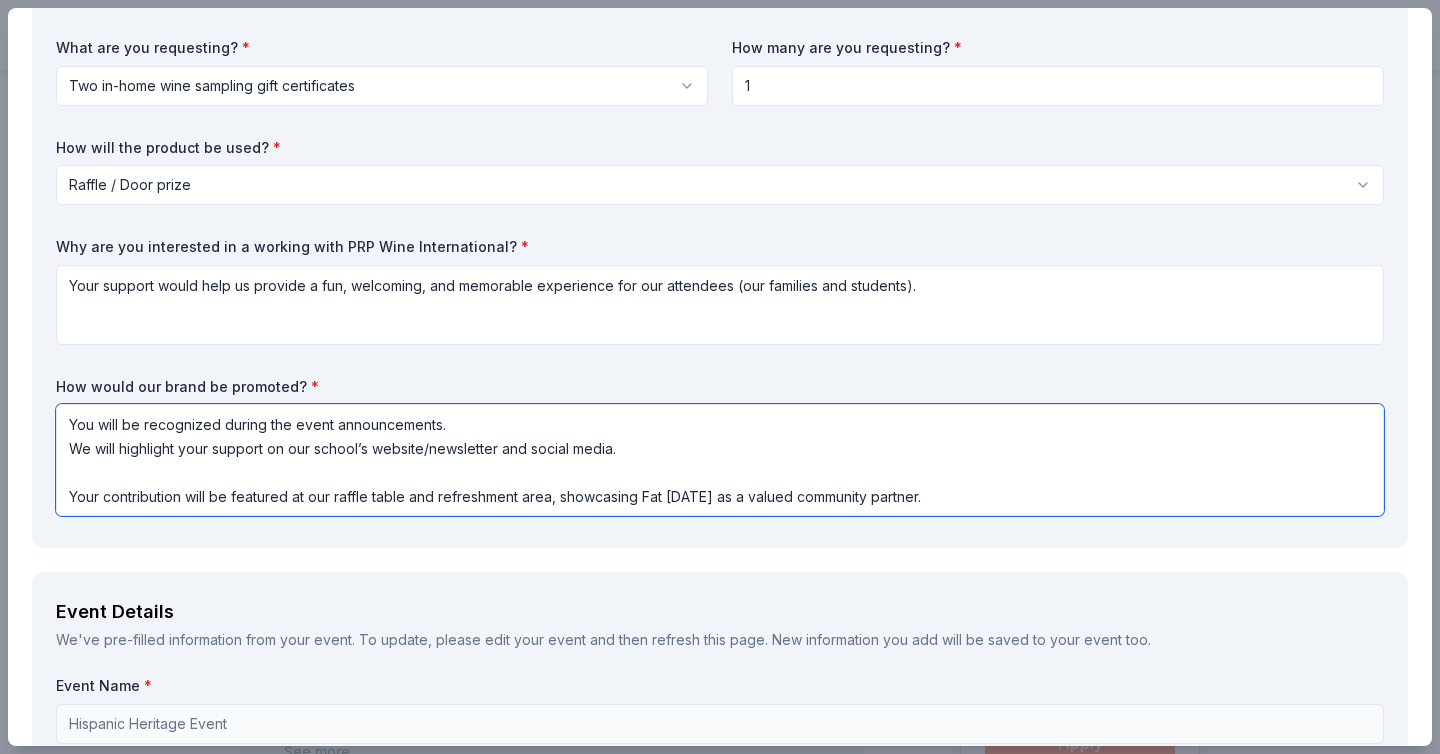
click at [81, 476] on textarea "You will be recognized during the event announcements. We will highlight your s…" at bounding box center [720, 460] width 1328 height 112
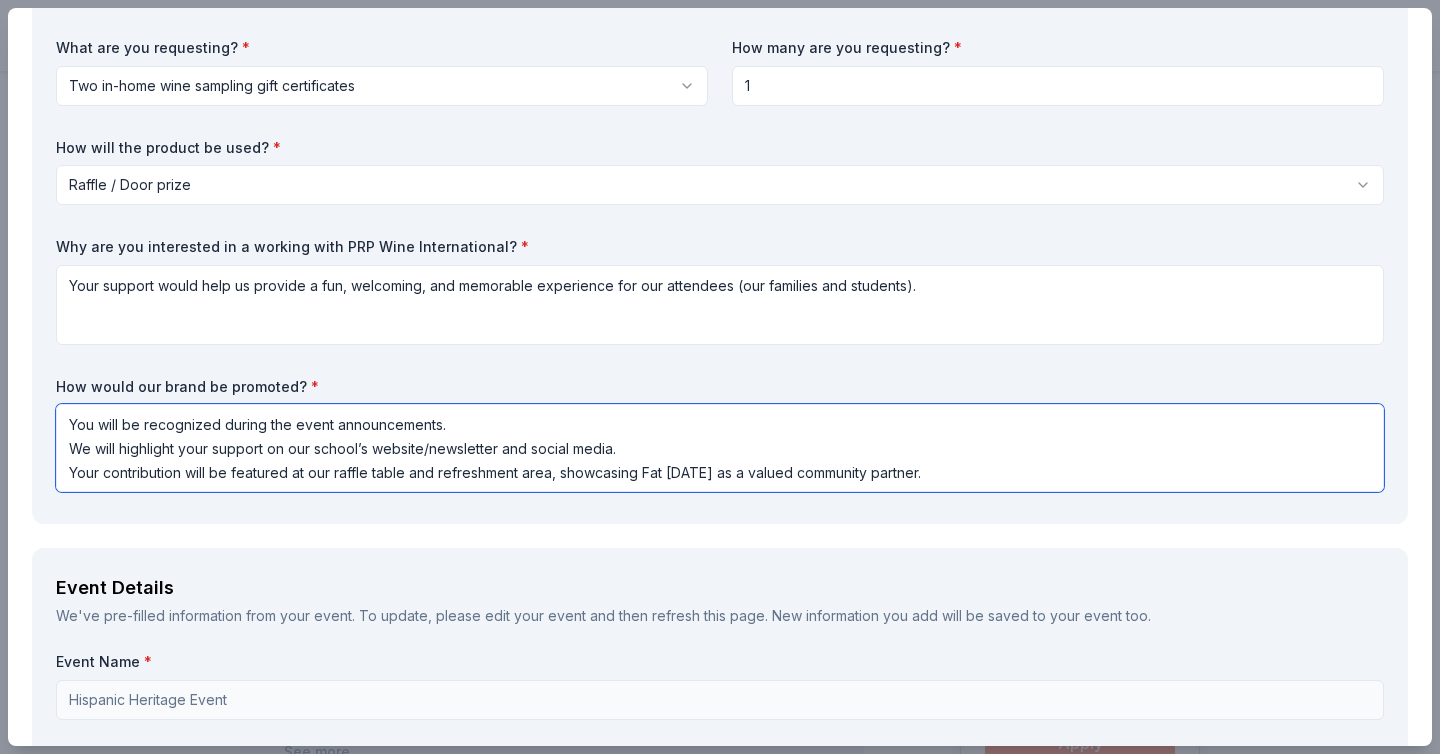
scroll to position [2, 0]
drag, startPoint x: 729, startPoint y: 472, endPoint x: 635, endPoint y: 472, distance: 94.0
click at [635, 472] on textarea "You will be recognized during the event announcements. We will highlight your s…" at bounding box center [720, 448] width 1328 height 88
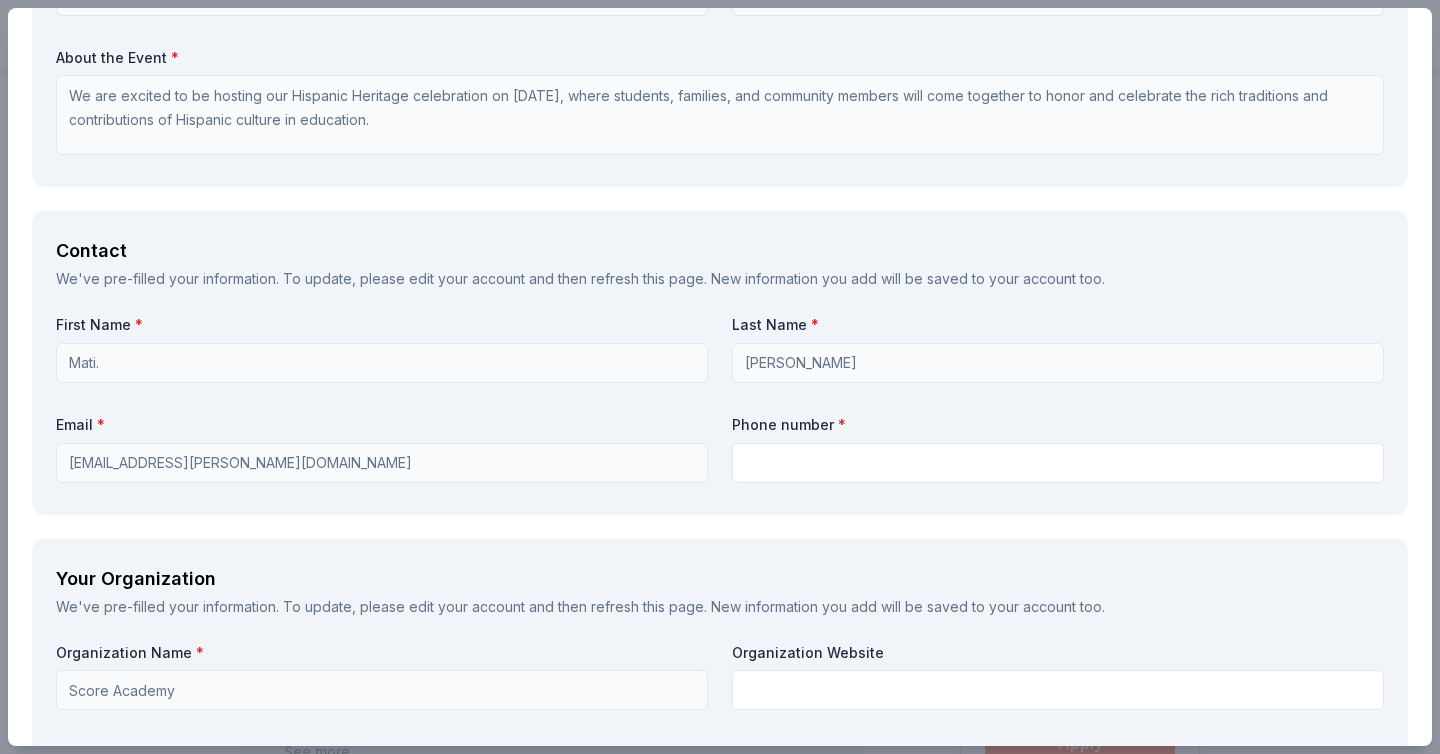
scroll to position [1192, 0]
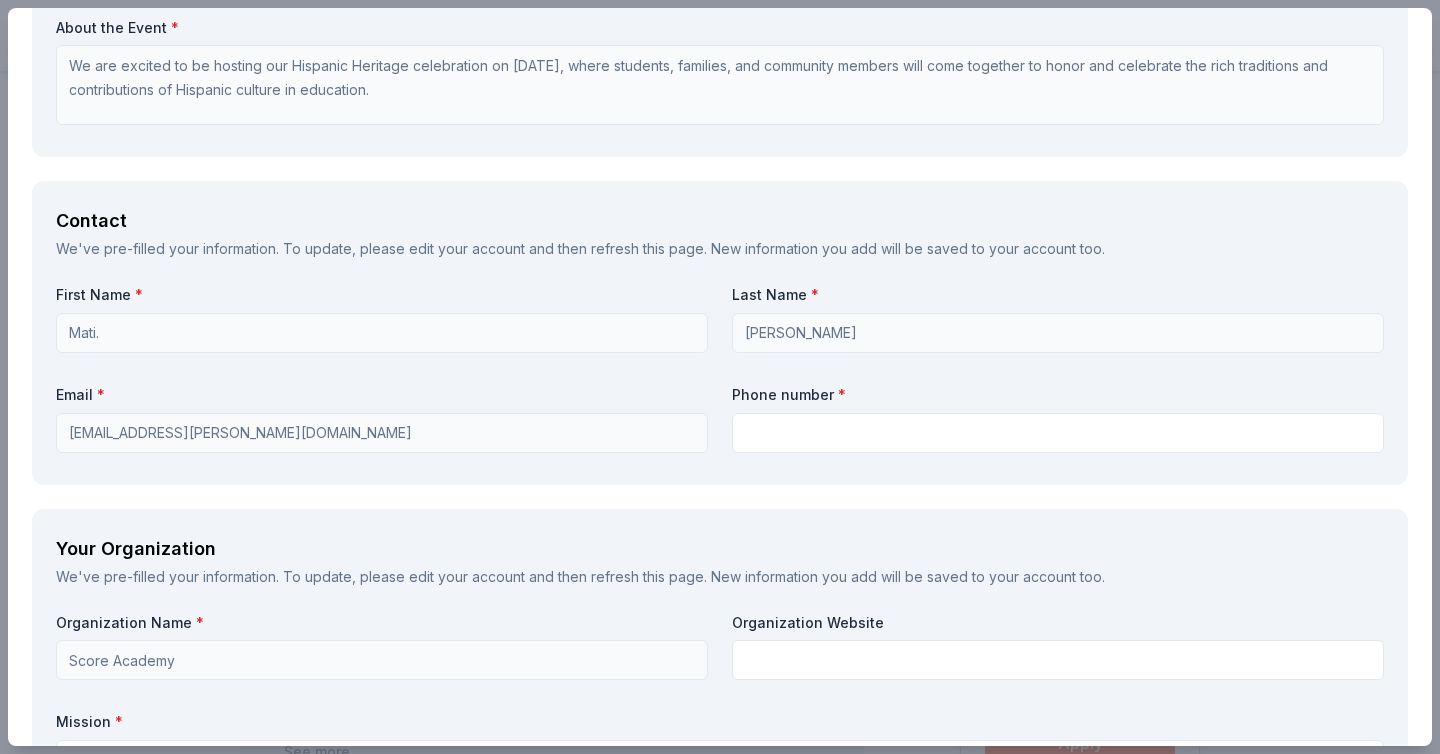
type textarea "You will be recognized during the event announcements. We will highlight your s…"
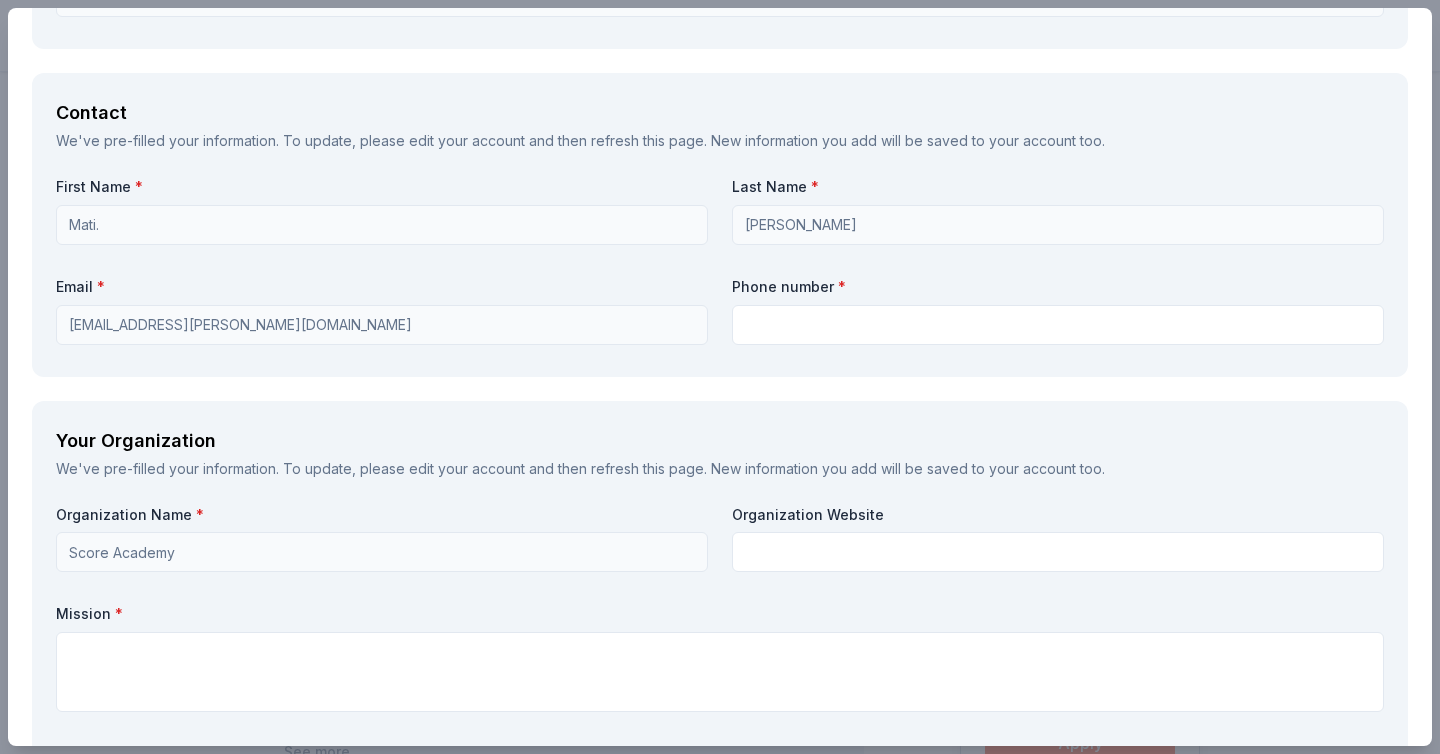
scroll to position [1319, 0]
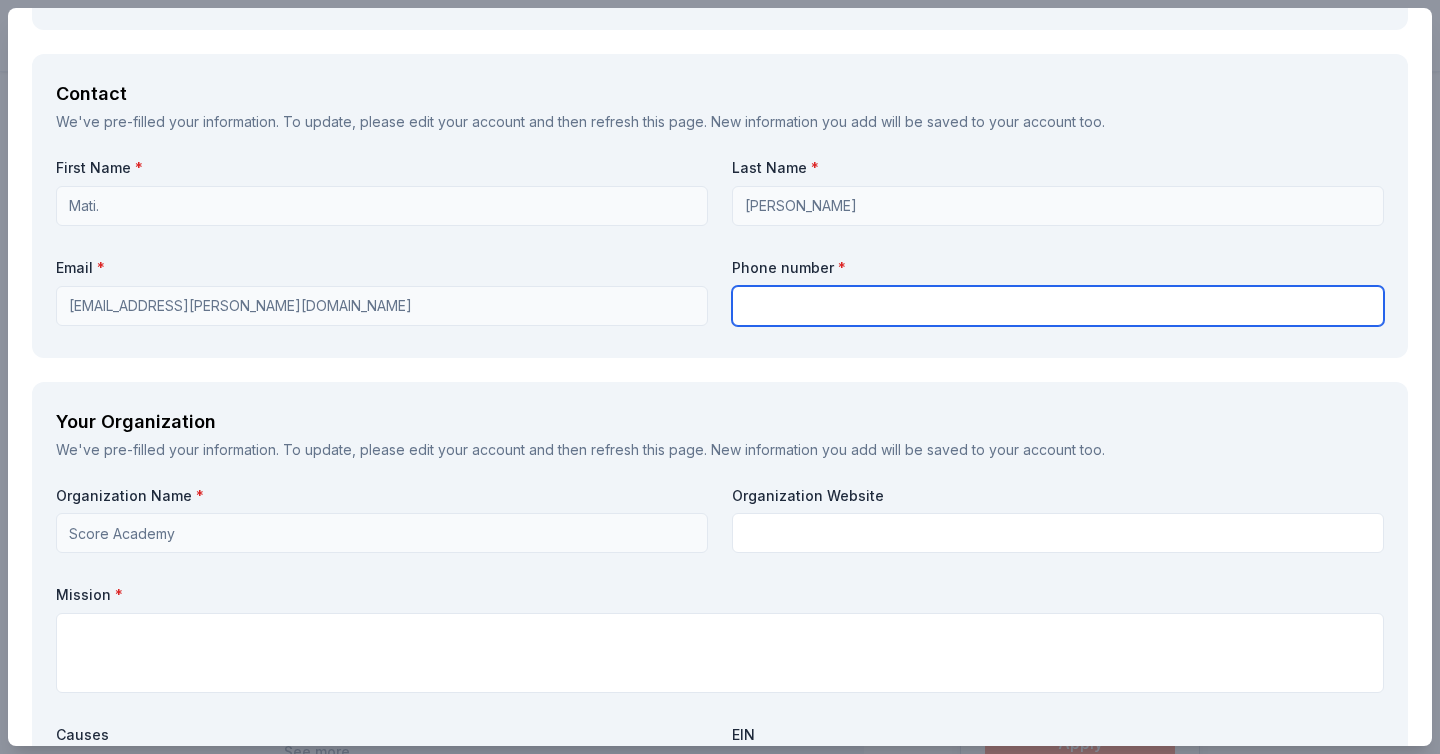
click at [776, 292] on input "text" at bounding box center [1058, 306] width 652 height 40
type input "3055616910"
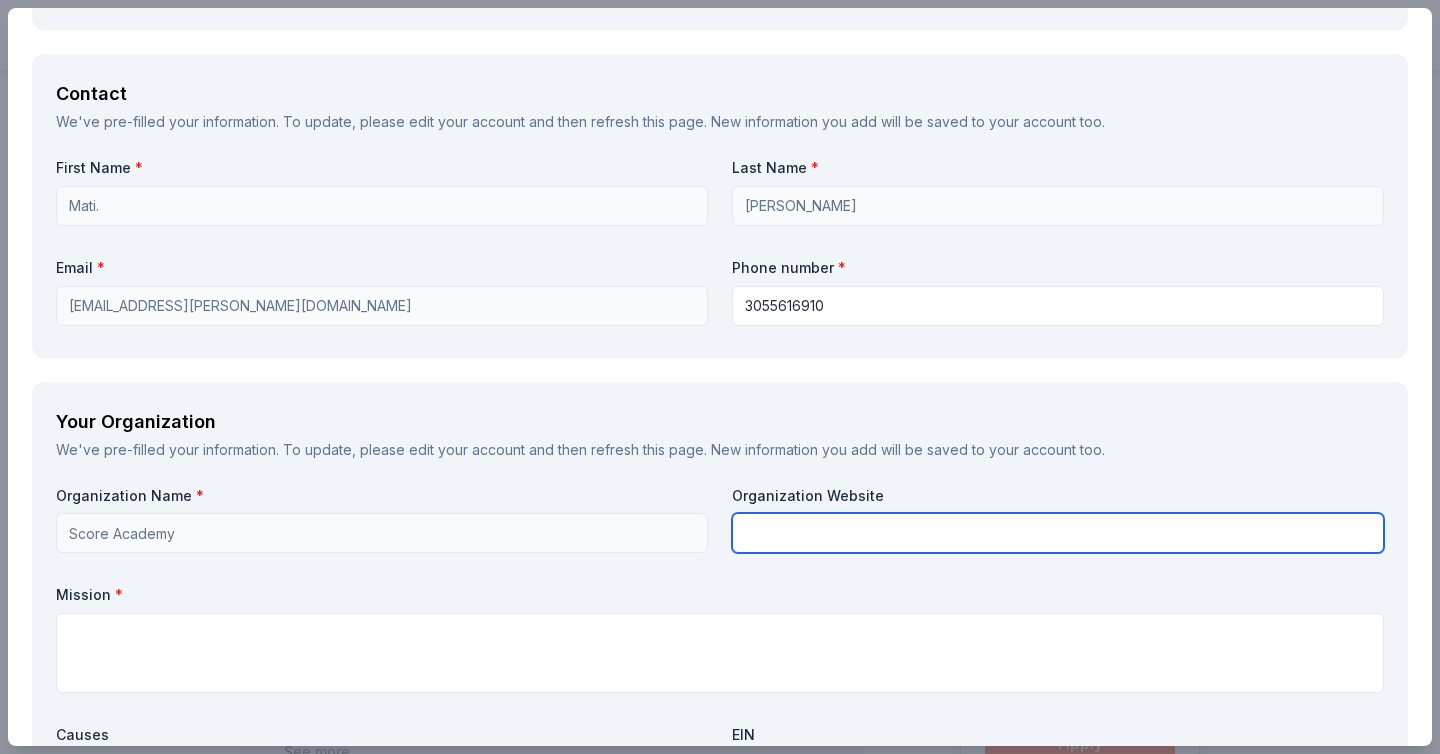
type input "Score Academy"
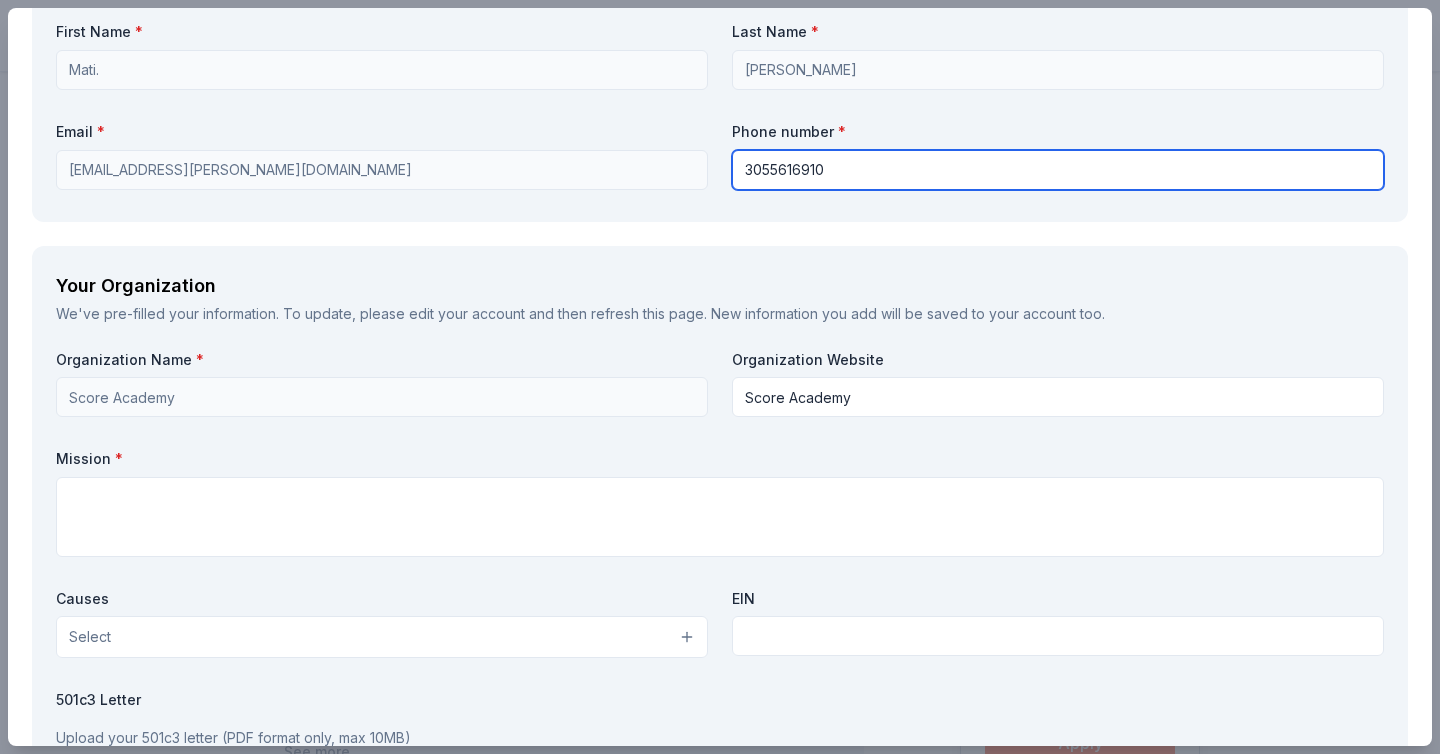
scroll to position [1458, 0]
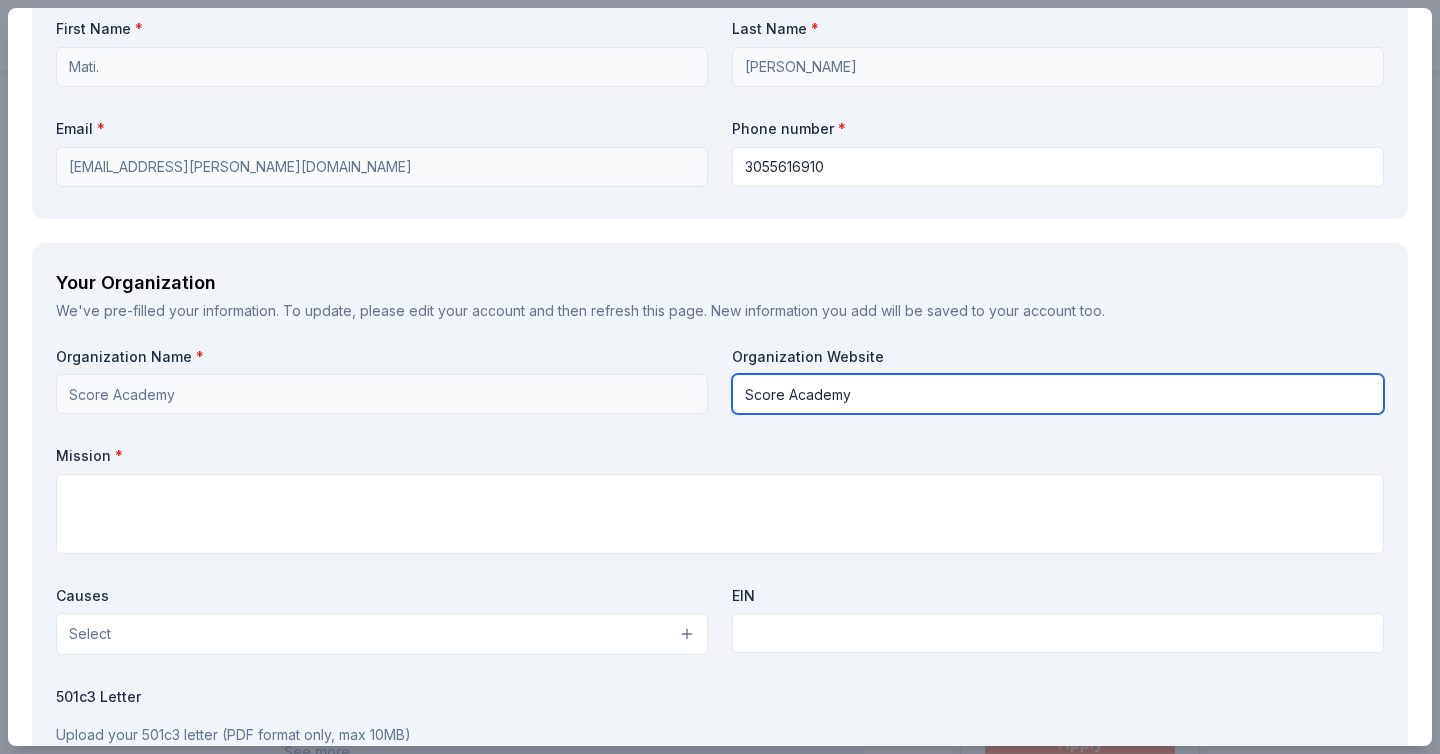
click at [824, 407] on input "Score Academy" at bounding box center [1058, 394] width 652 height 40
type input "s"
paste input "https://www.score-academy.com/campuses/miami-dade"
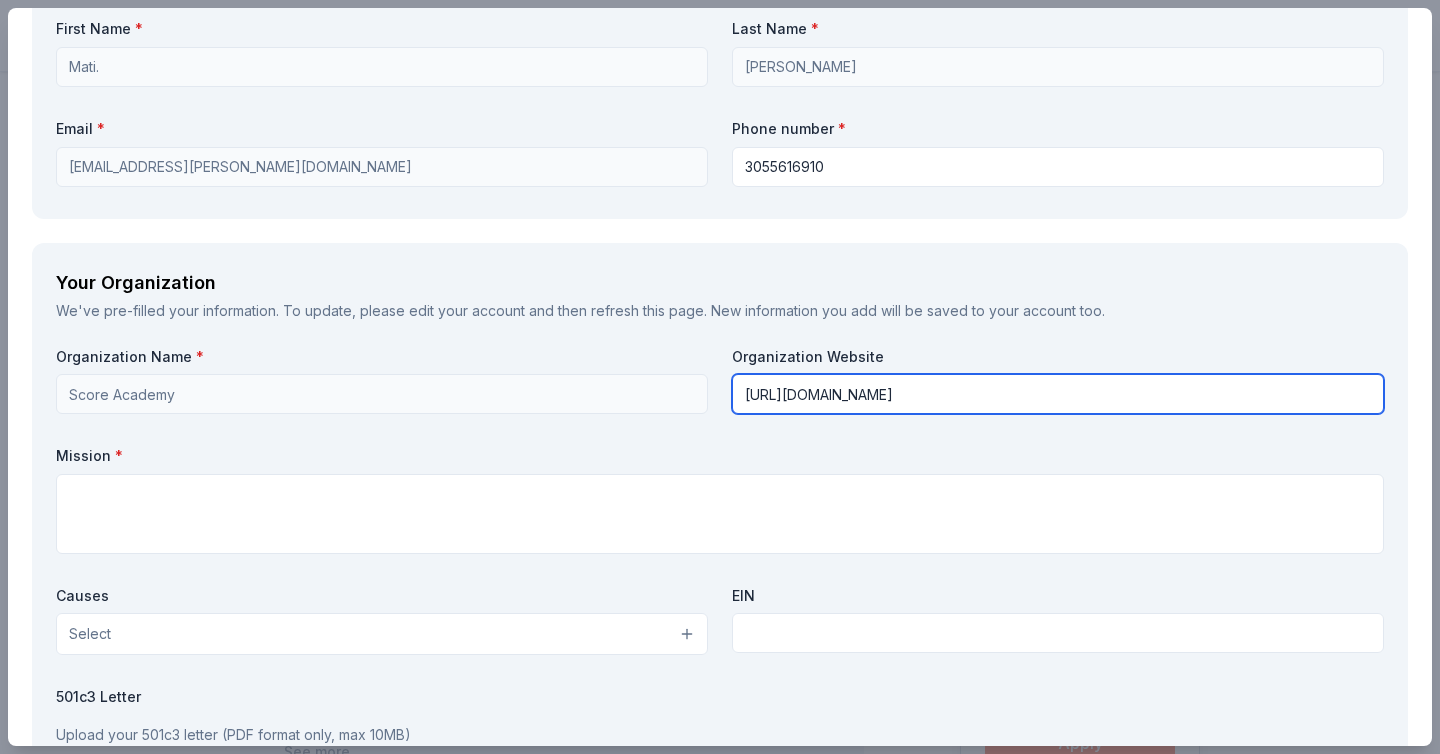
type input "https://www.score-academy.com/campuses/miami-dade"
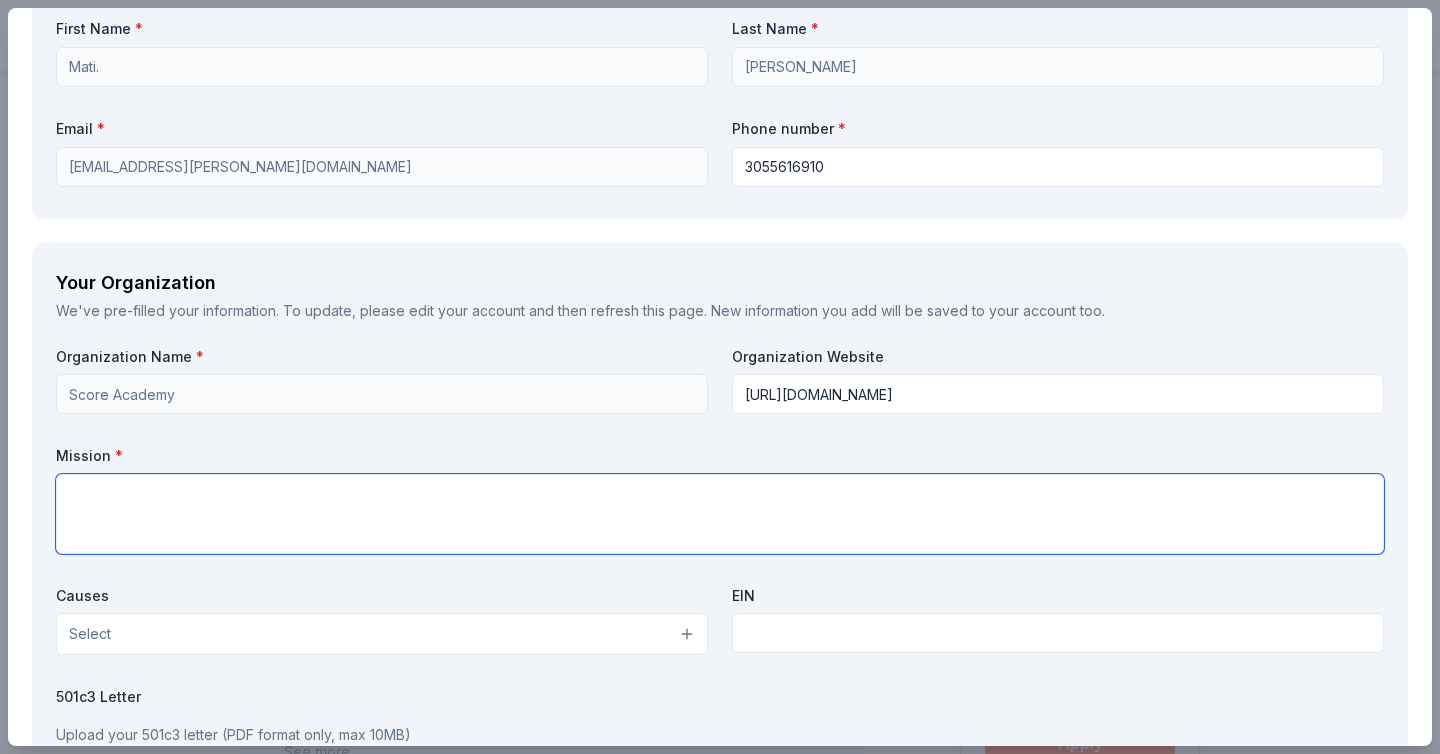
click at [531, 487] on textarea at bounding box center [720, 514] width 1328 height 80
paste textarea "Score Academy Miami is set to redefine private education in South Florida. With…"
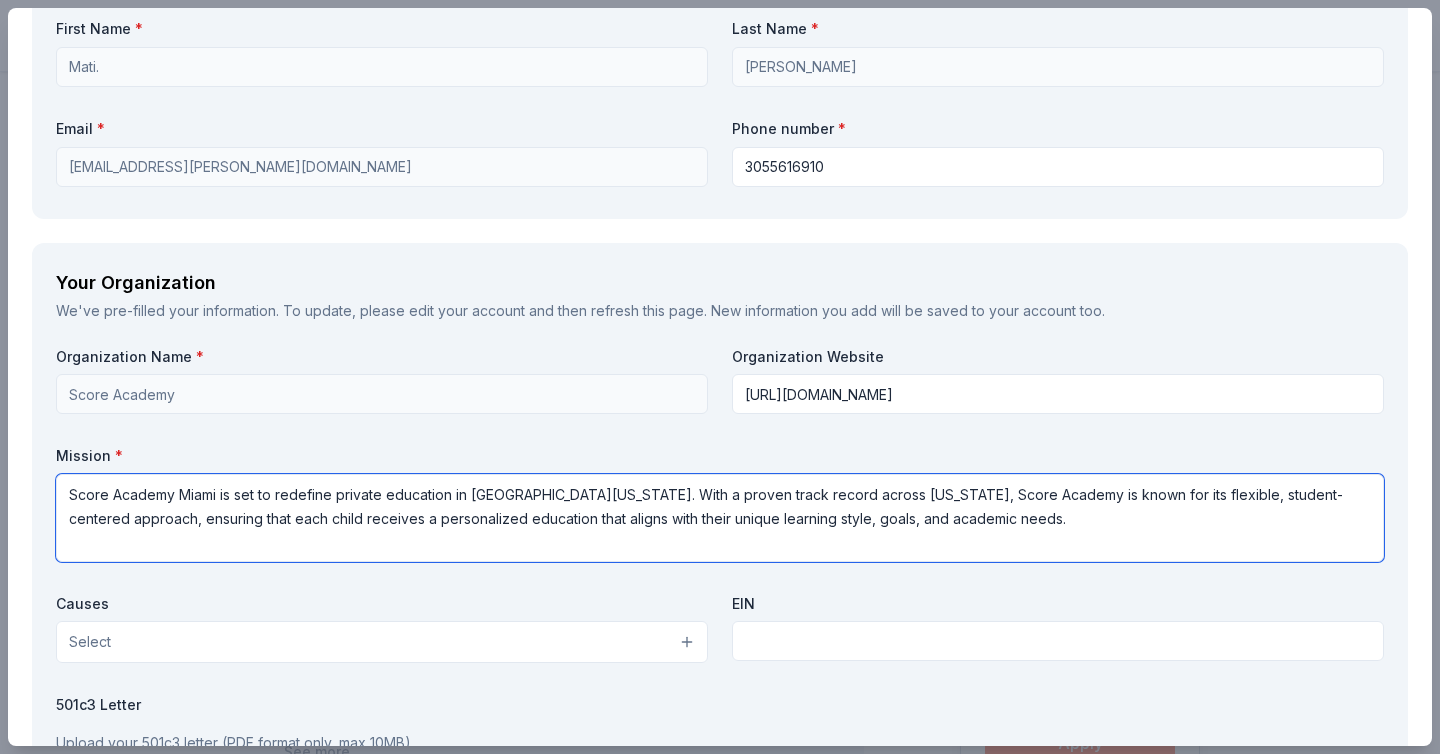
paste textarea "Our ultimate goal is to empower students to achieve academic excellence, build …"
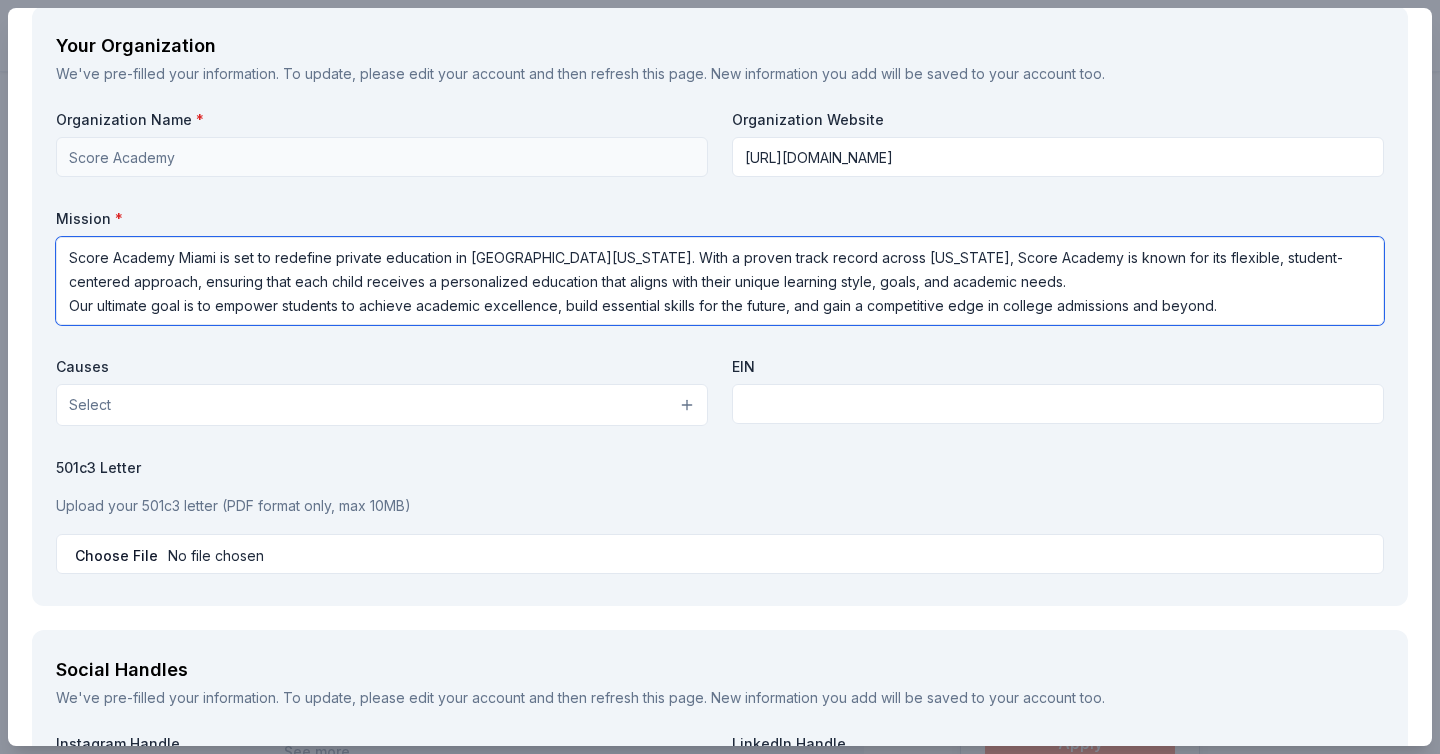
scroll to position [1708, 0]
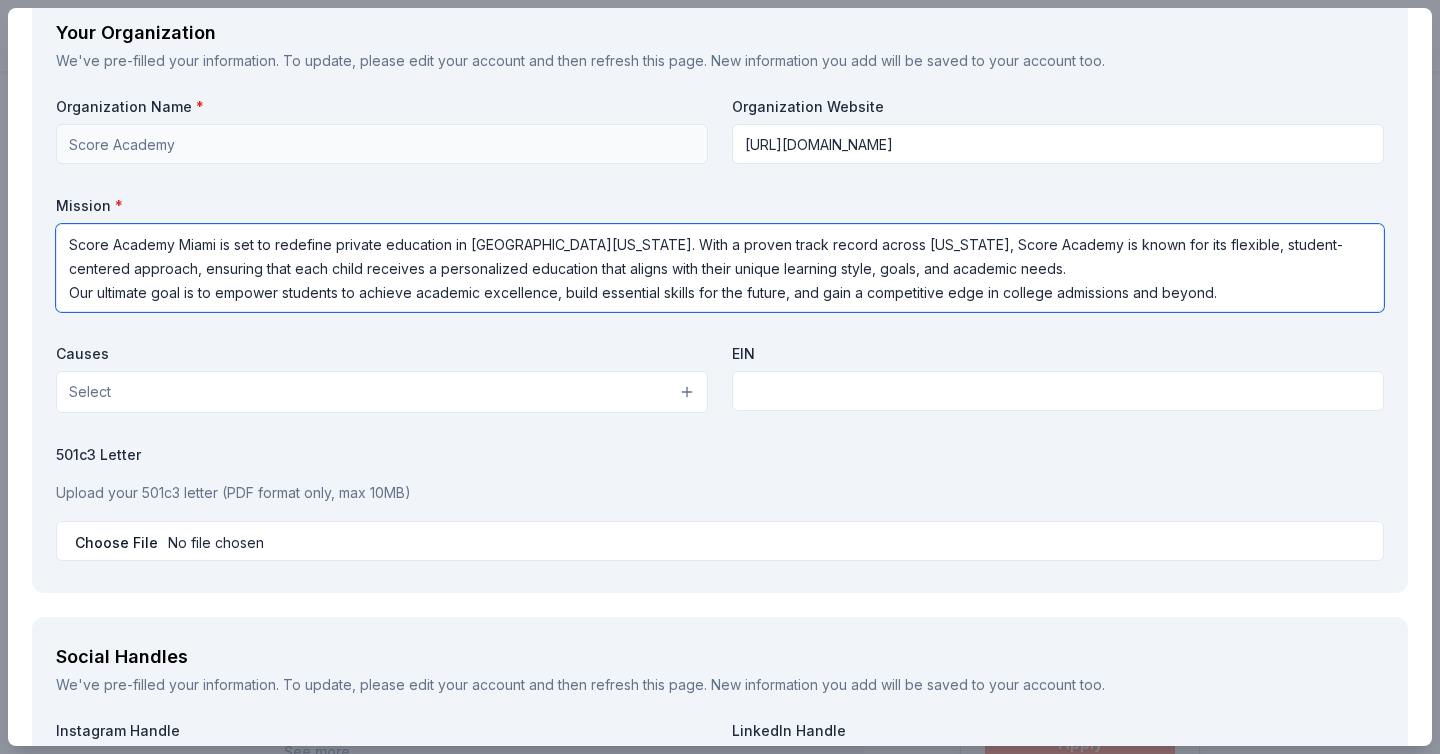
type textarea "Score Academy Miami is set to redefine private education in South Florida. With…"
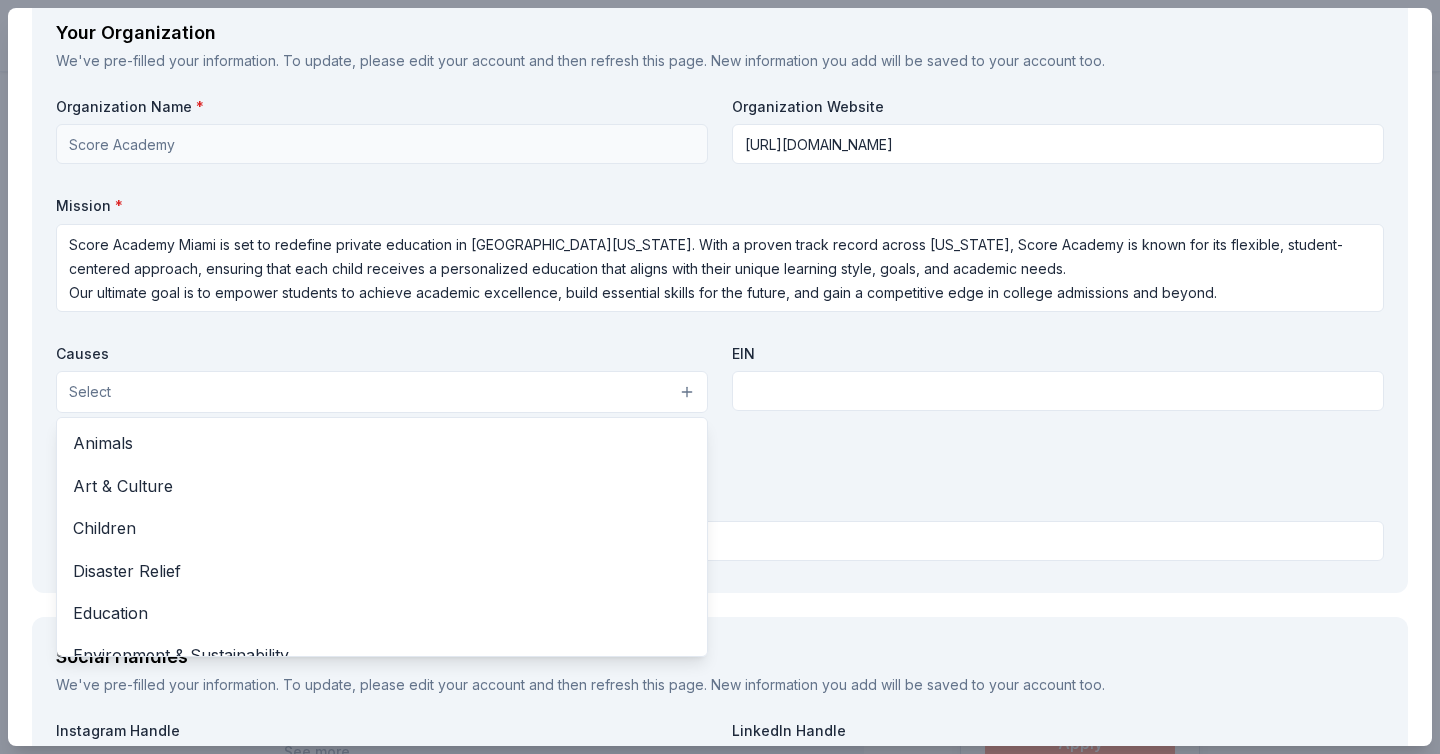
click at [646, 393] on button "Select" at bounding box center [382, 392] width 652 height 42
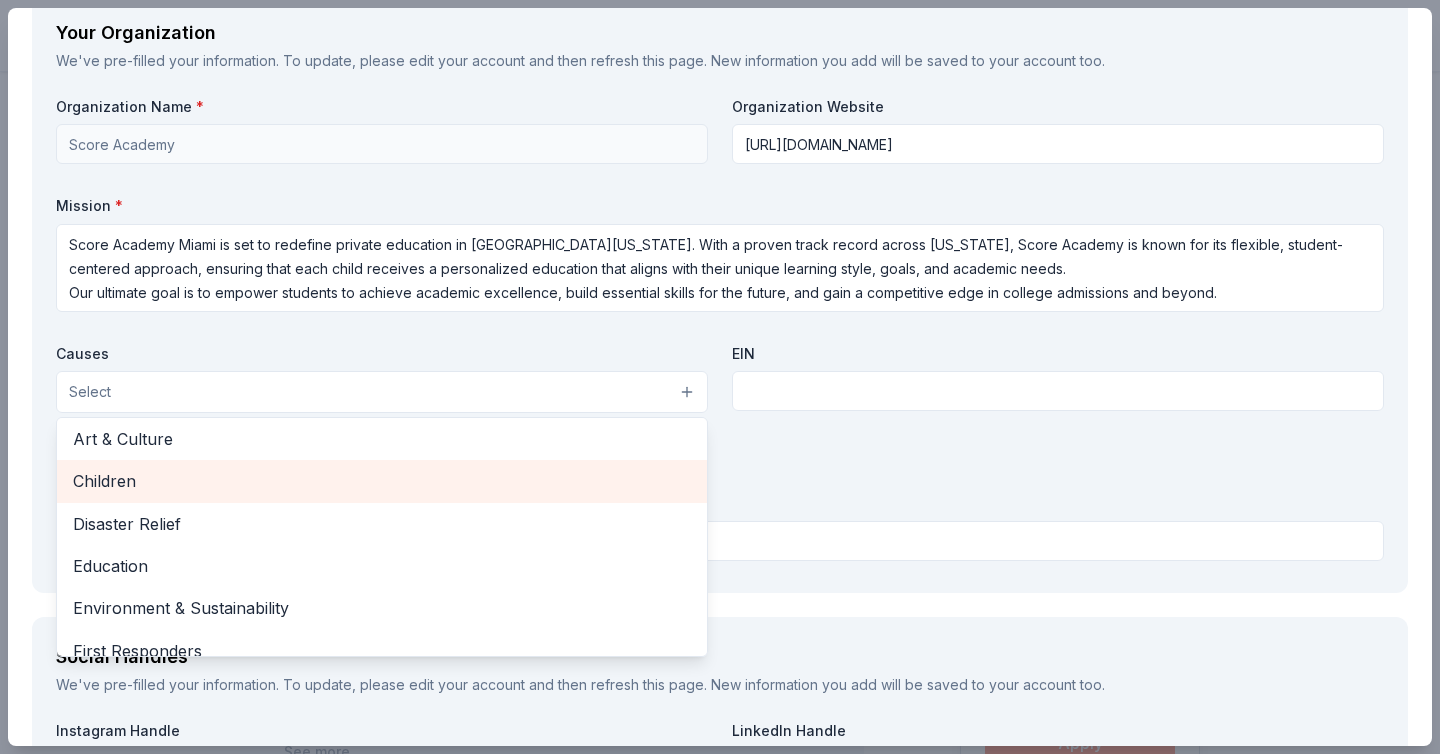
scroll to position [62, 0]
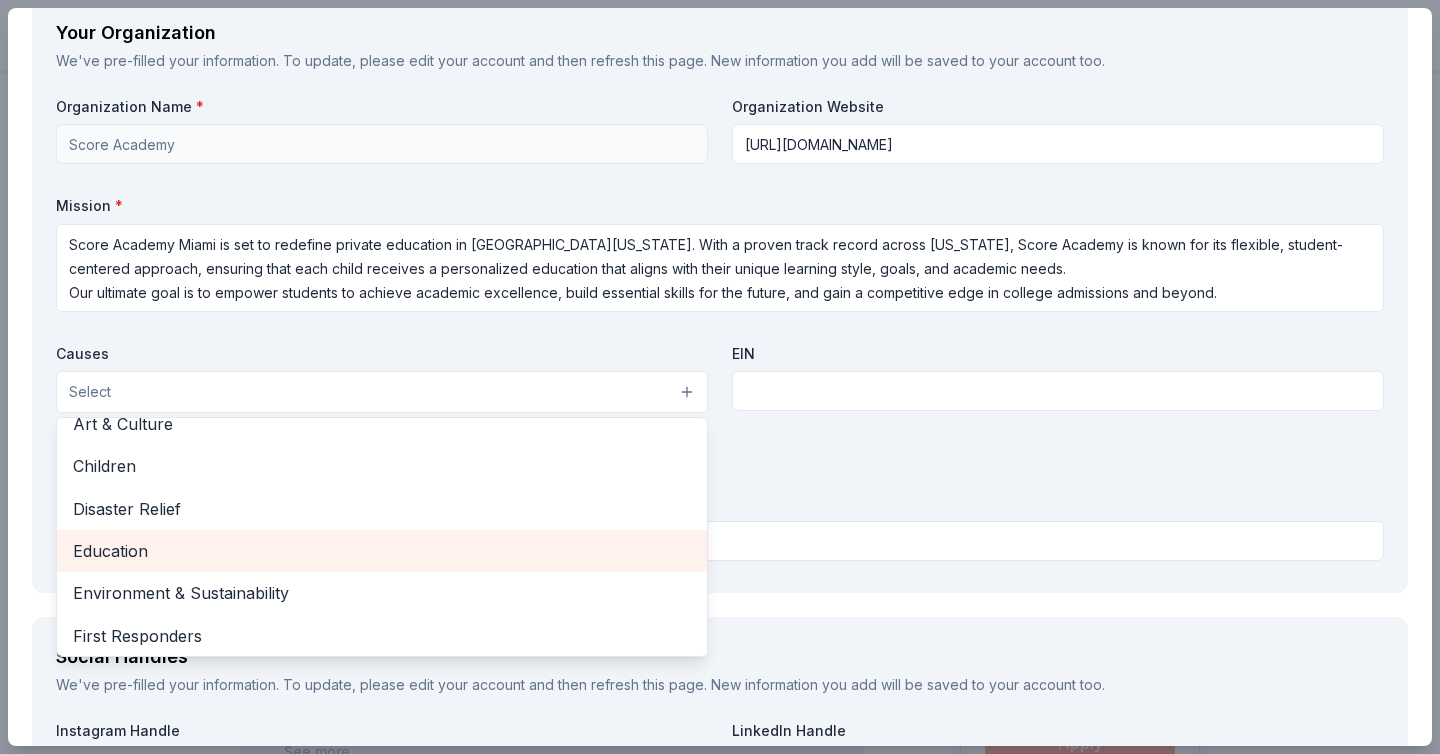
click at [599, 544] on span "Education" at bounding box center [382, 551] width 618 height 26
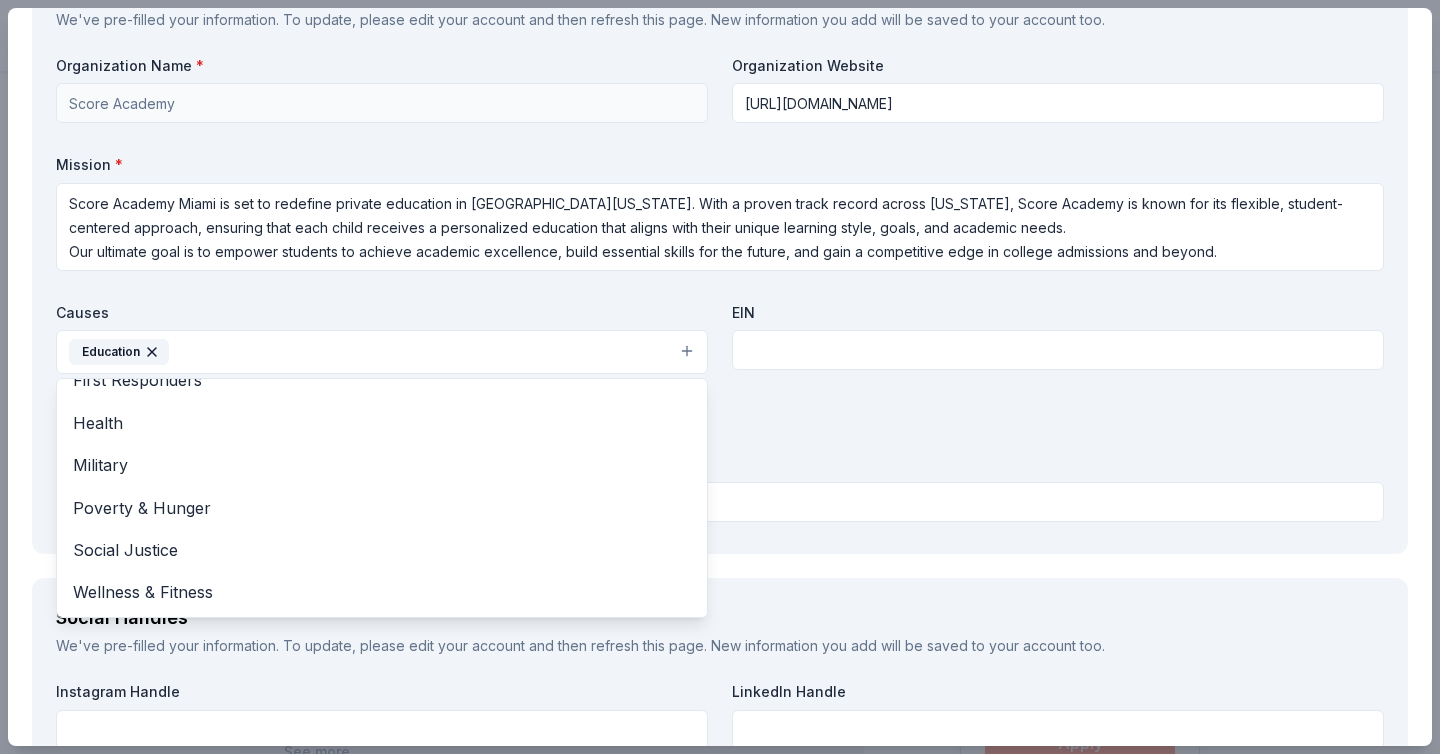
click at [753, 425] on div "Organization Name * Score Academy Organization Website https://www.score-academ…" at bounding box center [720, 293] width 1328 height 474
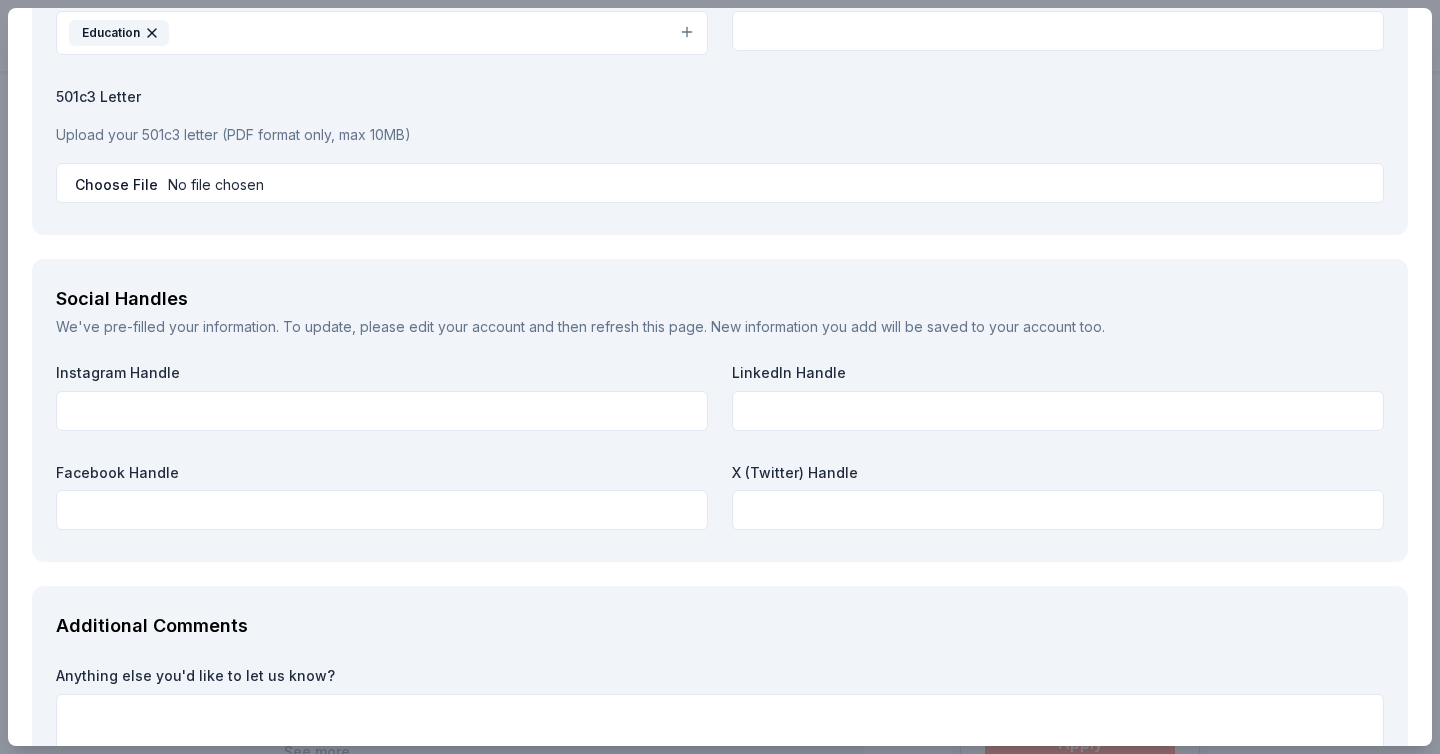
scroll to position [2070, 0]
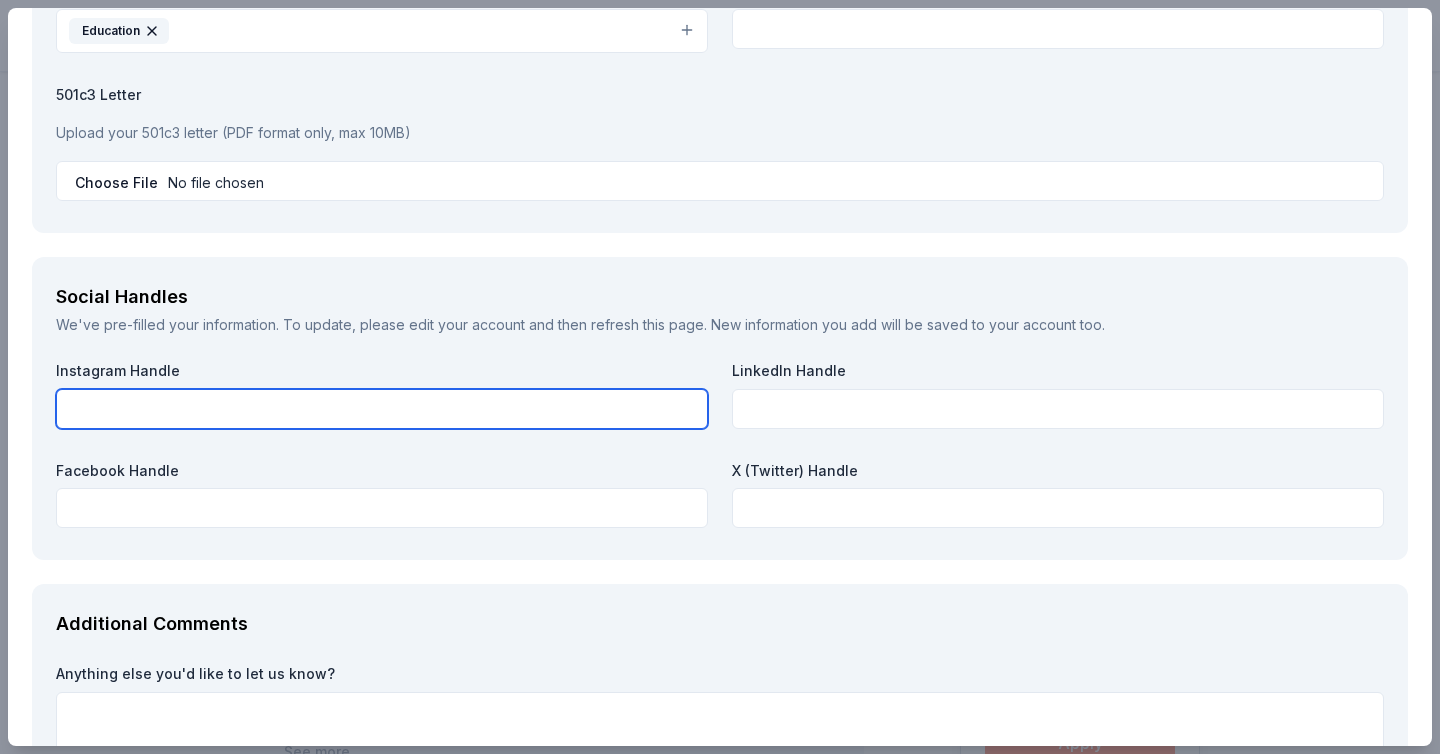
click at [451, 411] on input "text" at bounding box center [382, 409] width 652 height 40
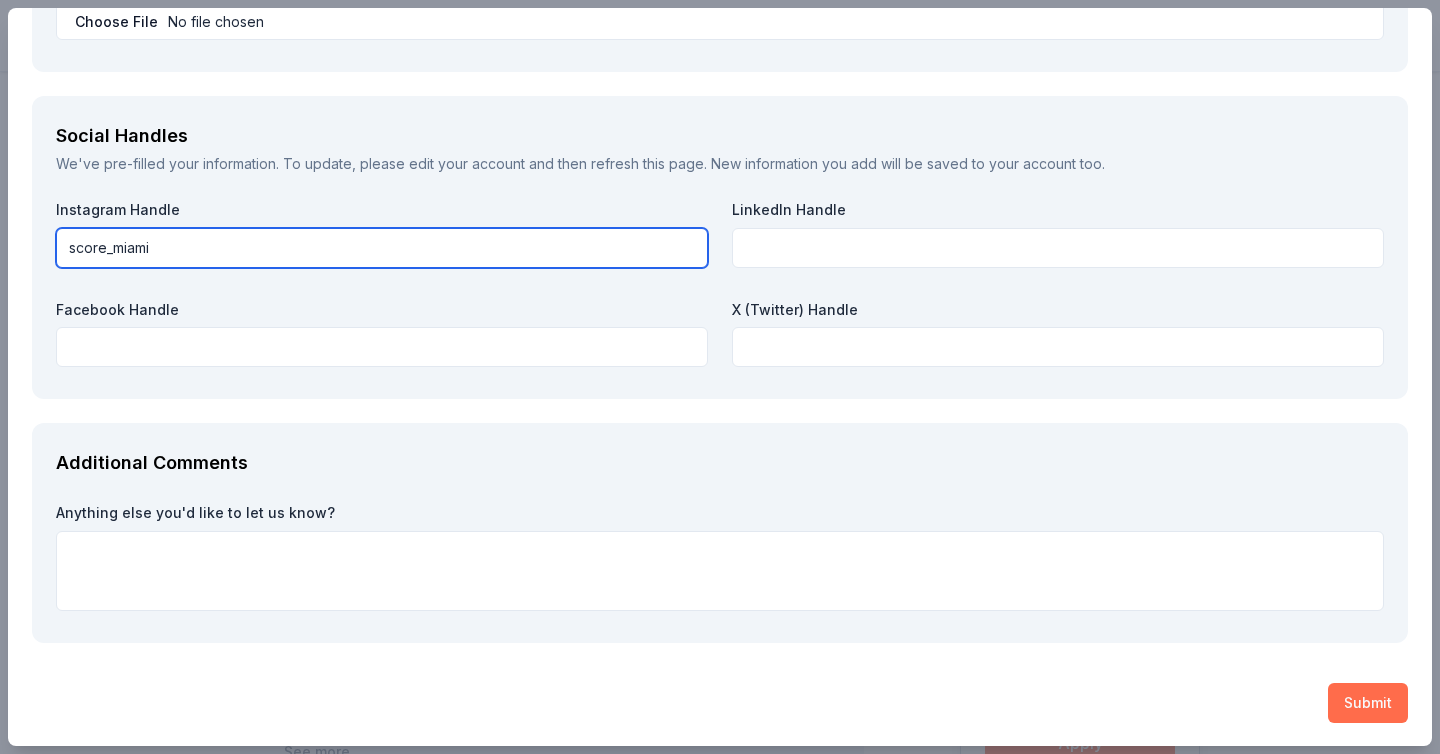
type input "score_miami"
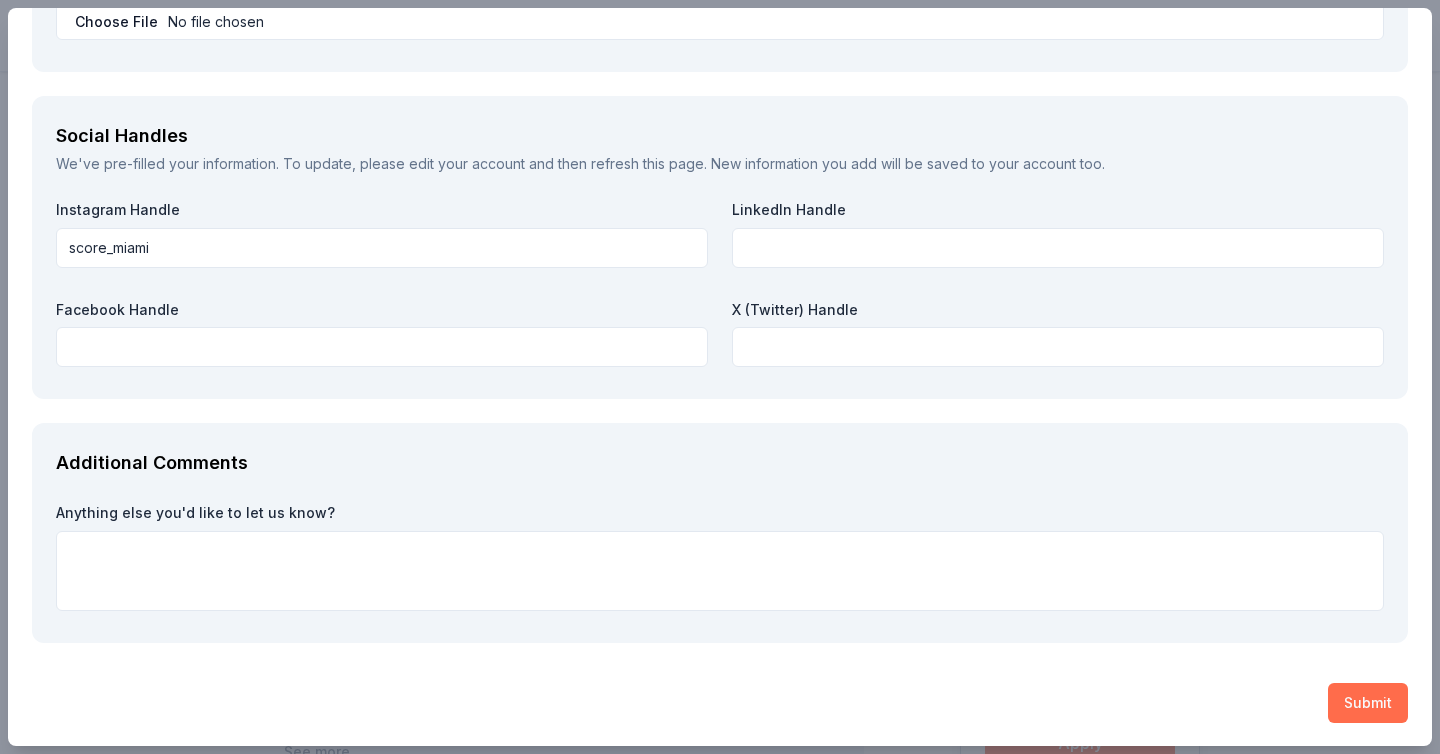
click at [1376, 707] on button "Submit" at bounding box center [1368, 703] width 80 height 40
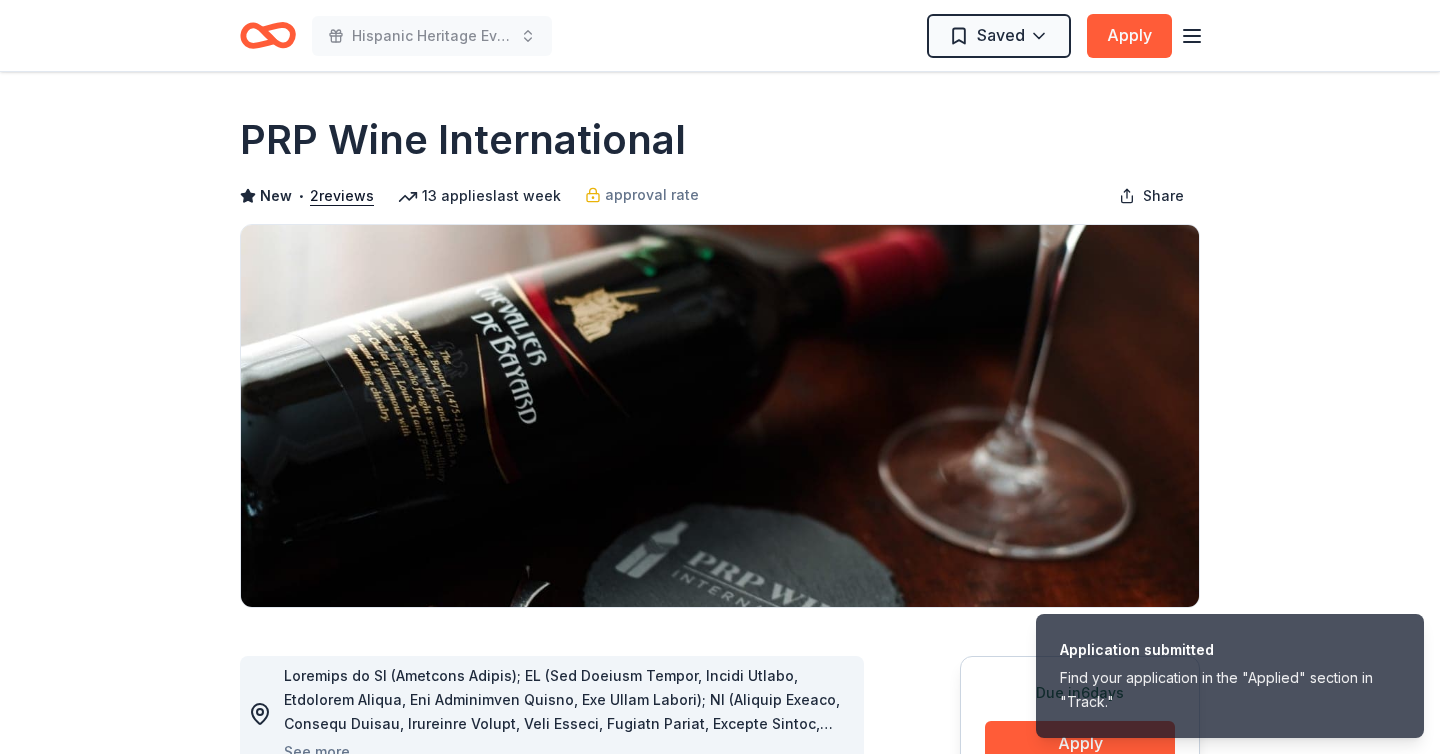
scroll to position [0, 0]
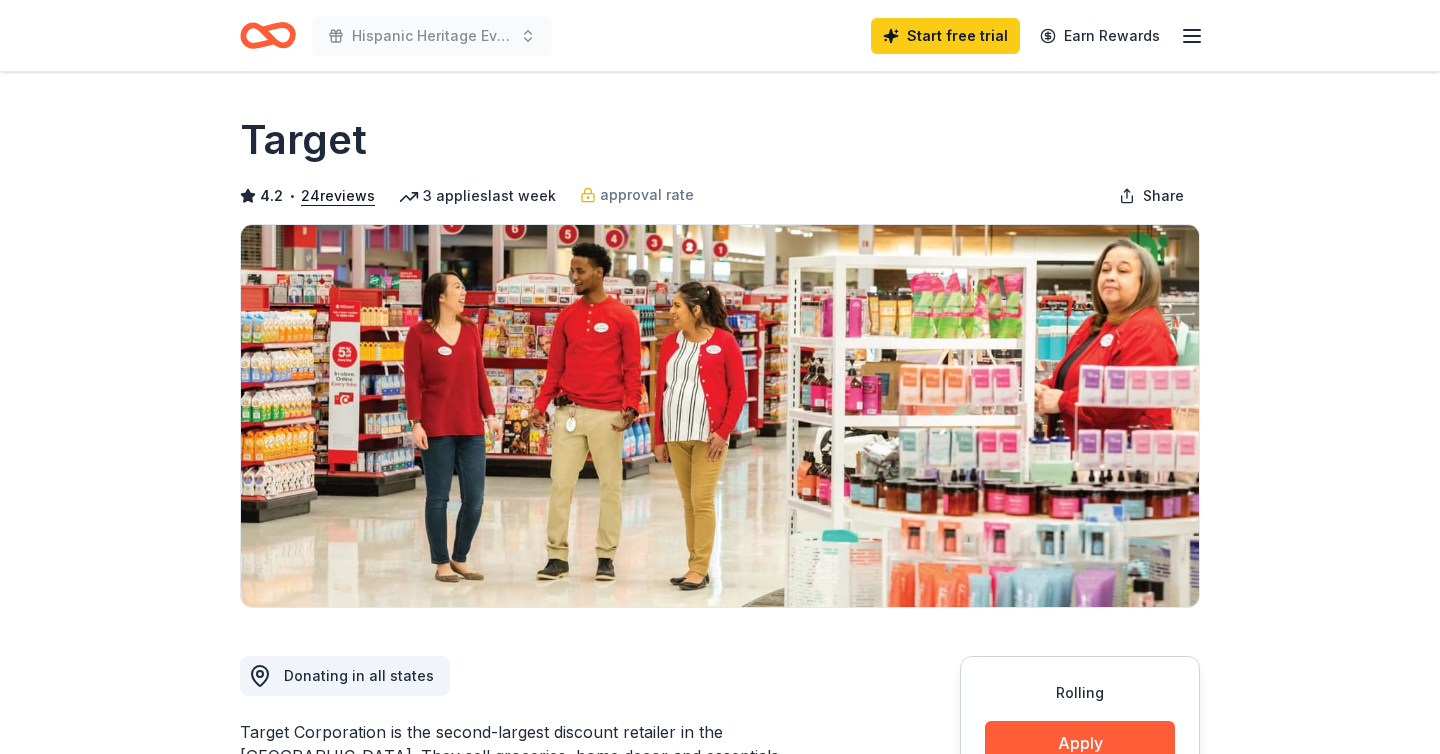
scroll to position [159, 0]
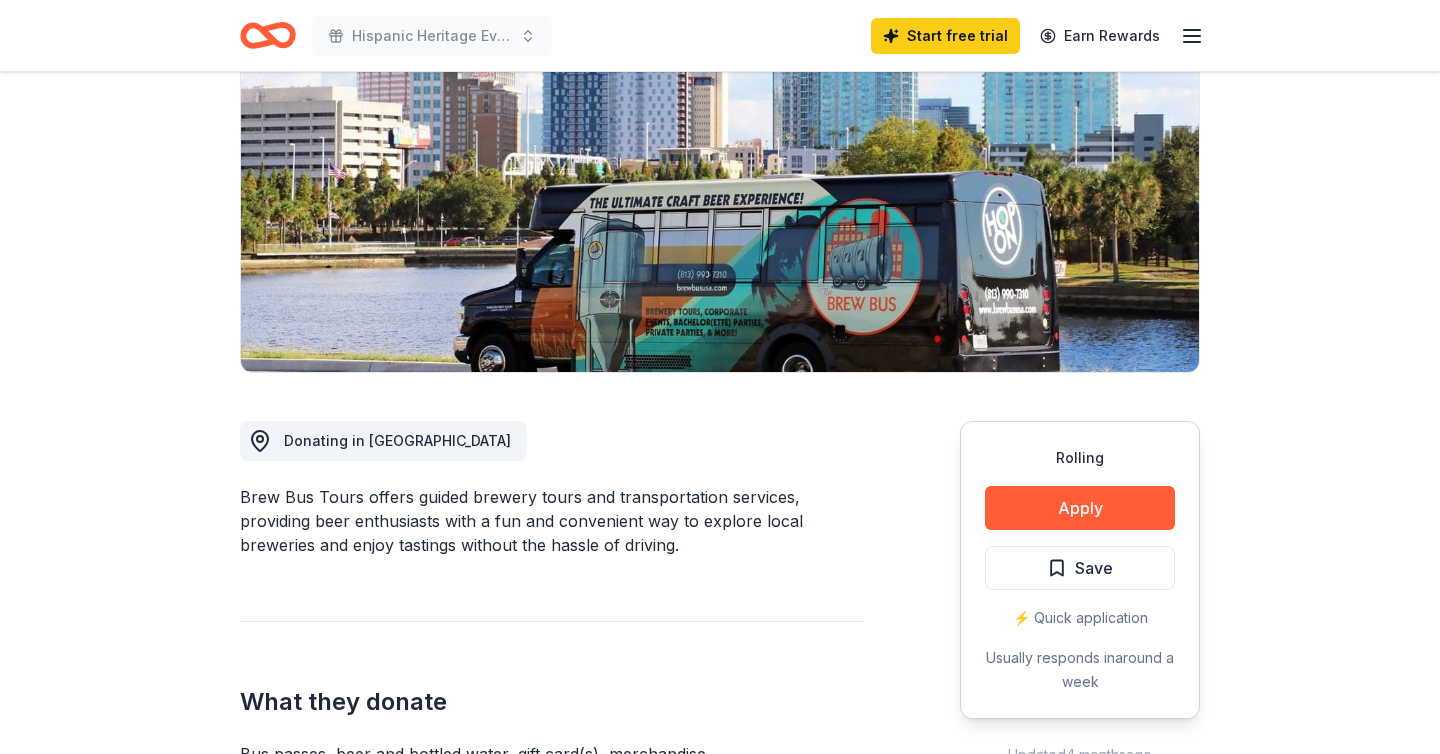
scroll to position [247, 0]
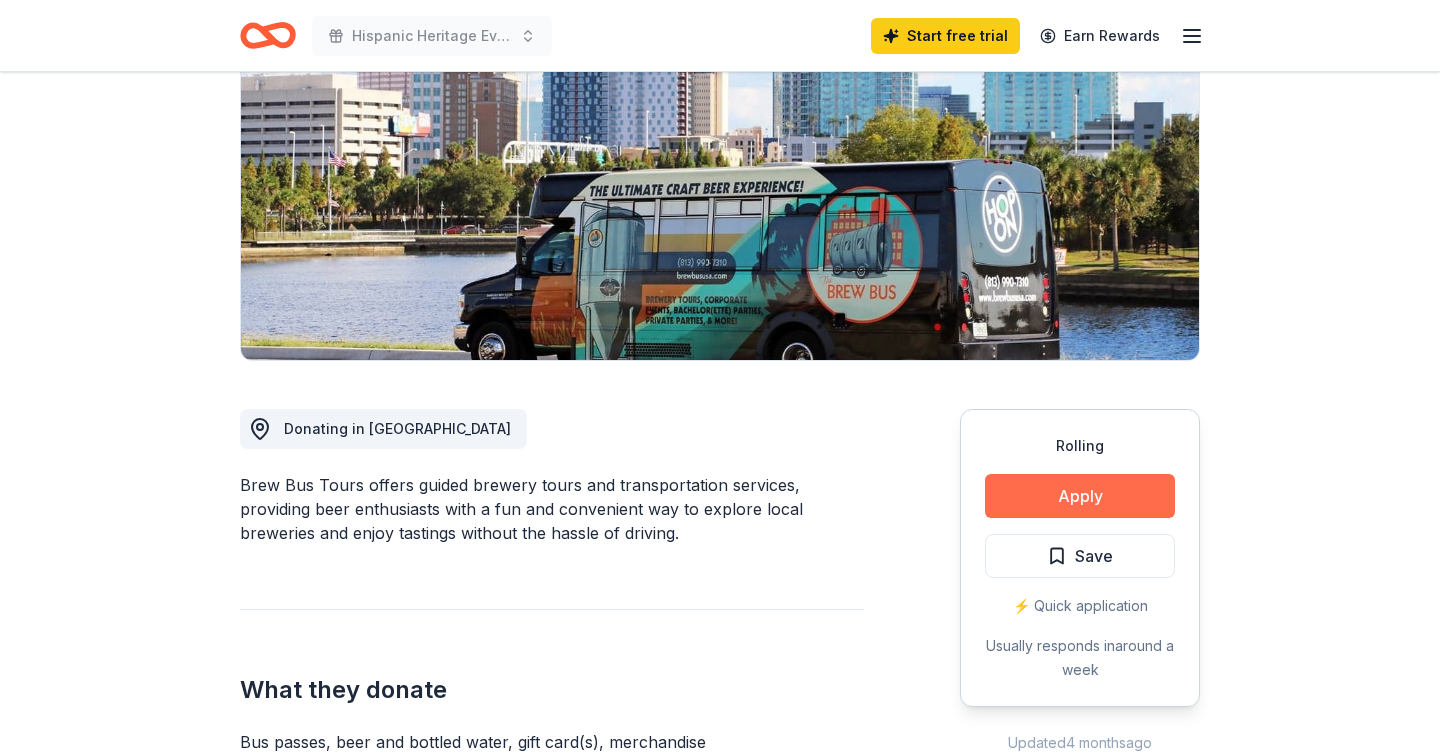
click at [1057, 496] on button "Apply" at bounding box center [1080, 496] width 190 height 44
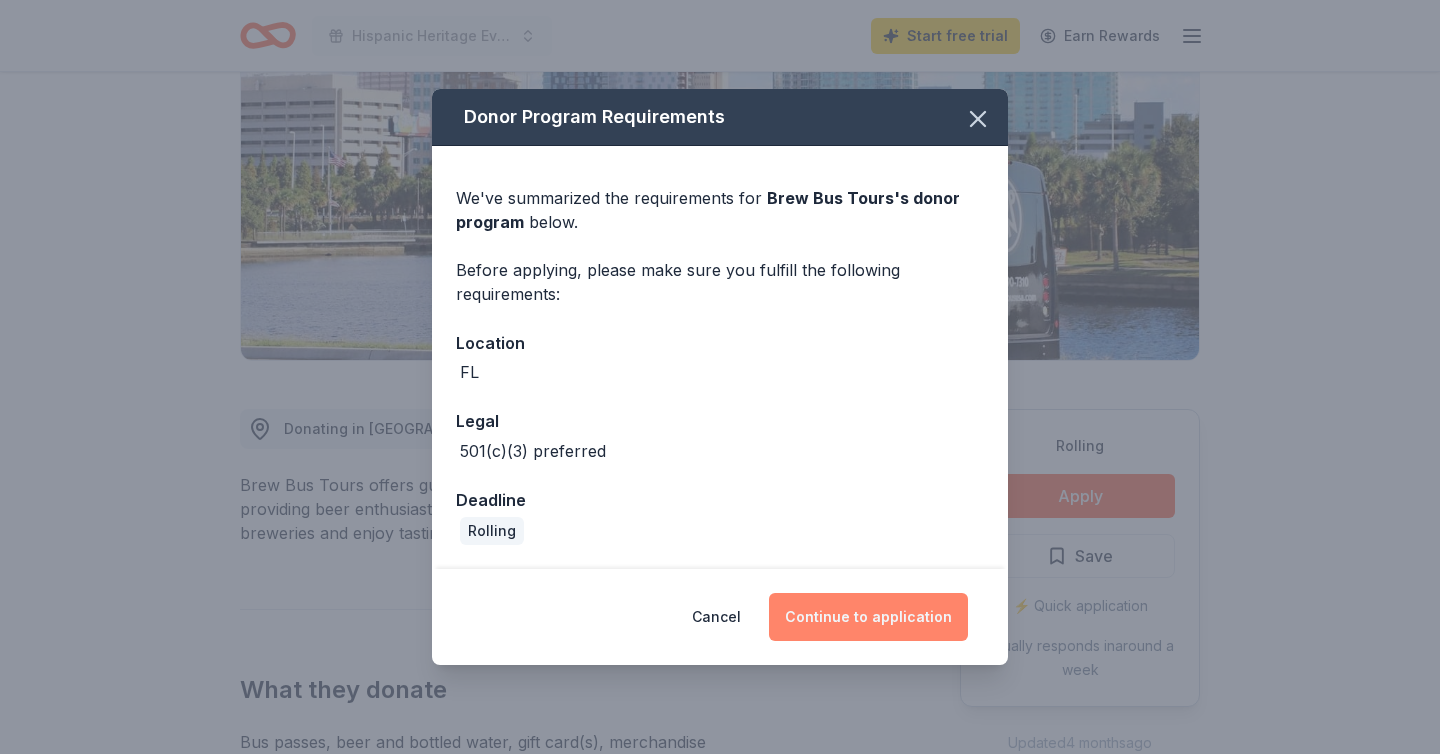
click at [879, 623] on button "Continue to application" at bounding box center [868, 617] width 199 height 48
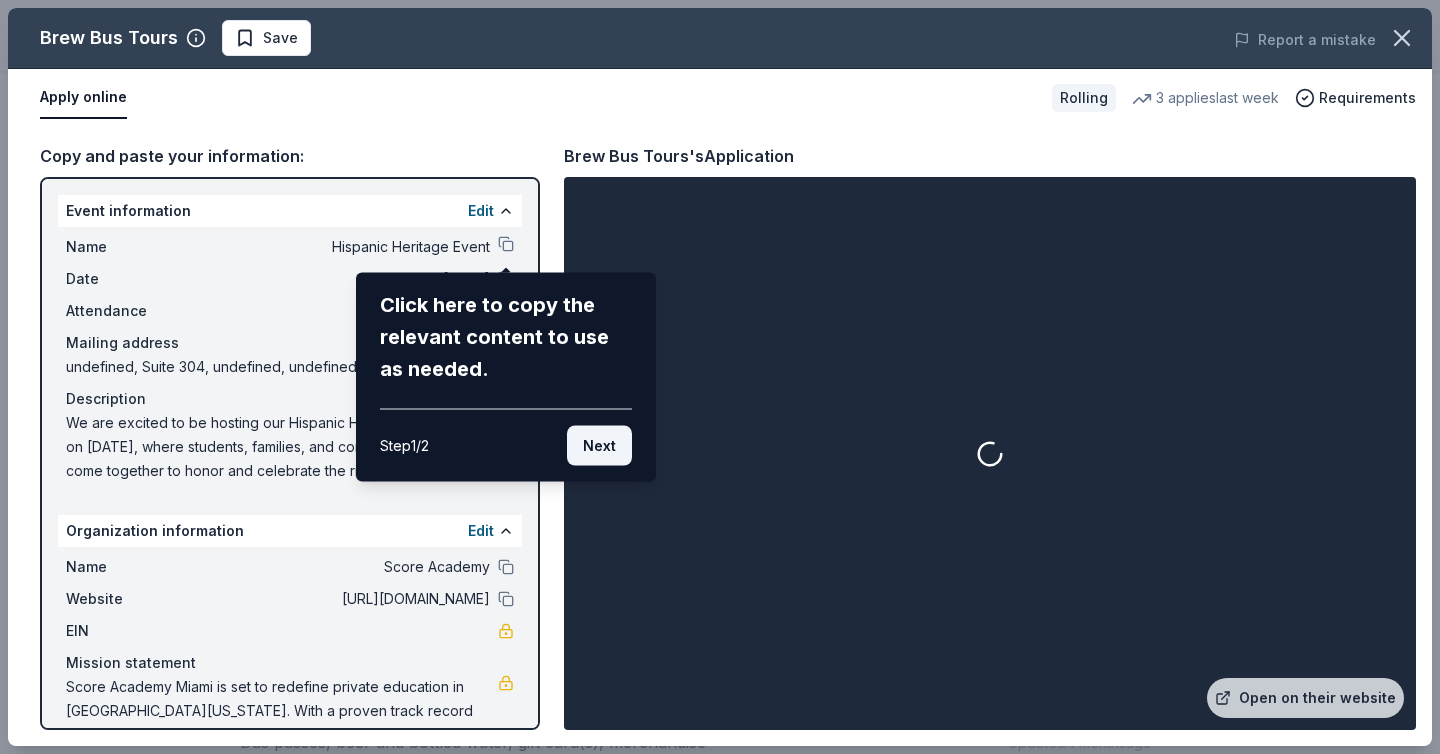
click at [588, 448] on button "Next" at bounding box center [599, 446] width 65 height 40
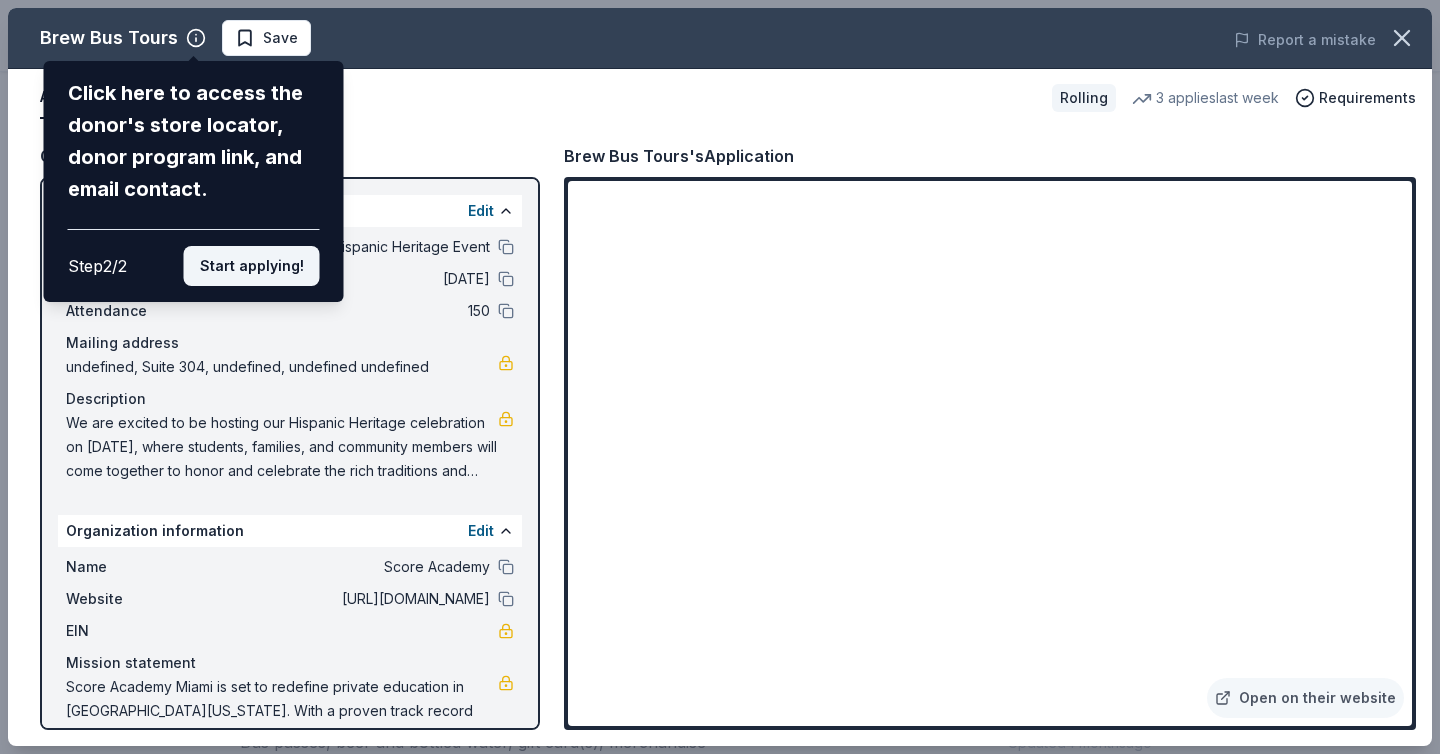
click at [264, 277] on button "Start applying!" at bounding box center [252, 266] width 136 height 40
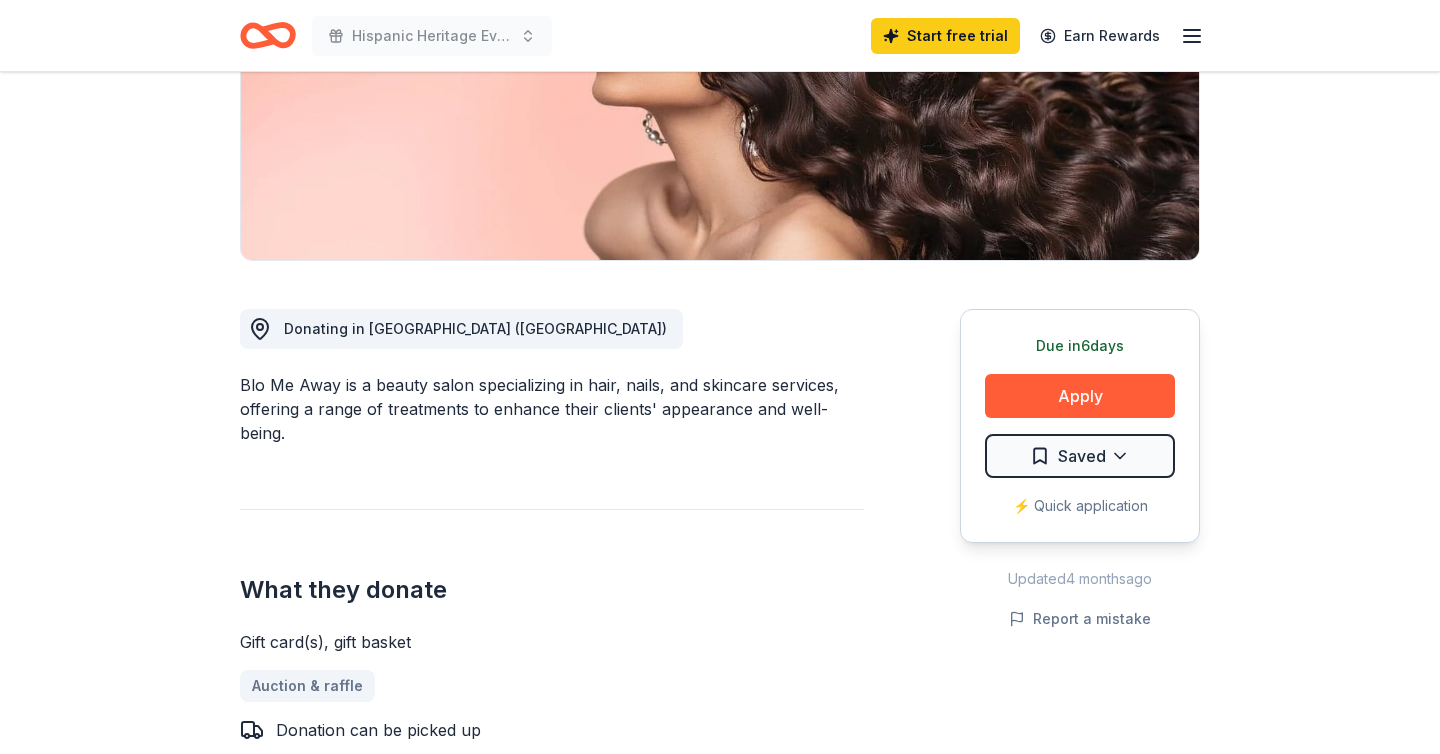
scroll to position [350, 0]
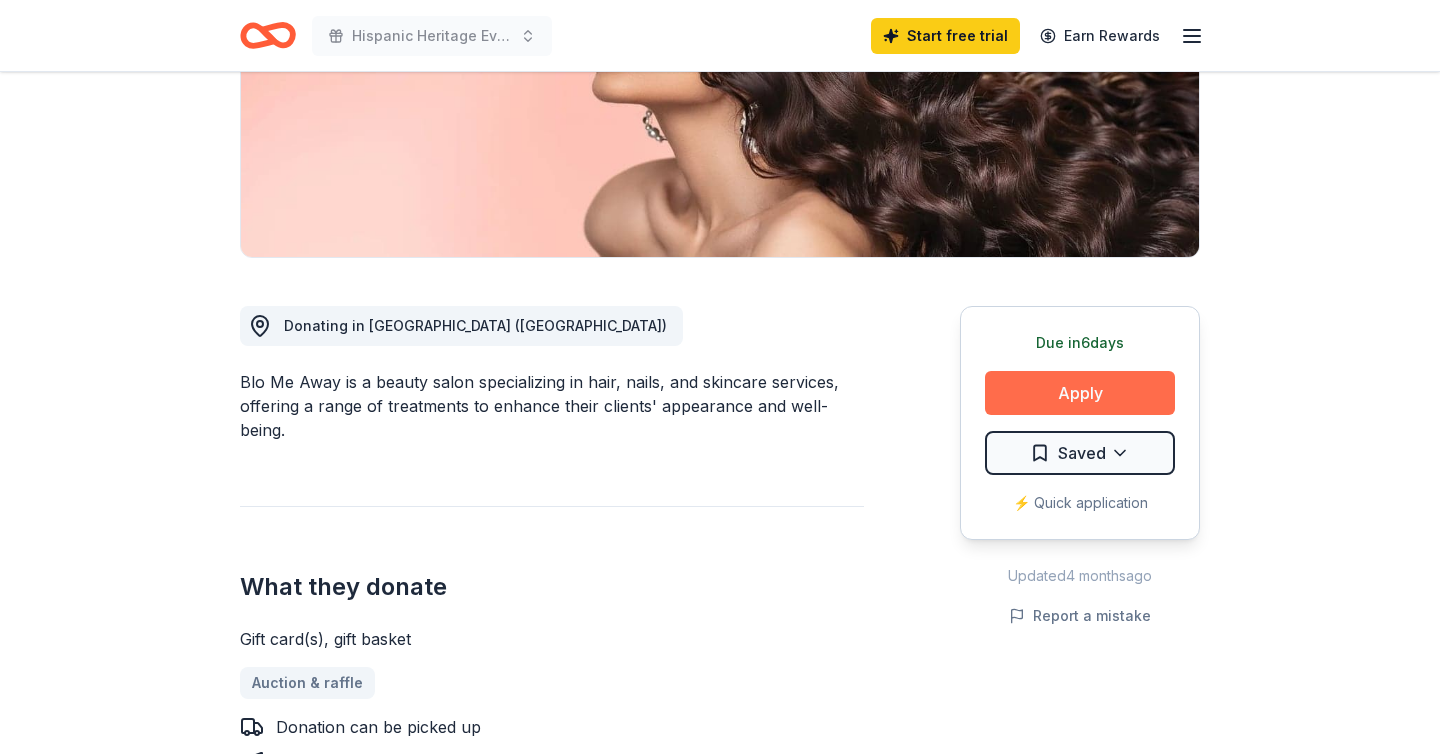
click at [1028, 387] on button "Apply" at bounding box center [1080, 393] width 190 height 44
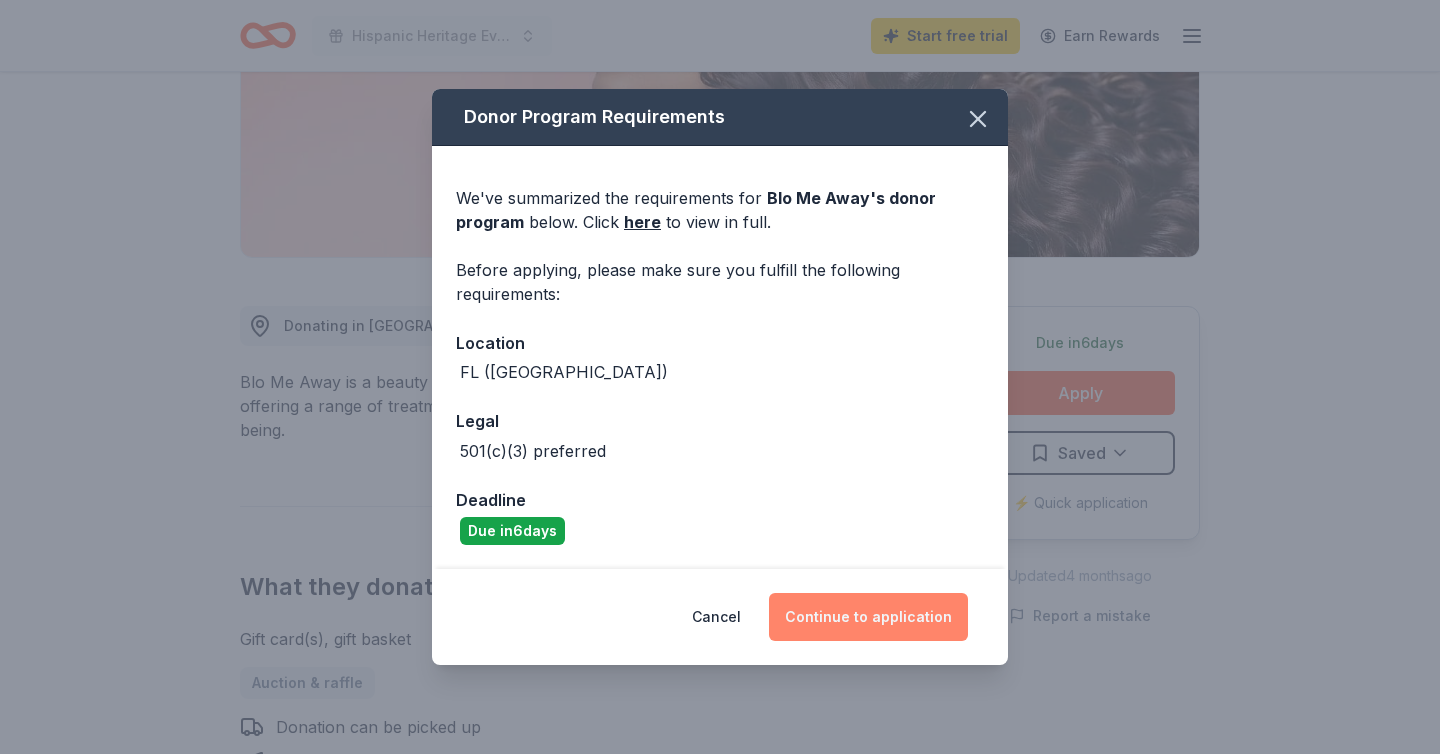
click at [877, 621] on button "Continue to application" at bounding box center [868, 617] width 199 height 48
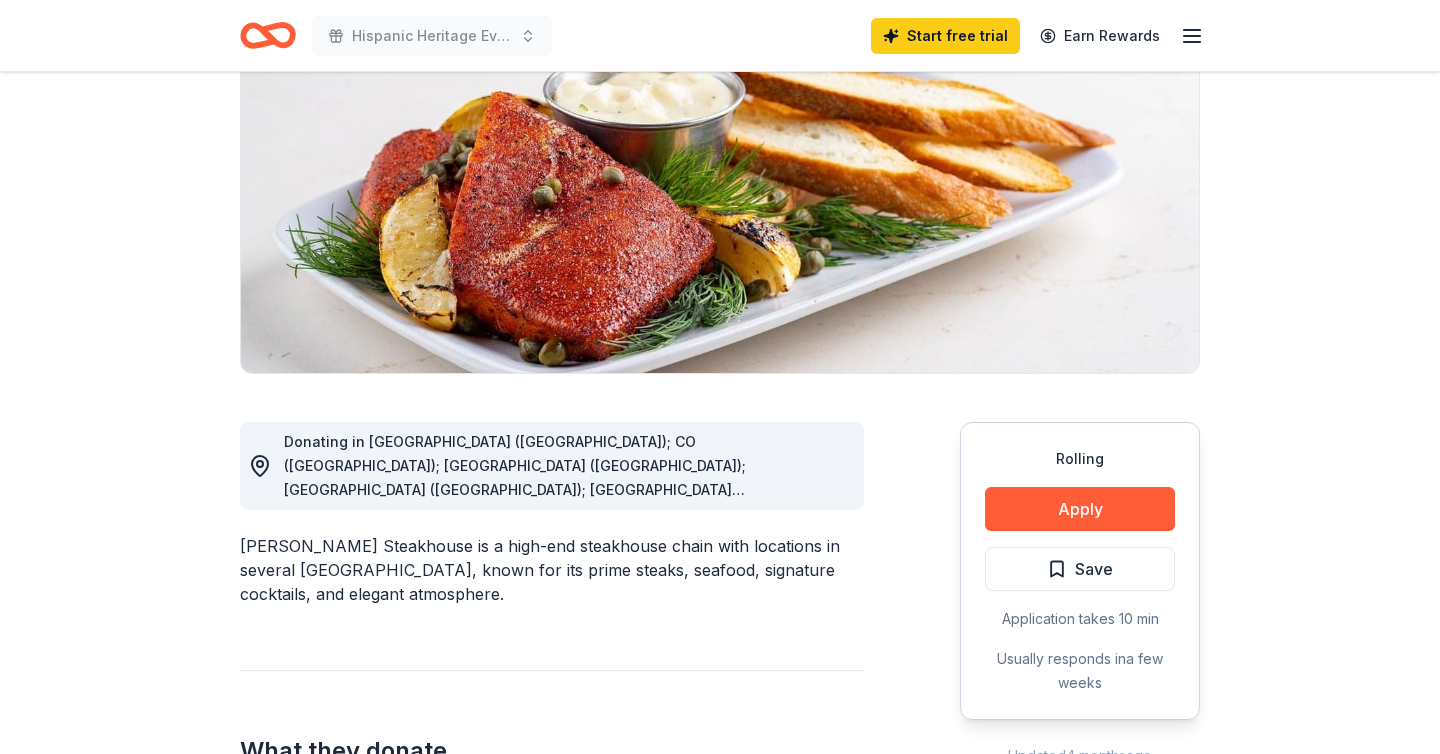
scroll to position [273, 0]
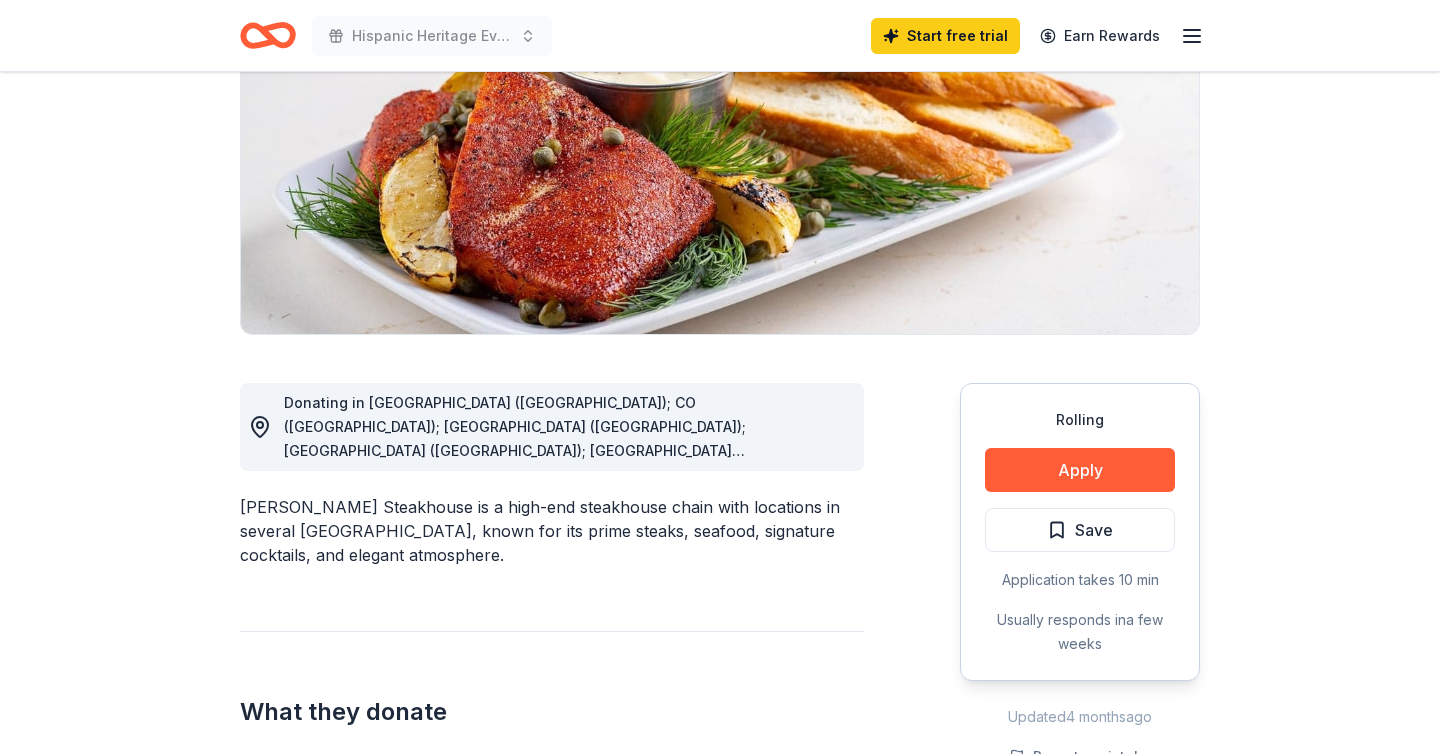
click at [1079, 504] on div "Rolling Apply Save Application takes 10 min Usually responds in a few weeks" at bounding box center [1080, 532] width 240 height 298
click at [1079, 469] on button "Apply" at bounding box center [1080, 470] width 190 height 44
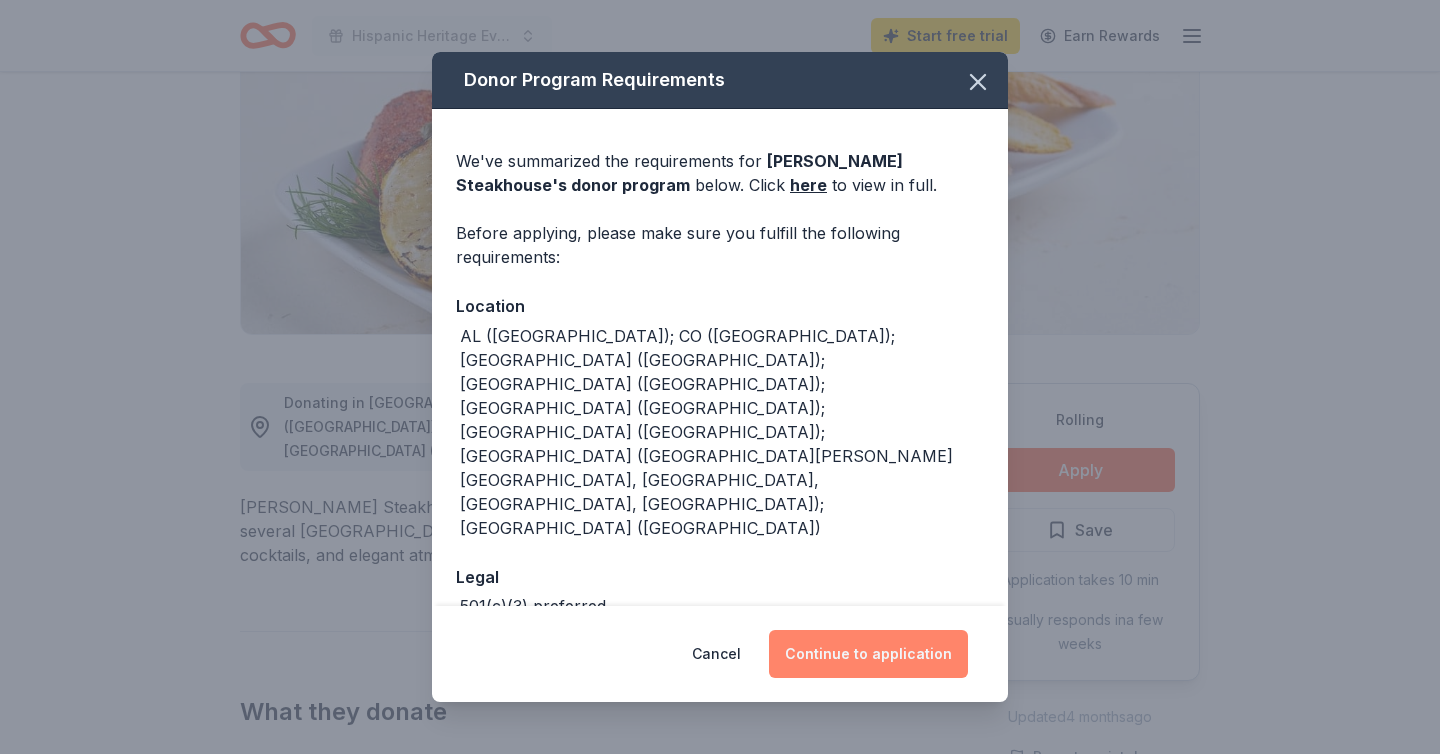
click at [873, 641] on button "Continue to application" at bounding box center [868, 654] width 199 height 48
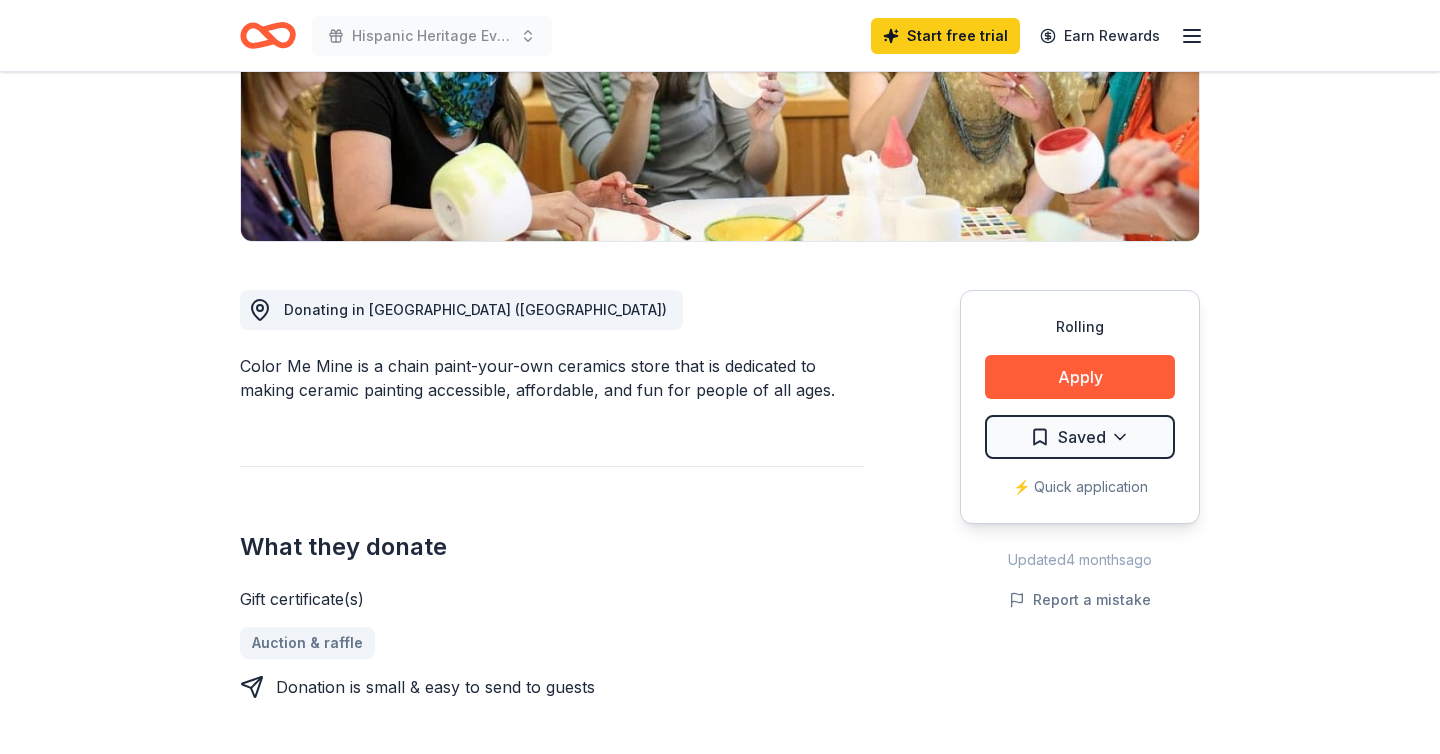
scroll to position [379, 0]
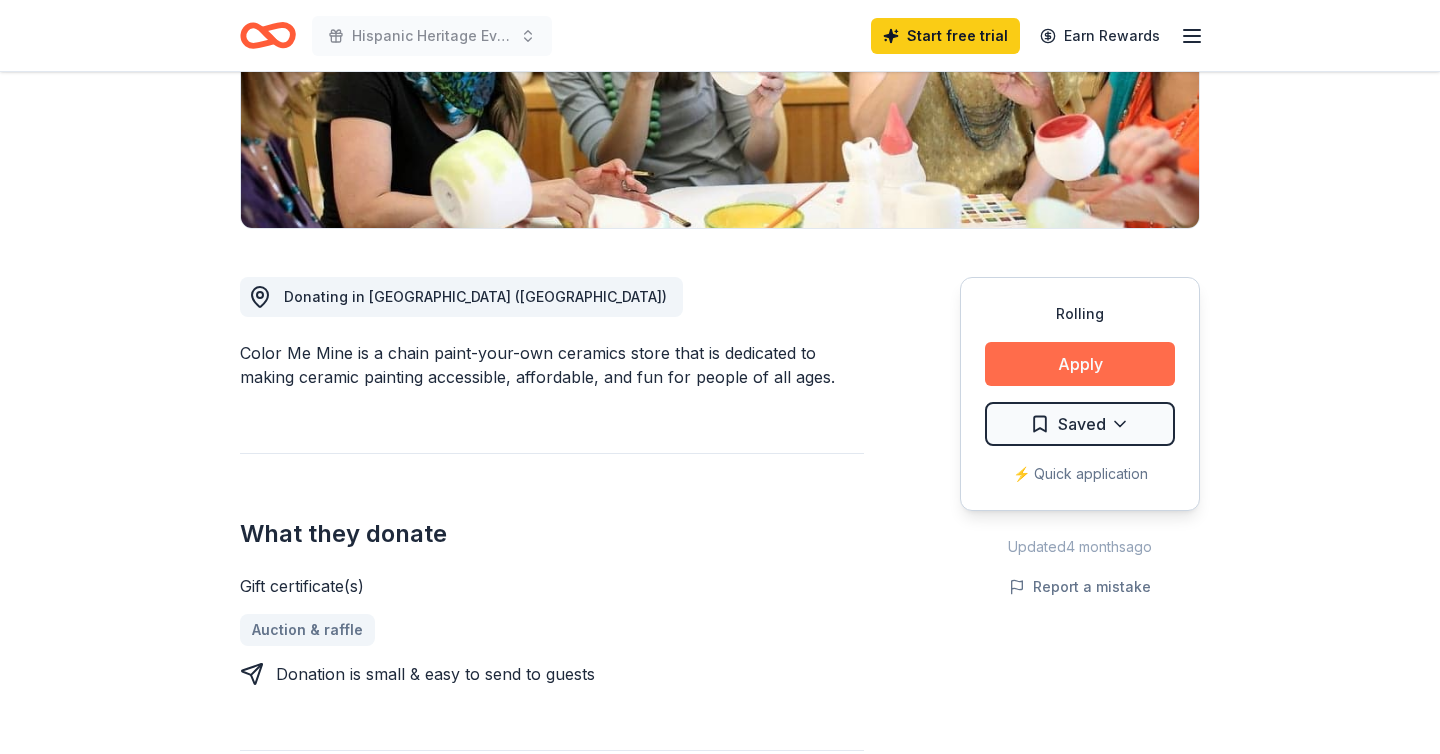
click at [1047, 366] on button "Apply" at bounding box center [1080, 364] width 190 height 44
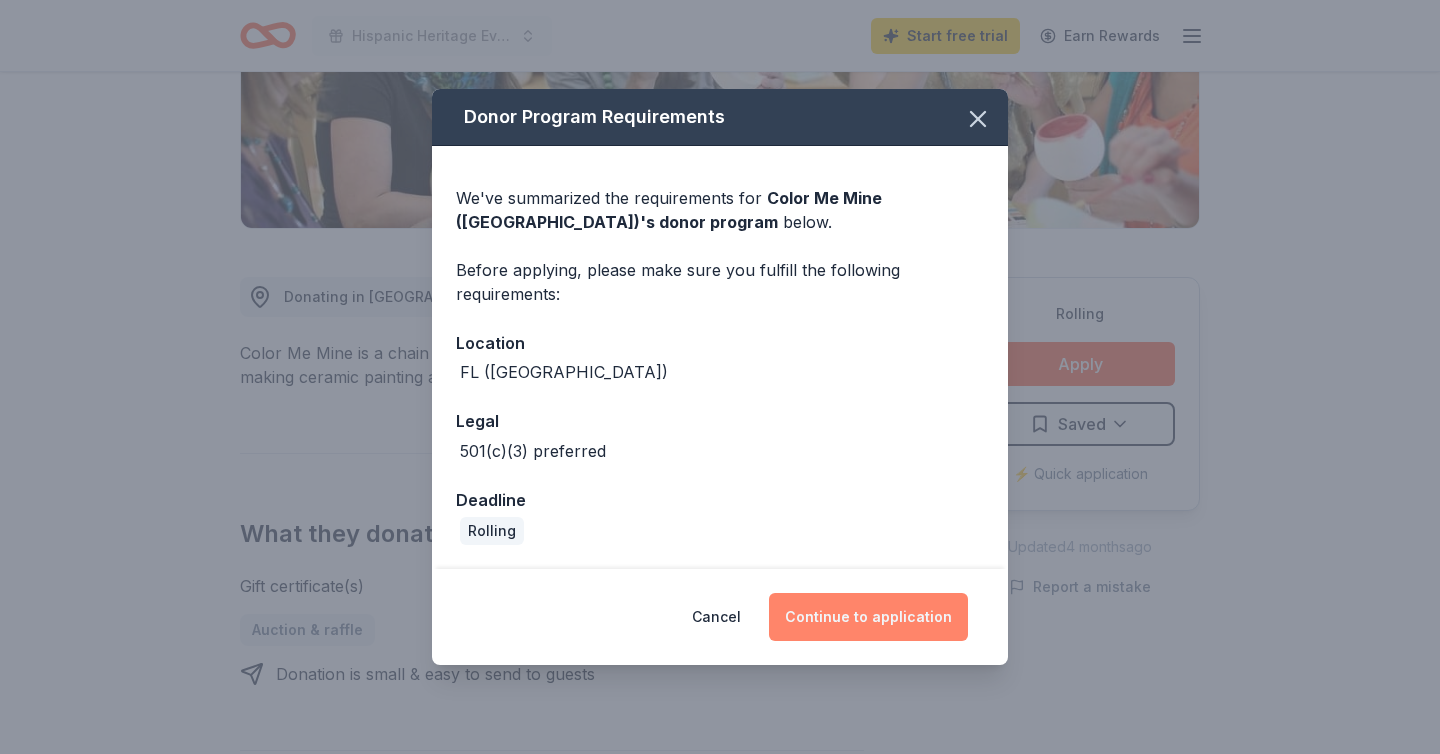
click at [902, 620] on button "Continue to application" at bounding box center [868, 617] width 199 height 48
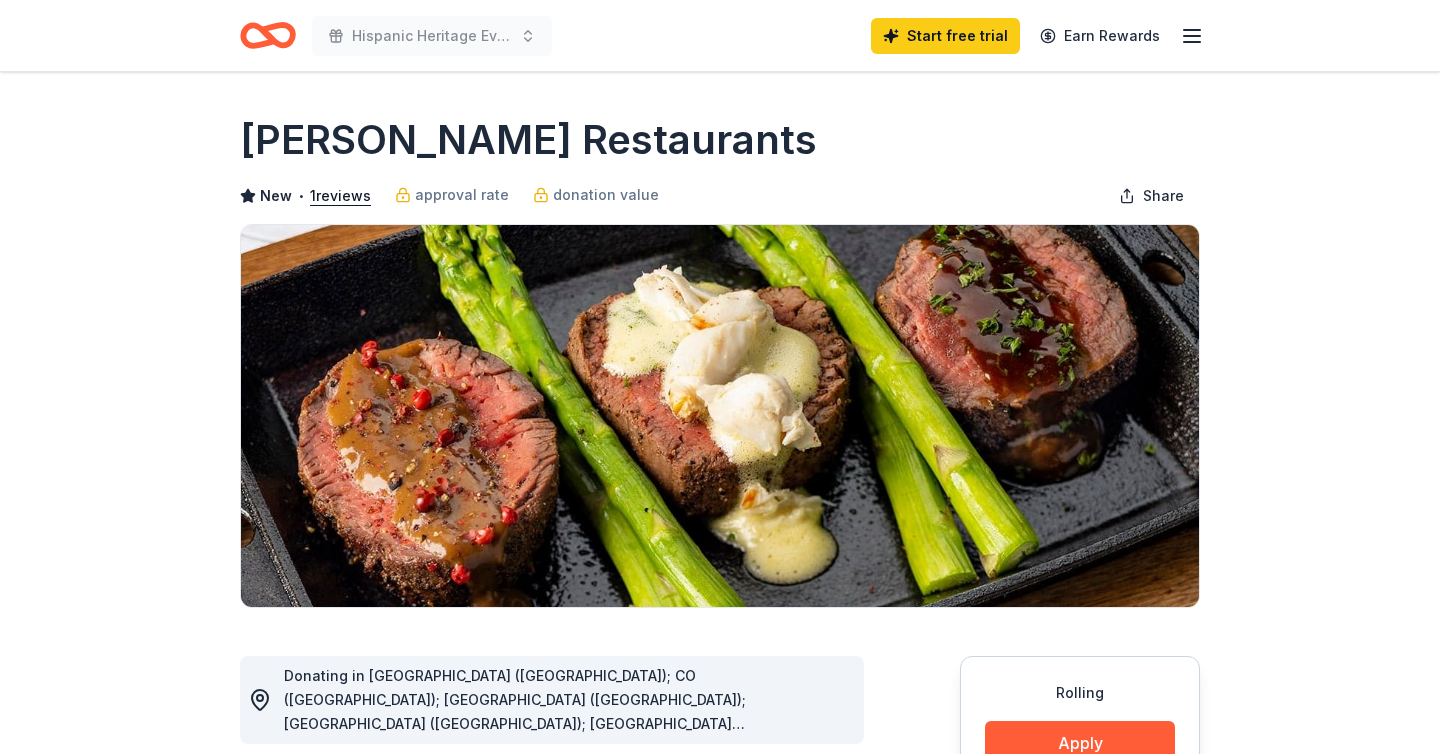
scroll to position [200, 0]
